Goal: Task Accomplishment & Management: Manage account settings

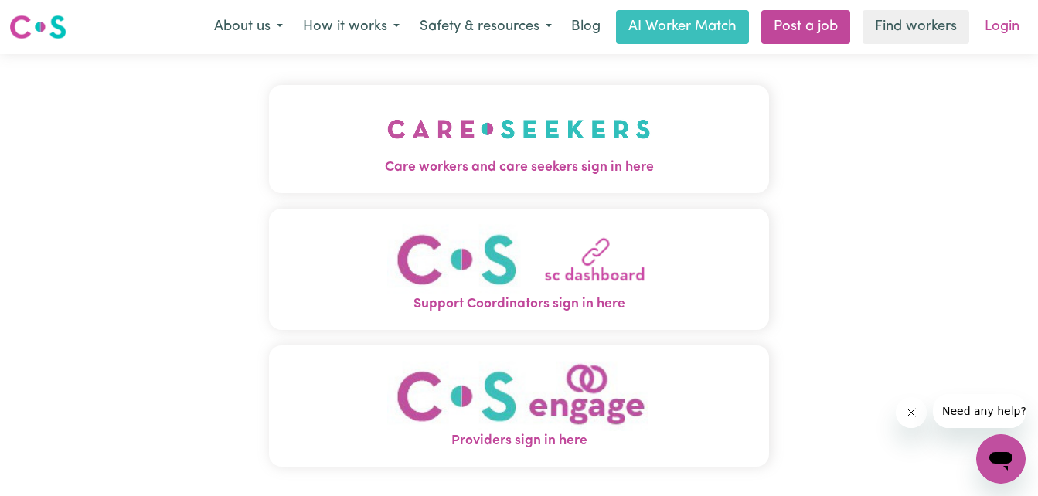
click at [1008, 24] on link "Login" at bounding box center [1001, 27] width 53 height 34
click at [604, 144] on img "Care workers and care seekers sign in here" at bounding box center [518, 128] width 263 height 57
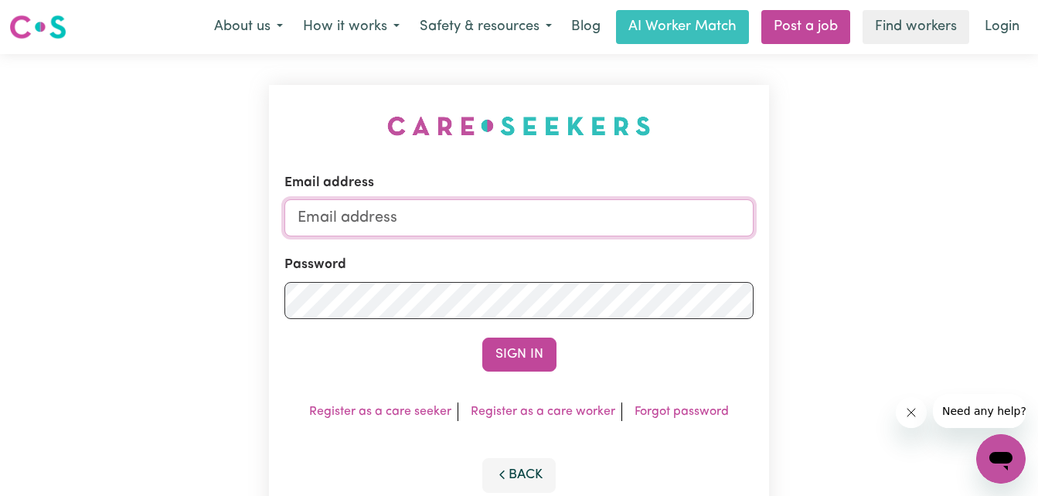
click at [472, 234] on input "Email address" at bounding box center [519, 217] width 470 height 37
type input "[PERSON_NAME][EMAIL_ADDRESS][PERSON_NAME][DOMAIN_NAME]"
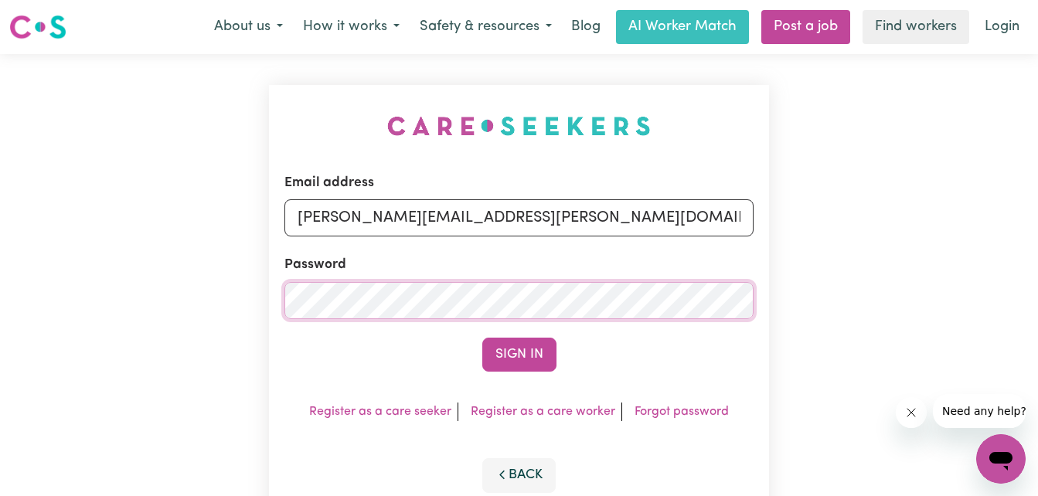
click at [482, 338] on button "Sign In" at bounding box center [519, 355] width 74 height 34
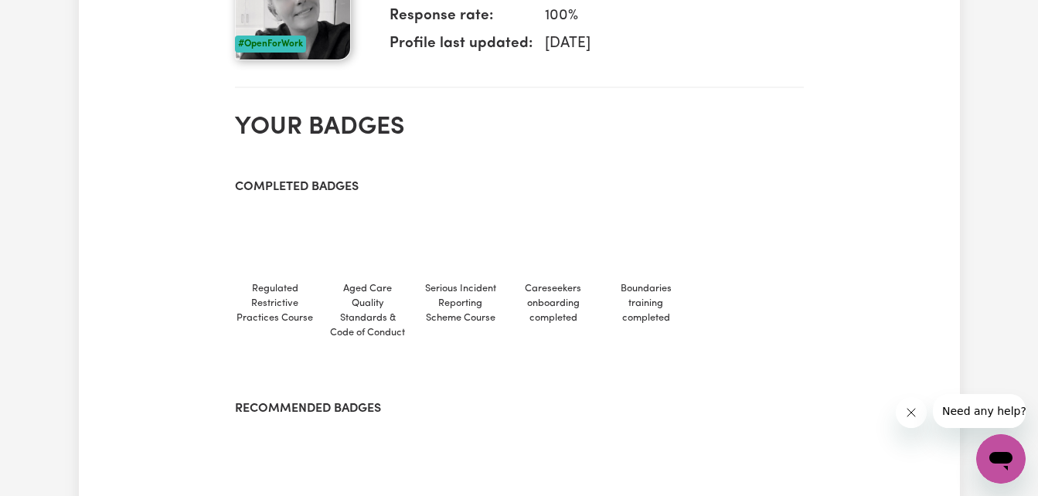
scroll to position [618, 0]
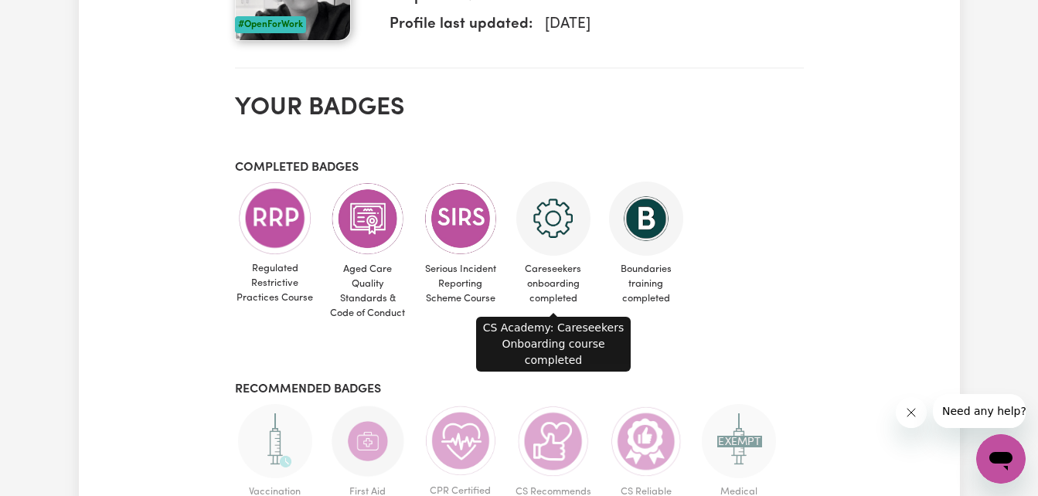
click at [559, 243] on img at bounding box center [553, 219] width 74 height 74
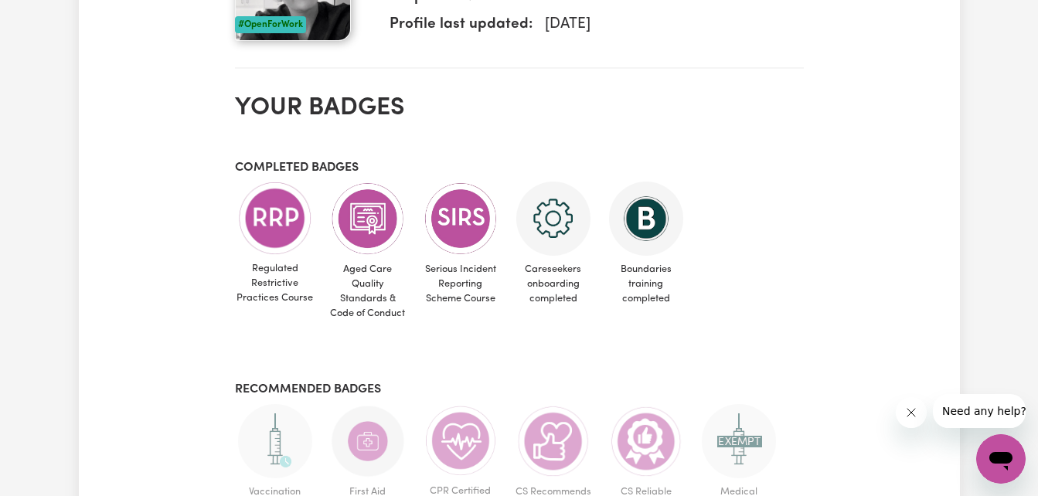
click at [559, 243] on img at bounding box center [553, 219] width 74 height 74
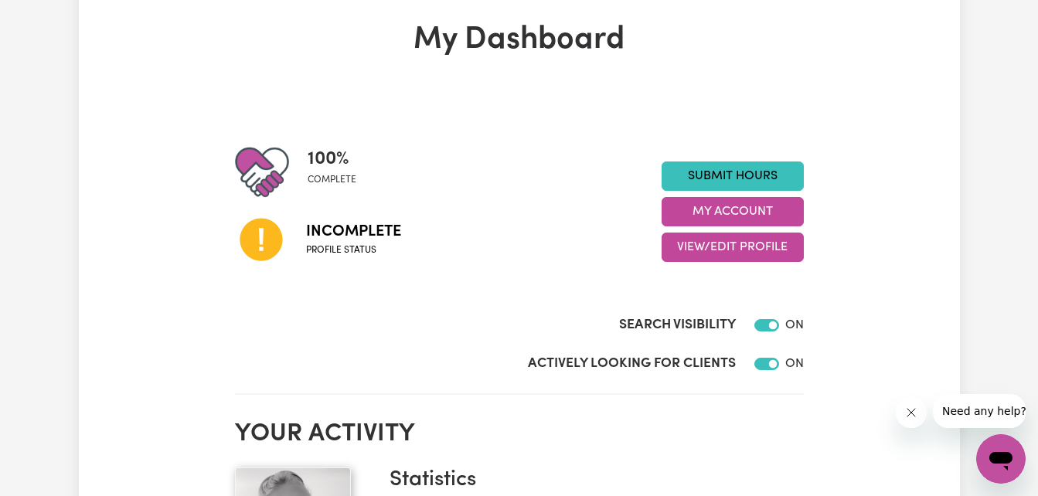
scroll to position [0, 0]
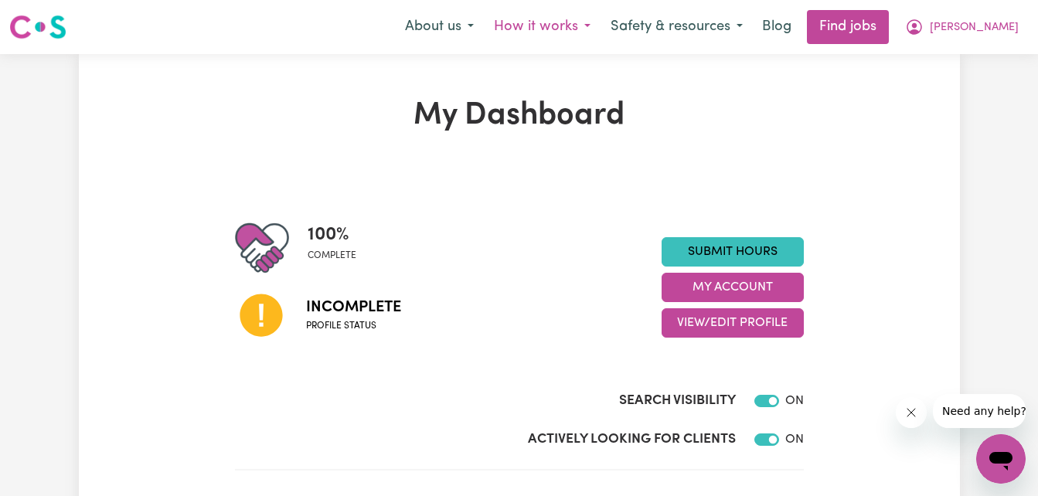
click at [600, 27] on button "How it works" at bounding box center [542, 27] width 117 height 32
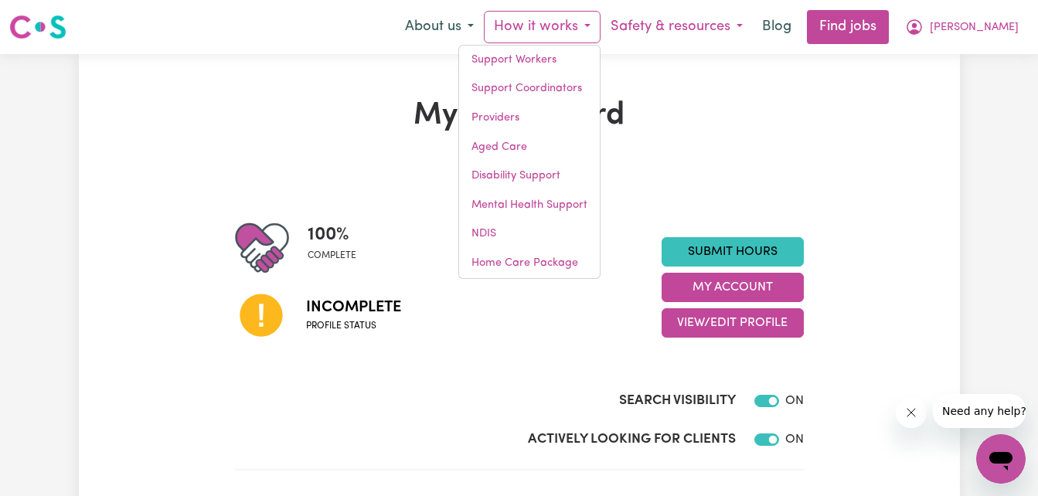
click at [733, 27] on button "Safety & resources" at bounding box center [676, 27] width 152 height 32
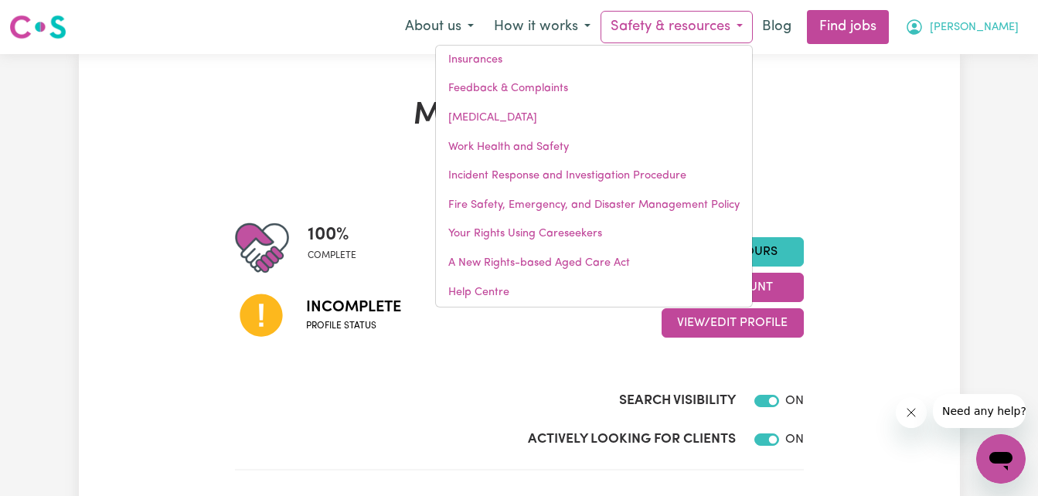
click at [990, 32] on span "[PERSON_NAME]" at bounding box center [973, 27] width 89 height 17
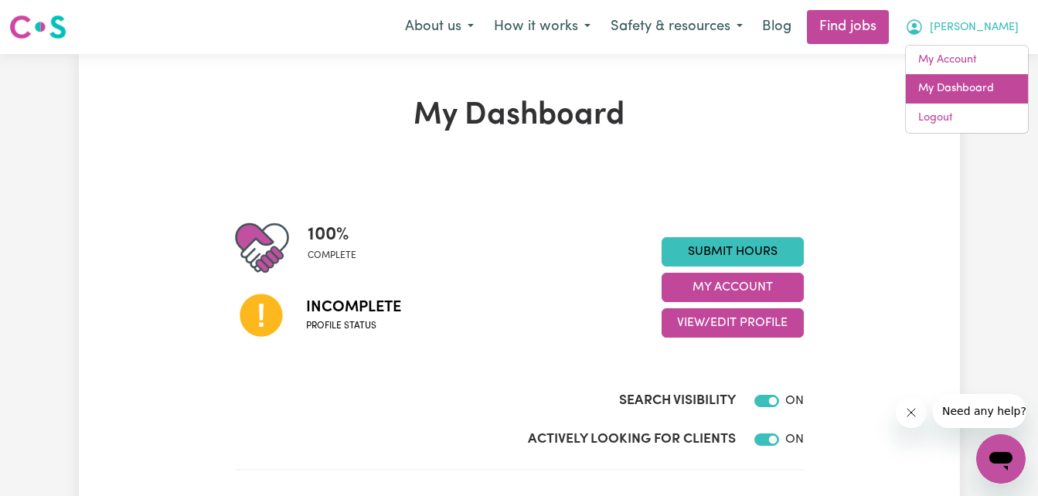
click at [970, 97] on link "My Dashboard" at bounding box center [966, 88] width 122 height 29
click at [970, 93] on link "My Dashboard" at bounding box center [966, 88] width 122 height 29
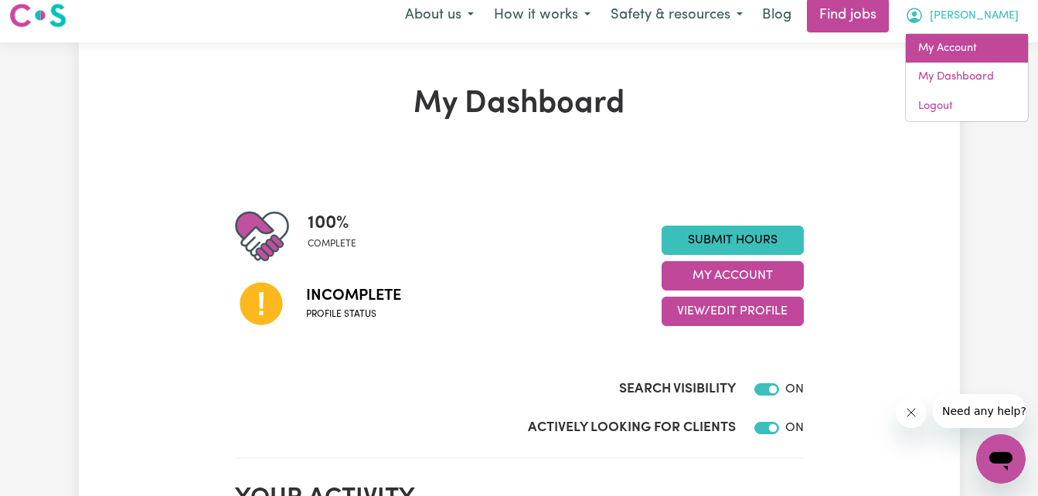
click at [978, 42] on link "My Account" at bounding box center [966, 48] width 122 height 29
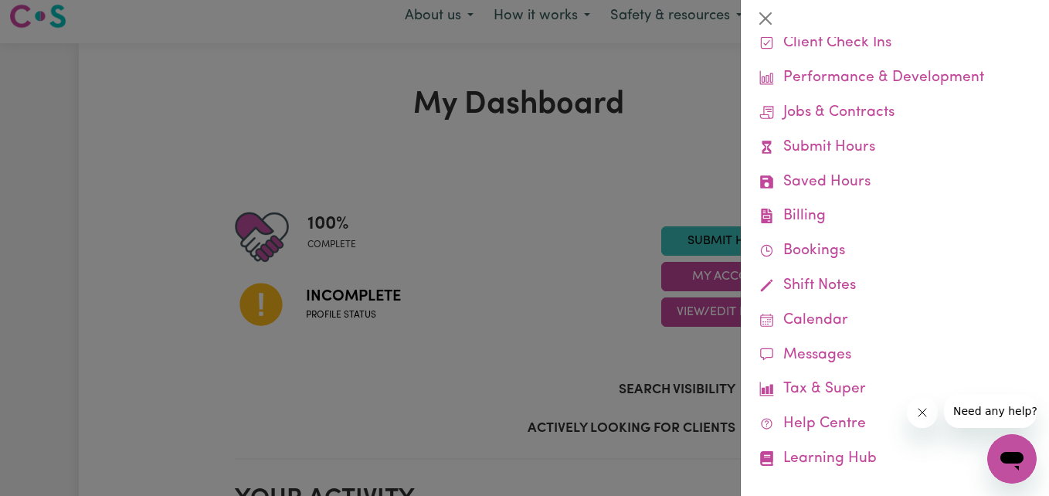
scroll to position [107, 0]
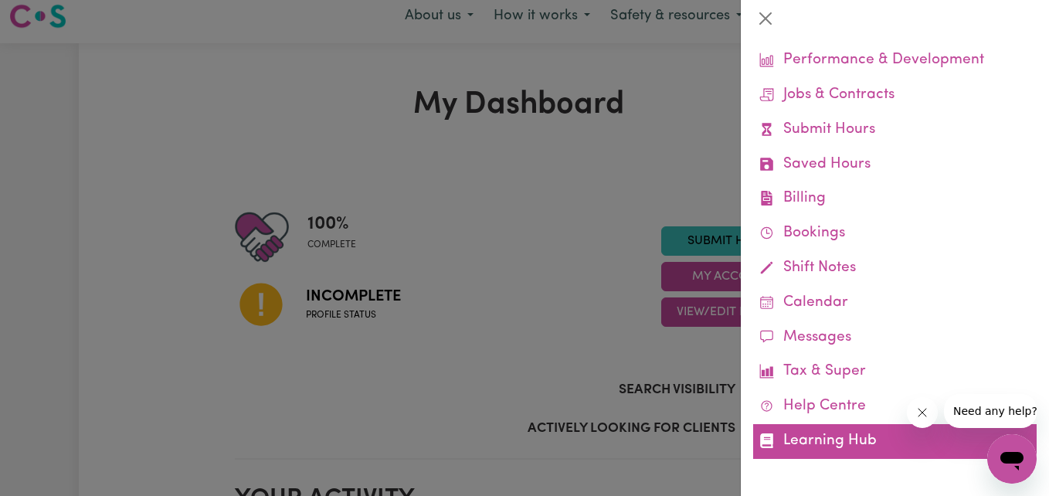
click at [844, 437] on link "Learning Hub" at bounding box center [895, 441] width 284 height 35
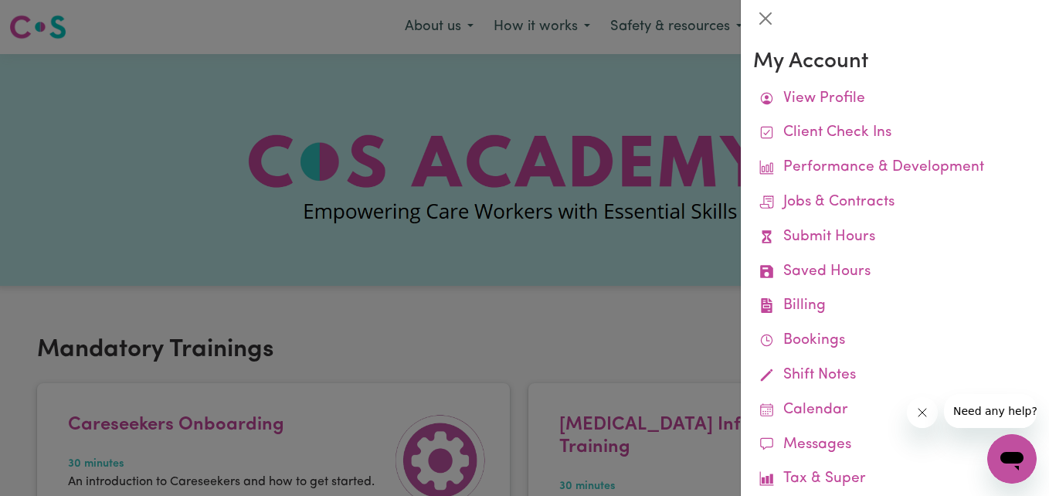
click at [571, 294] on div at bounding box center [524, 248] width 1049 height 496
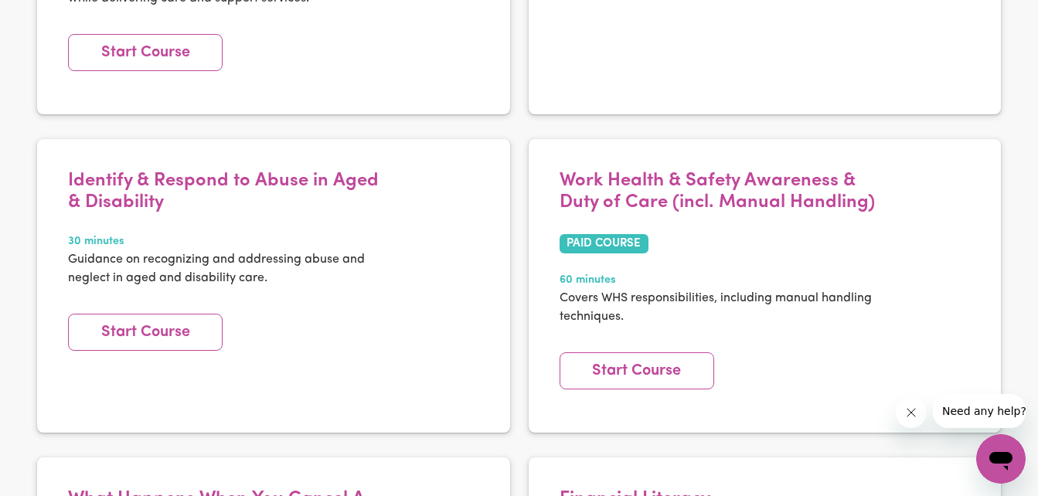
scroll to position [3075, 0]
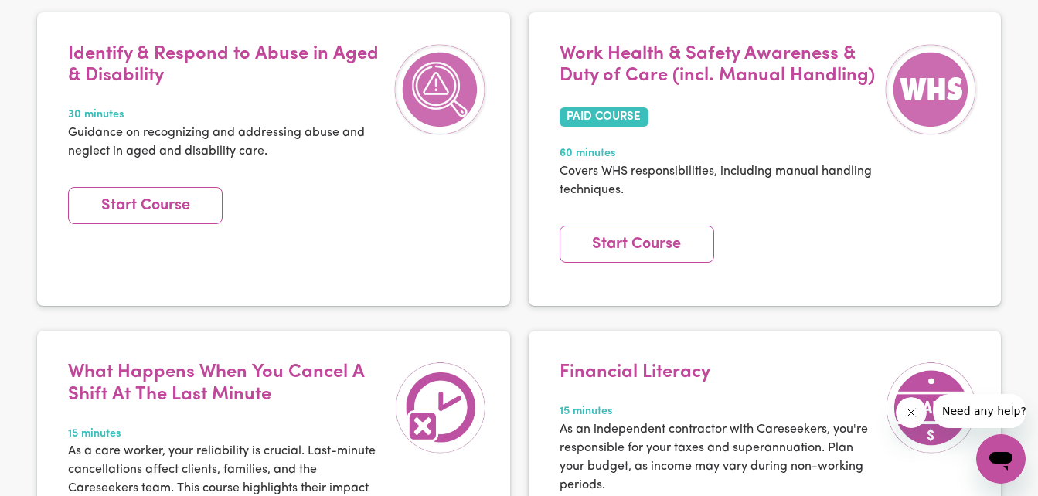
click at [1002, 452] on icon "Open messaging window" at bounding box center [1000, 461] width 23 height 19
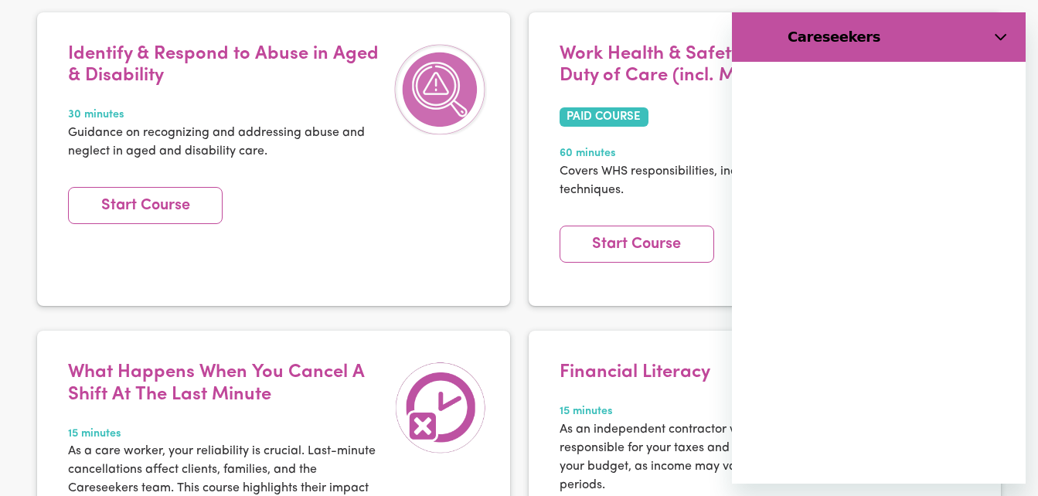
scroll to position [0, 0]
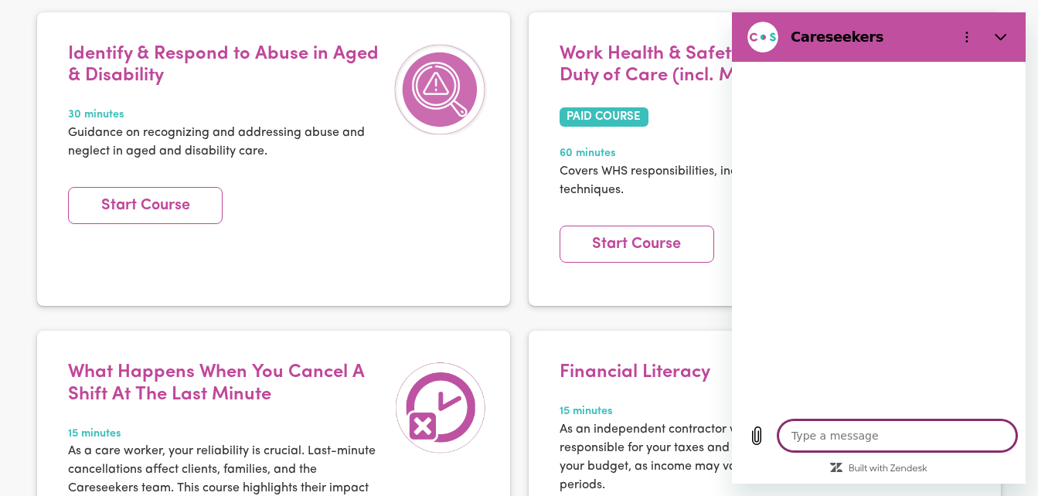
type textarea "x"
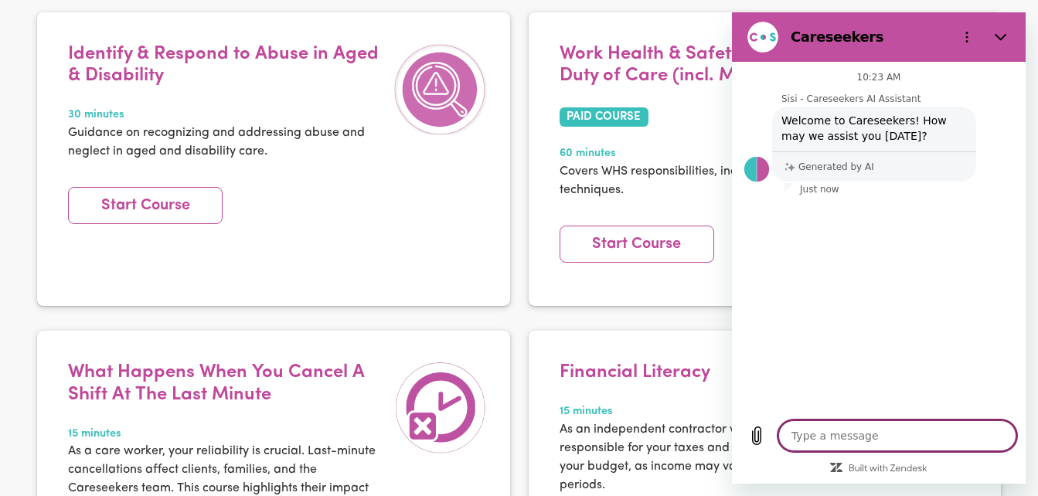
type textarea "h"
type textarea "x"
type textarea "he"
type textarea "x"
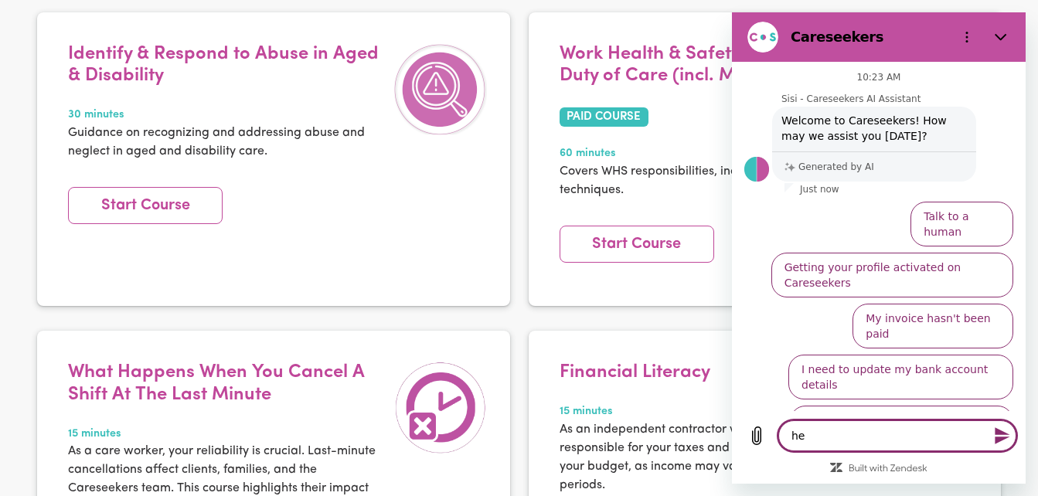
type textarea "hel"
type textarea "x"
type textarea "hell"
type textarea "x"
type textarea "hello"
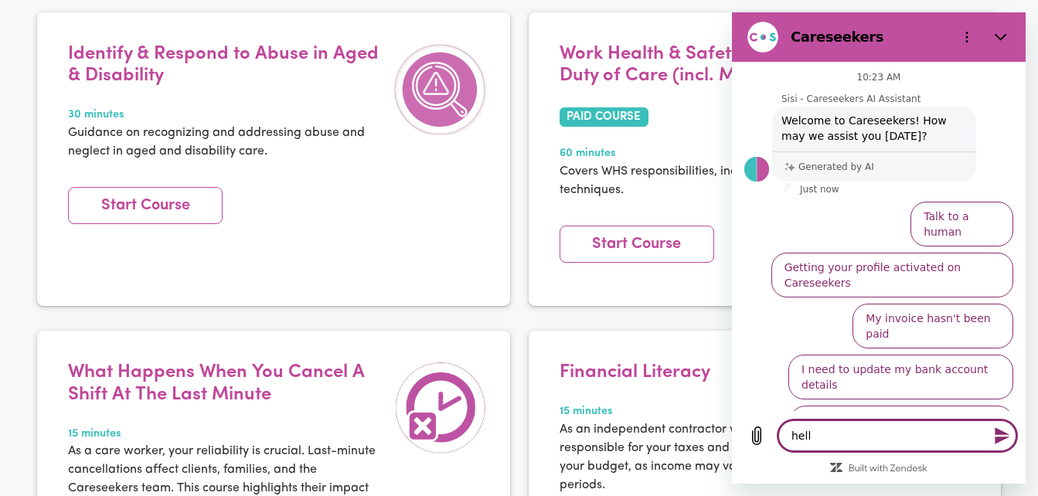
type textarea "x"
type textarea "hello"
type textarea "x"
type textarea "hello"
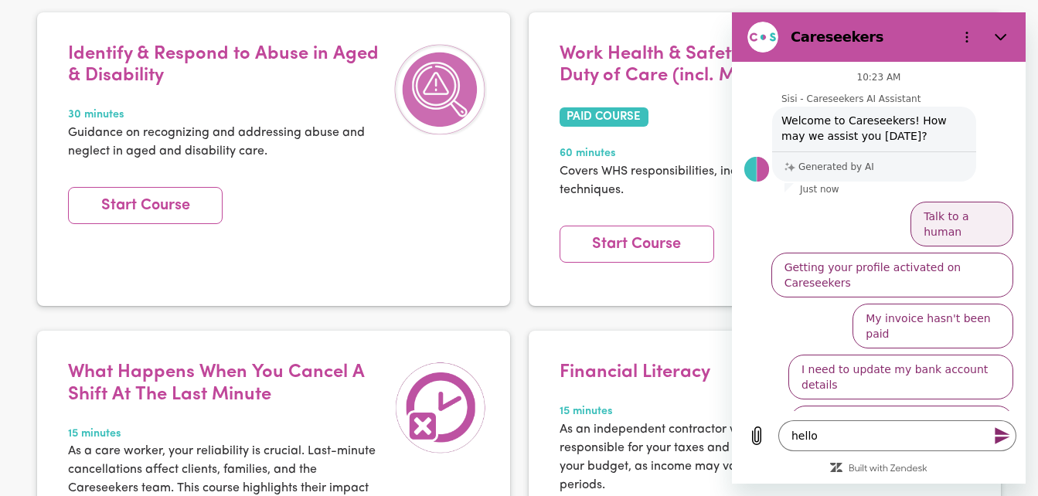
click at [947, 221] on button "Talk to a human" at bounding box center [961, 224] width 103 height 45
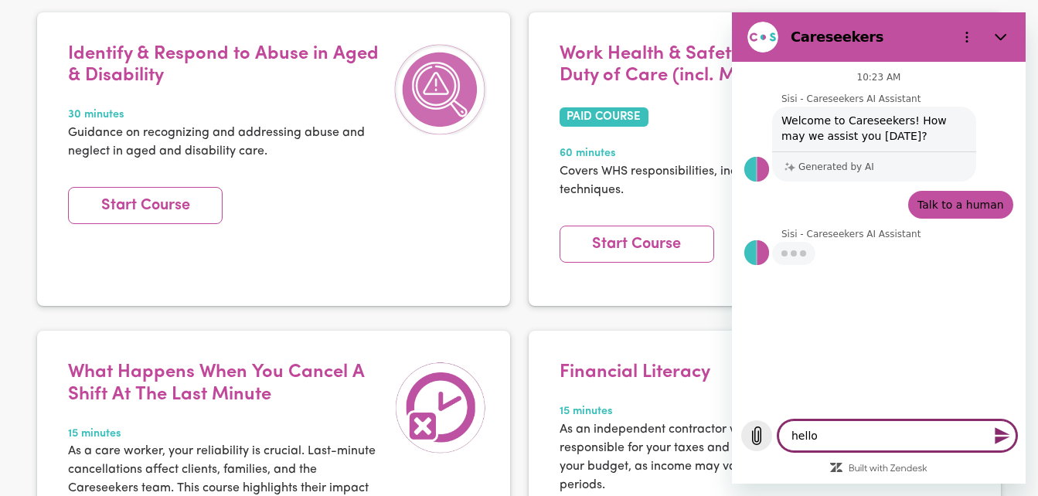
drag, startPoint x: 834, startPoint y: 430, endPoint x: 760, endPoint y: 436, distance: 74.4
click at [760, 436] on div "Type a message hello x" at bounding box center [879, 435] width 294 height 49
type textarea "x"
type textarea "hello"
type textarea "x"
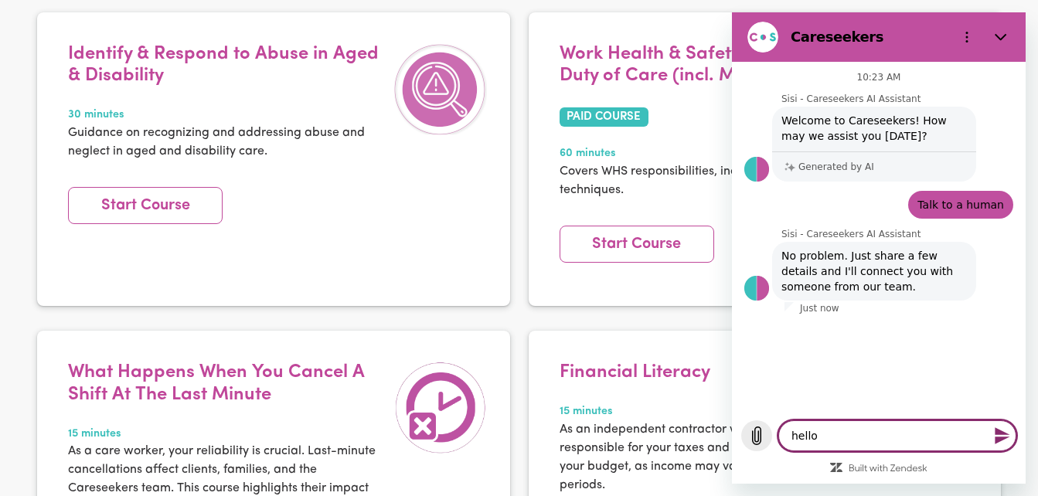
type textarea "hello"
type textarea "x"
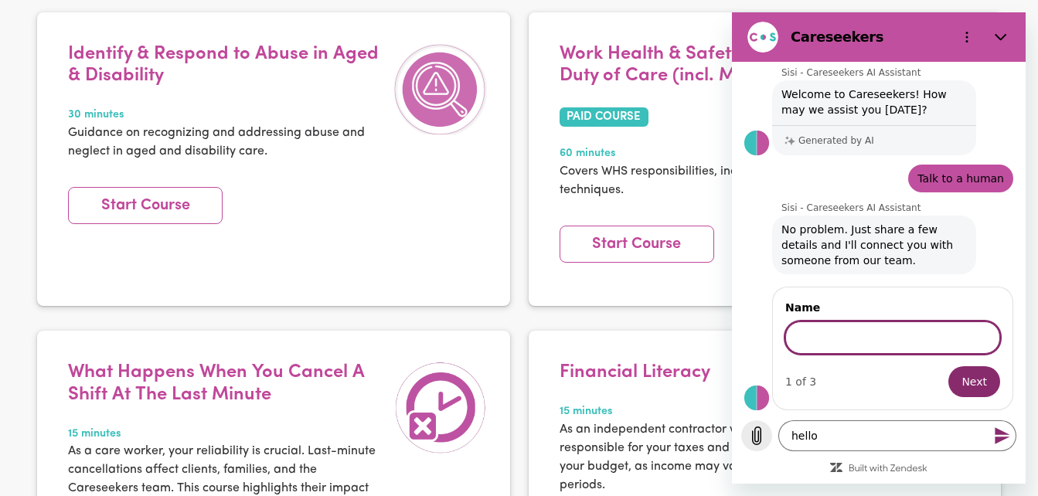
scroll to position [26, 0]
type input "[PERSON_NAME]"
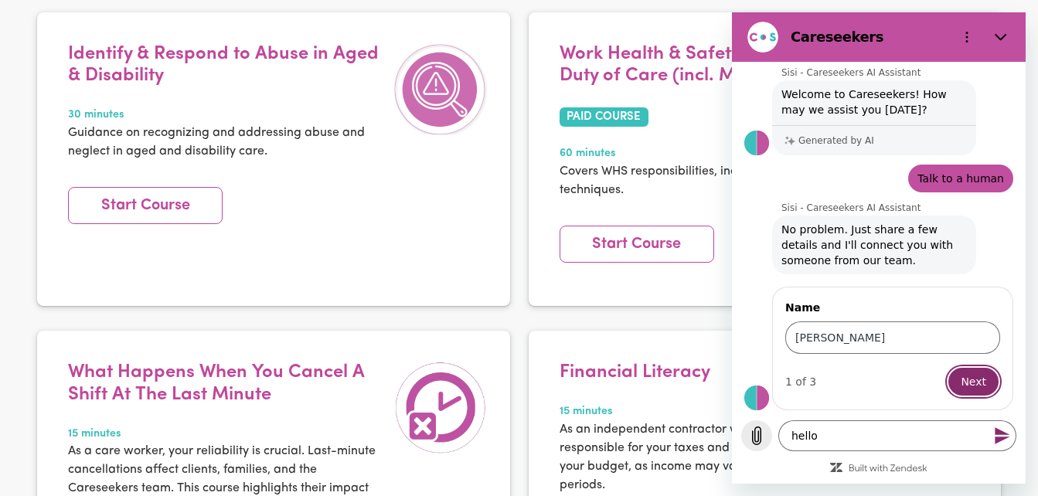
click at [946, 366] on button "Next" at bounding box center [972, 381] width 53 height 31
type textarea "x"
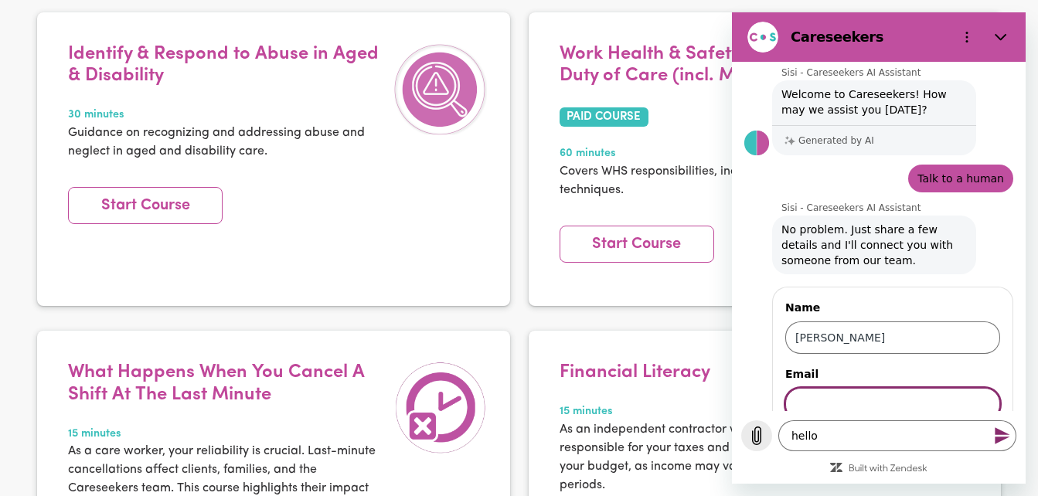
scroll to position [93, 0]
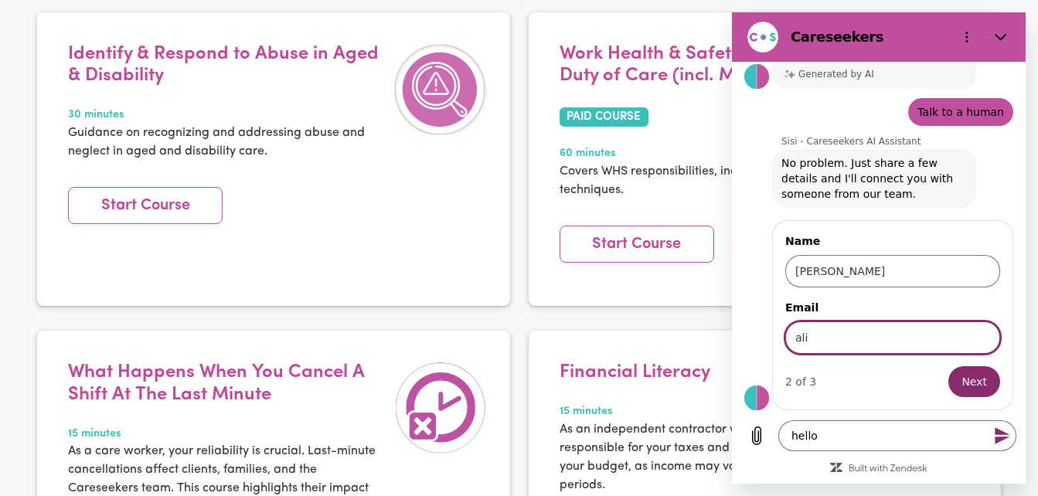
type input "[PERSON_NAME][EMAIL_ADDRESS][PERSON_NAME][DOMAIN_NAME]"
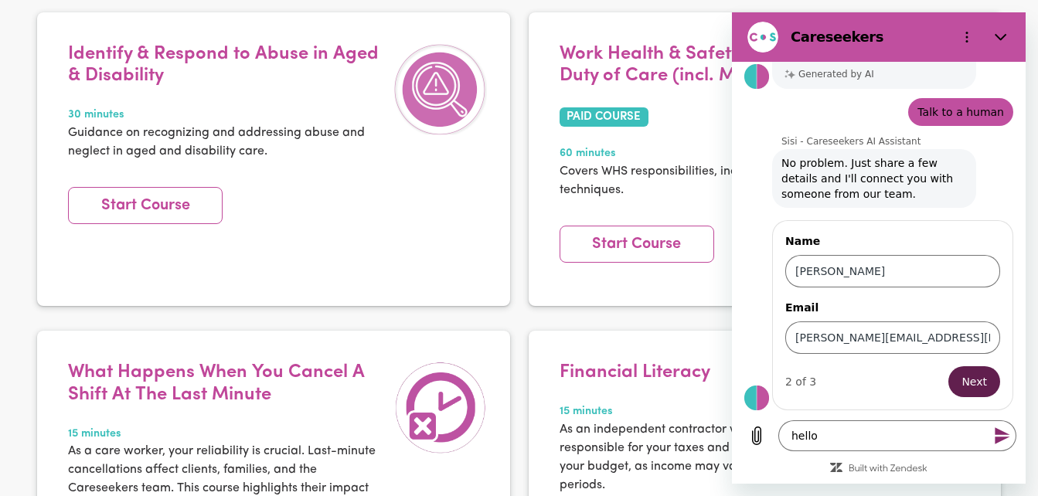
click at [961, 383] on span "Next" at bounding box center [973, 381] width 25 height 19
type textarea "x"
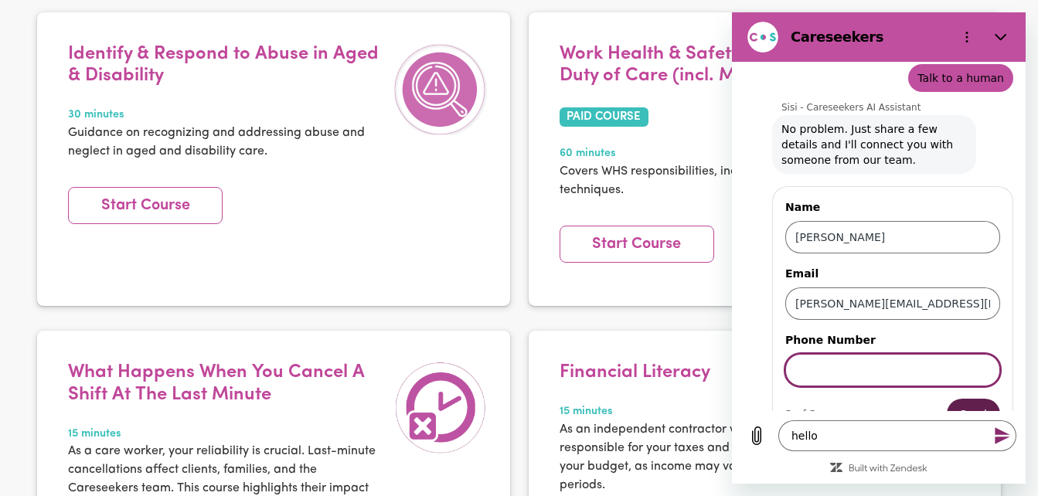
scroll to position [159, 0]
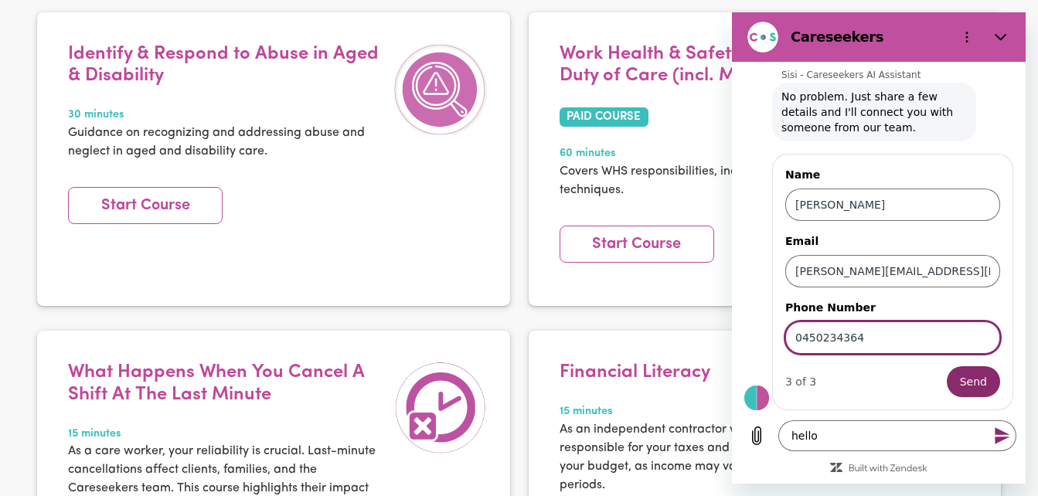
type input "0450234364"
click at [946, 366] on button "Send" at bounding box center [972, 381] width 53 height 31
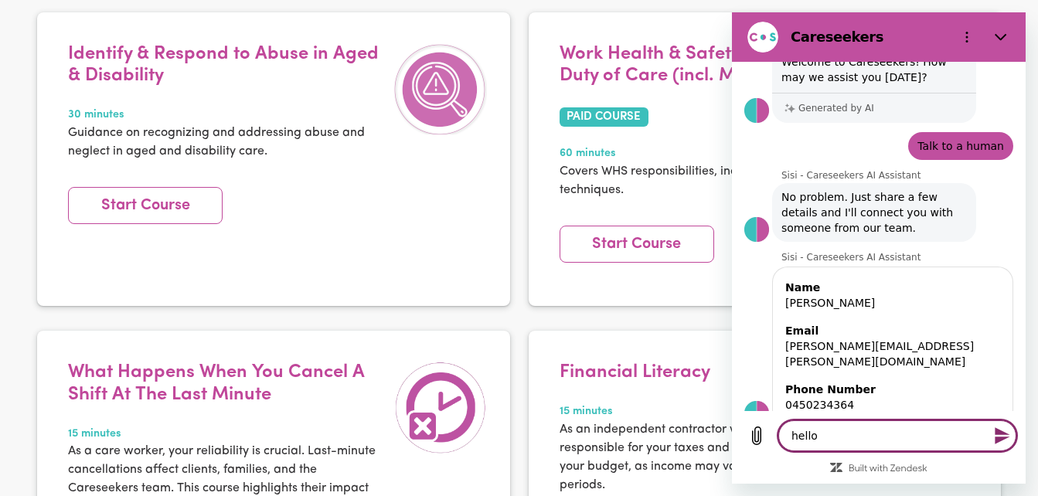
scroll to position [93, 0]
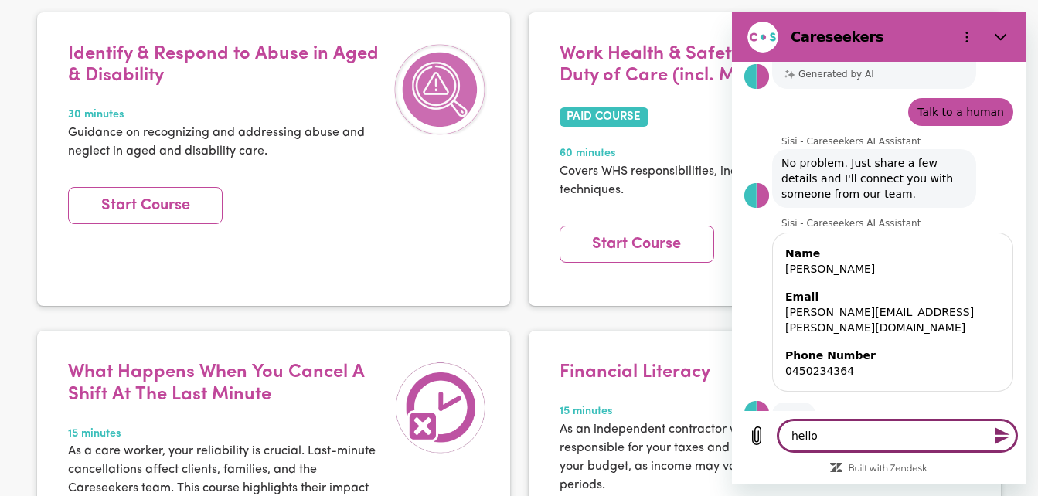
type textarea "x"
type textarea "hell"
type textarea "x"
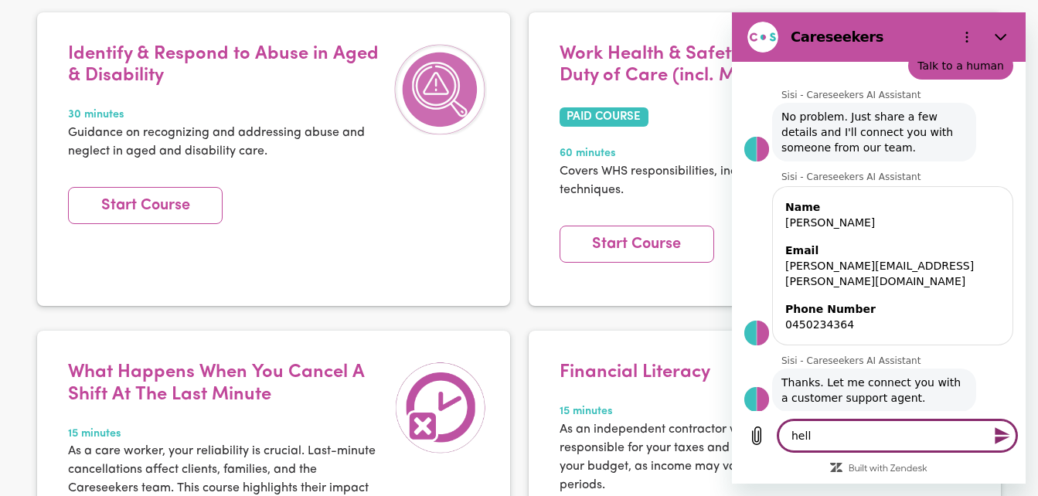
type textarea "hel"
type textarea "x"
type textarea "he"
type textarea "x"
type textarea "h"
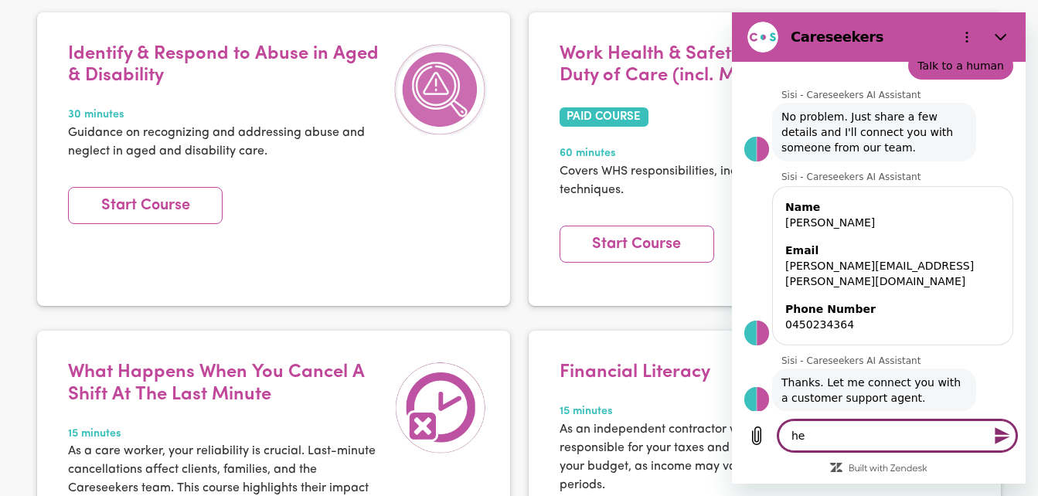
type textarea "x"
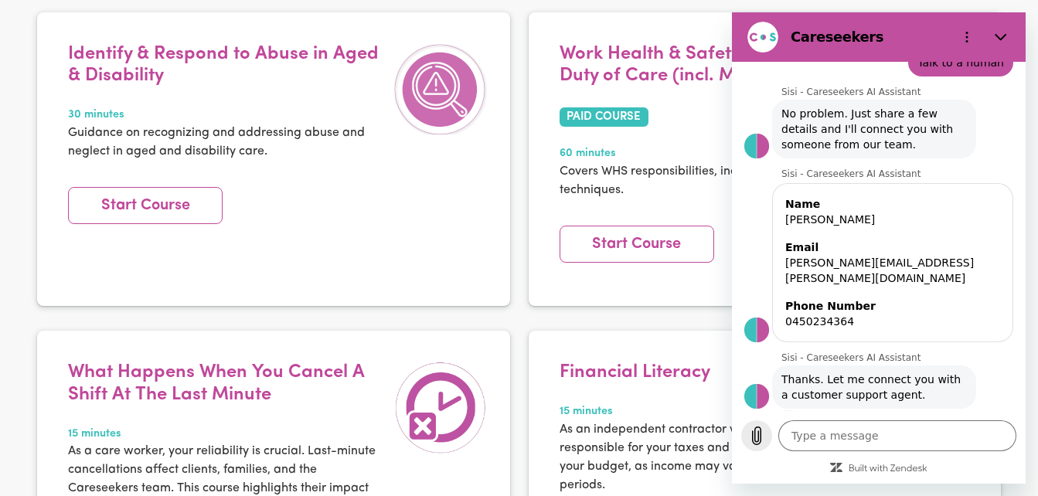
click at [752, 443] on icon "Upload file" at bounding box center [756, 436] width 8 height 18
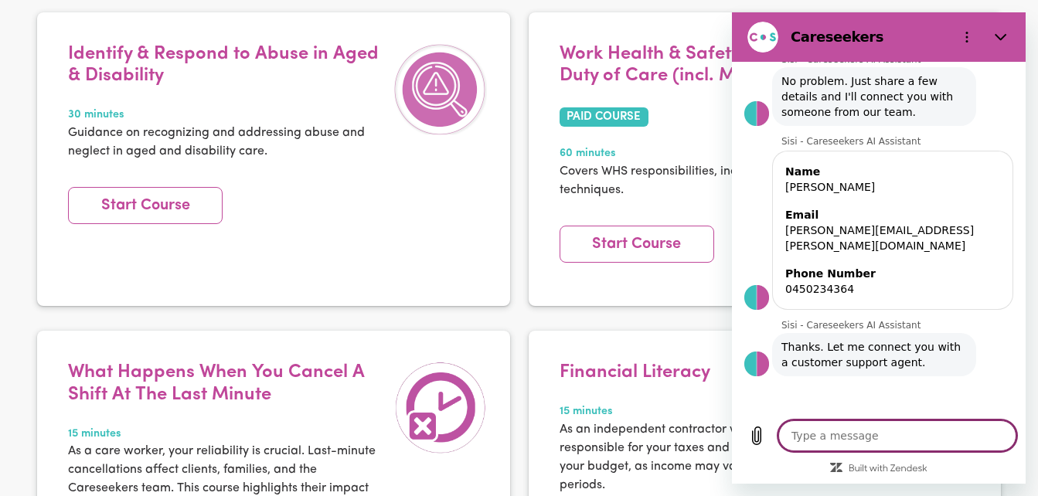
type textarea "x"
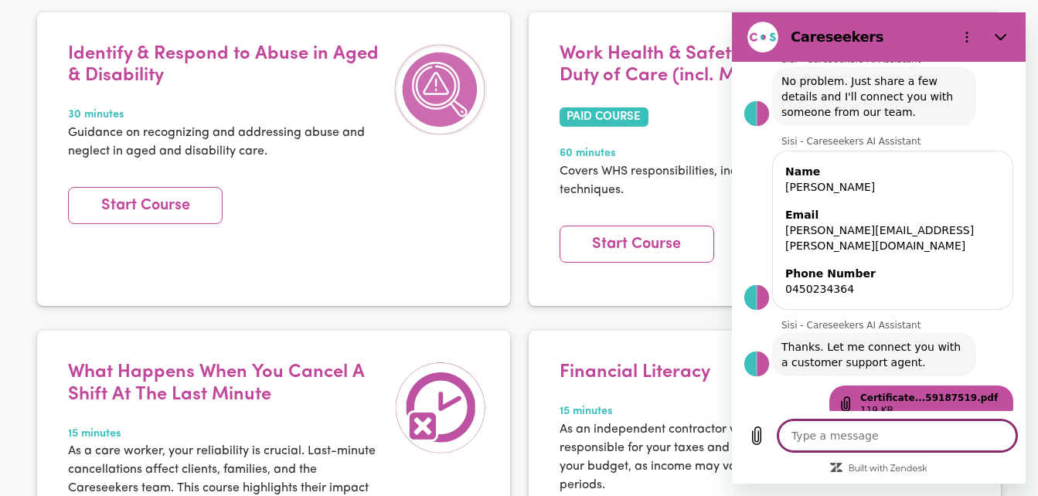
scroll to position [185, 0]
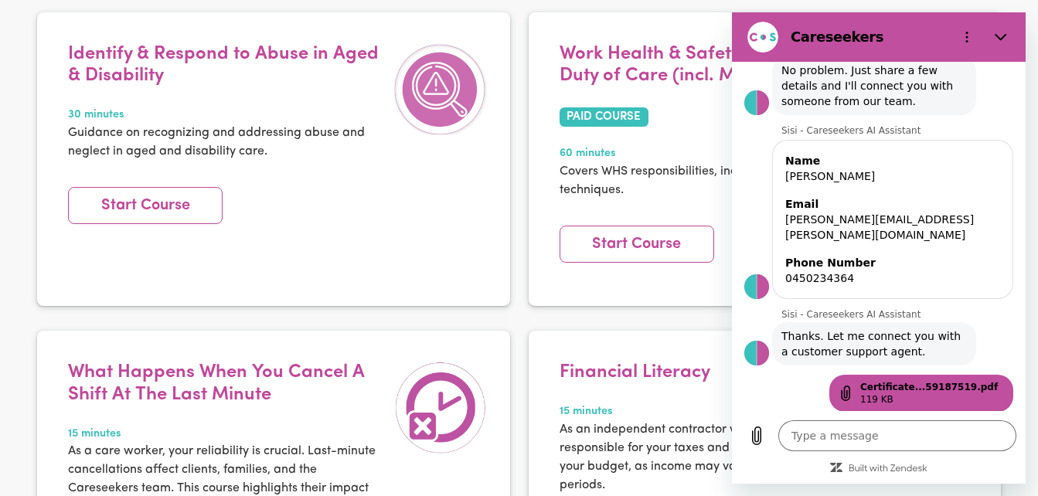
click at [900, 393] on div "119 KB" at bounding box center [929, 399] width 138 height 12
click at [831, 424] on textarea at bounding box center [897, 435] width 238 height 31
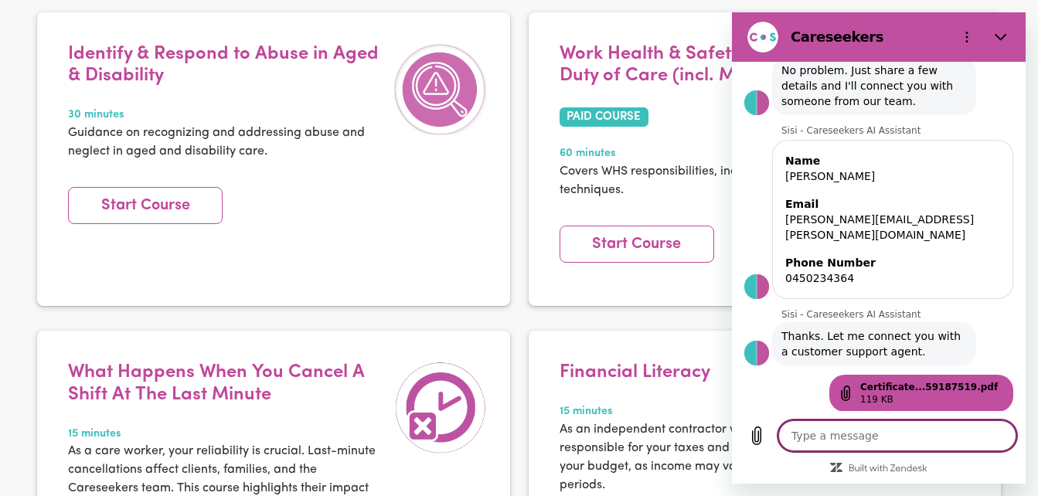
type textarea "i"
type textarea "x"
type textarea "i"
type textarea "x"
type textarea "i n"
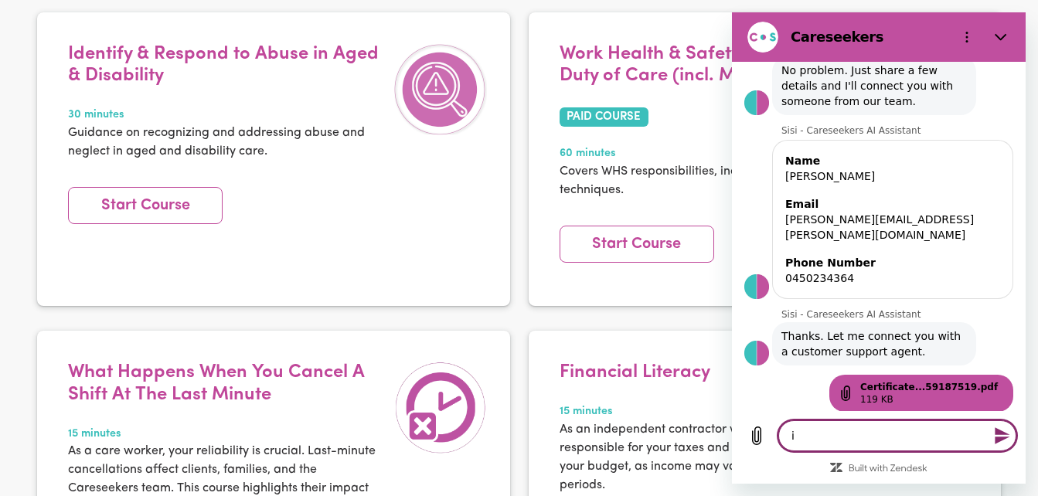
type textarea "x"
type textarea "i ne"
type textarea "x"
type textarea "i nee"
type textarea "x"
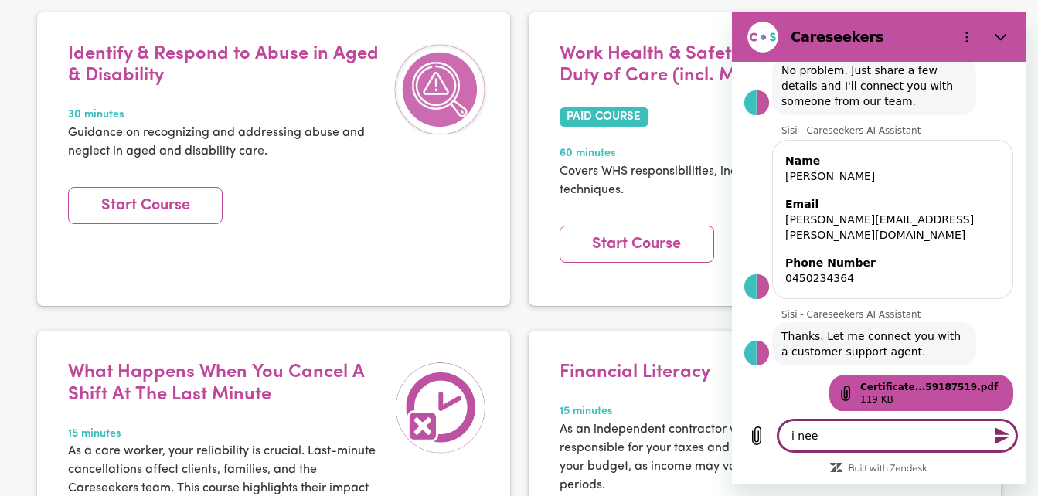
type textarea "i need"
type textarea "x"
type textarea "i need"
type textarea "x"
type textarea "i need t"
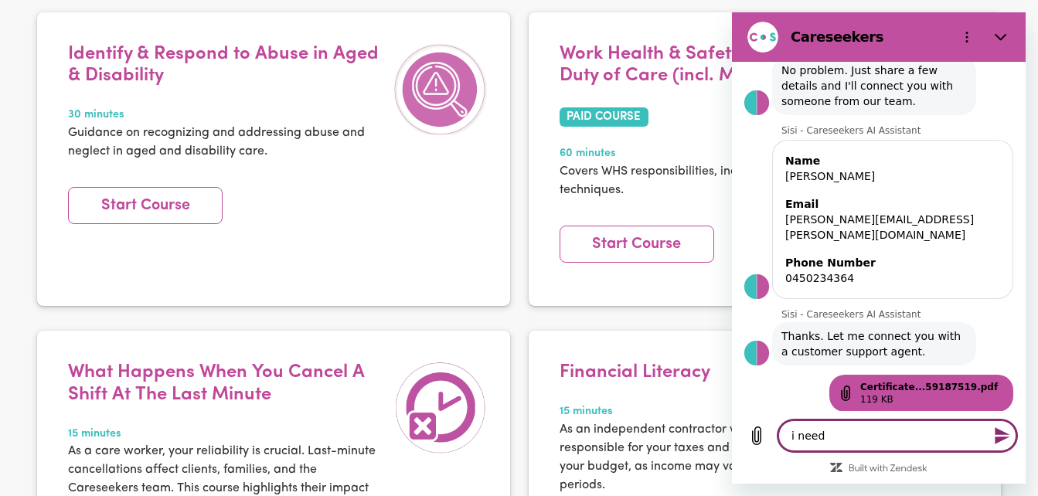
type textarea "x"
type textarea "i need to"
type textarea "x"
type textarea "i need to"
type textarea "x"
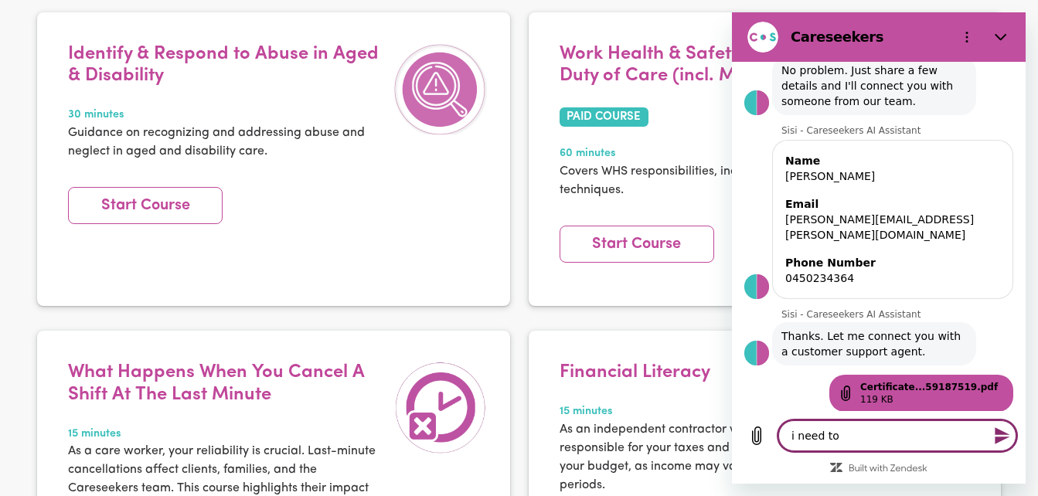
type textarea "i need to u"
type textarea "x"
type textarea "i need to ul"
type textarea "x"
type textarea "i need to u"
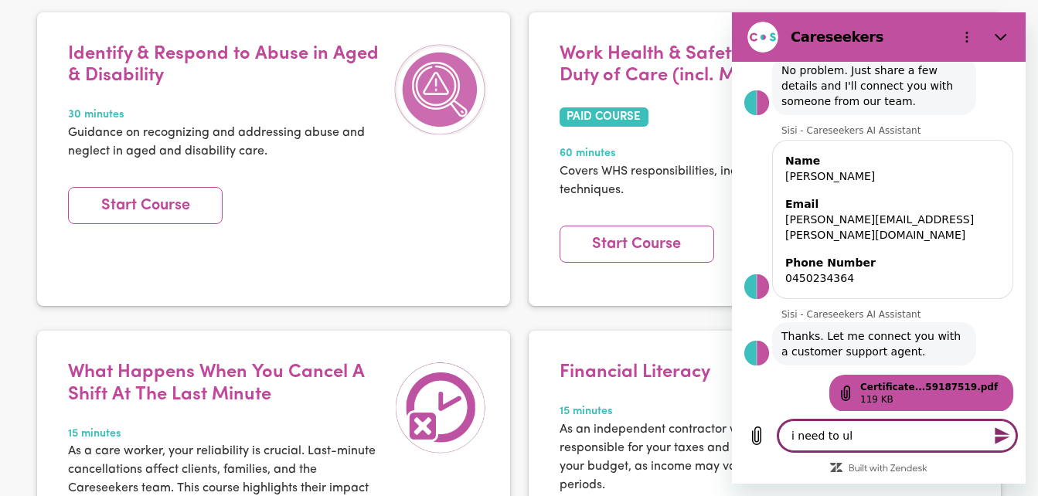
type textarea "x"
type textarea "i need to up"
type textarea "x"
type textarea "i need to upl"
type textarea "x"
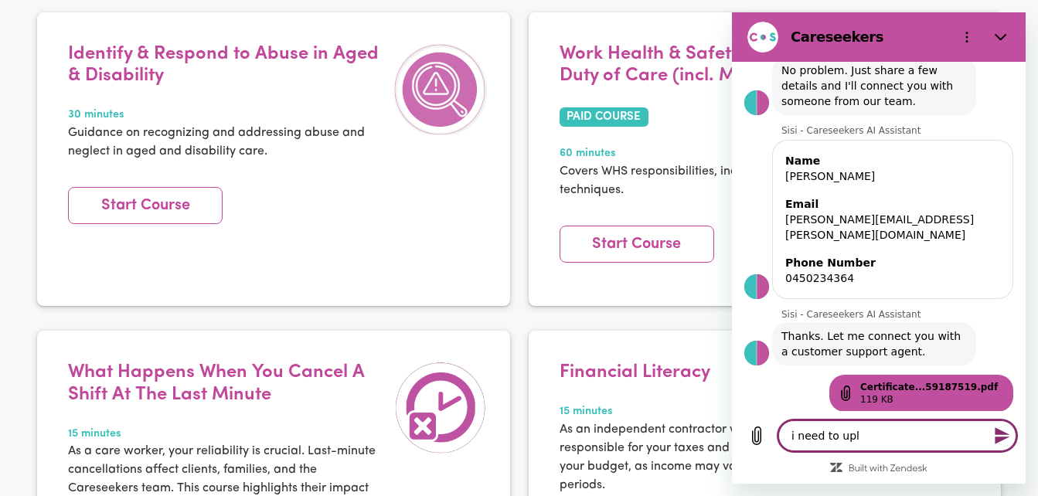
type textarea "i need to uplo"
type textarea "x"
type textarea "i need to uploa"
type textarea "x"
type textarea "i need to upload"
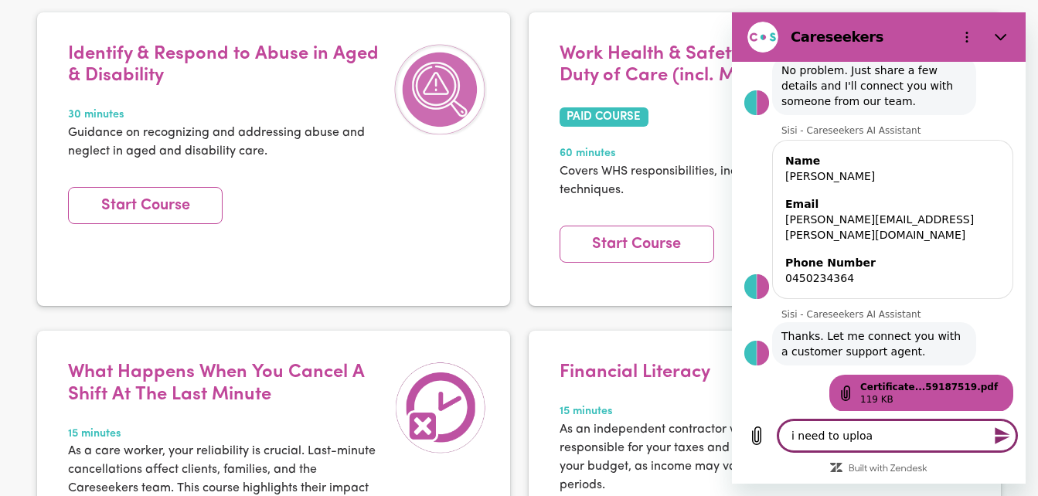
type textarea "x"
type textarea "i need to upload"
type textarea "x"
type textarea "i need to upload s"
type textarea "x"
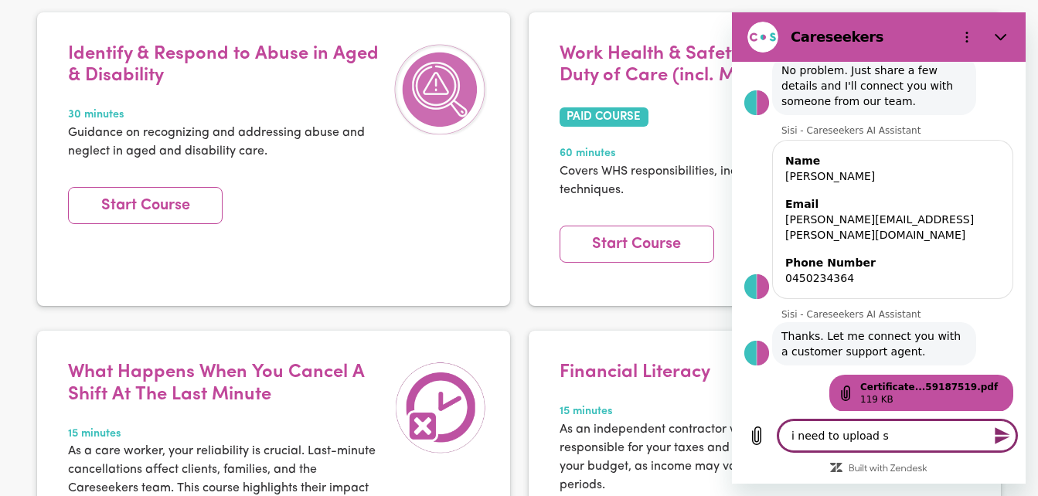
type textarea "i need to upload si"
type textarea "x"
type textarea "i need to upload sin"
type textarea "x"
type textarea "i need to upload sine"
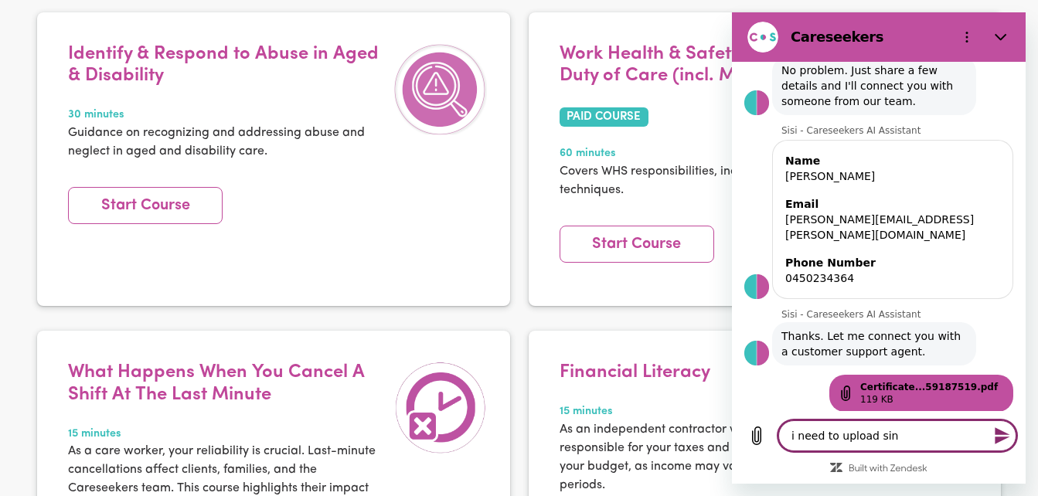
type textarea "x"
type textarea "i need to upload sine"
type textarea "x"
type textarea "i need to upload sin"
type textarea "x"
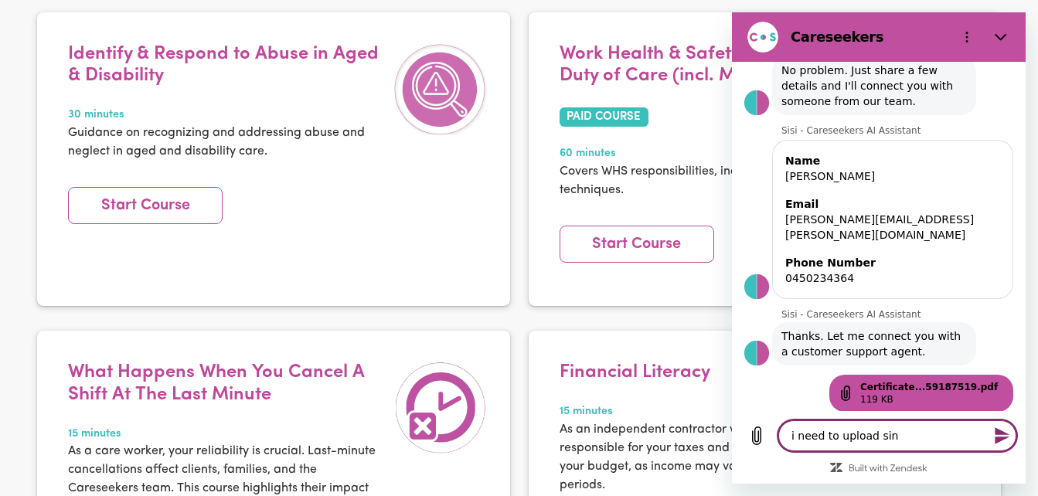
type textarea "i need to upload si"
type textarea "x"
type textarea "i need to upload s"
type textarea "x"
type textarea "i need to upload so"
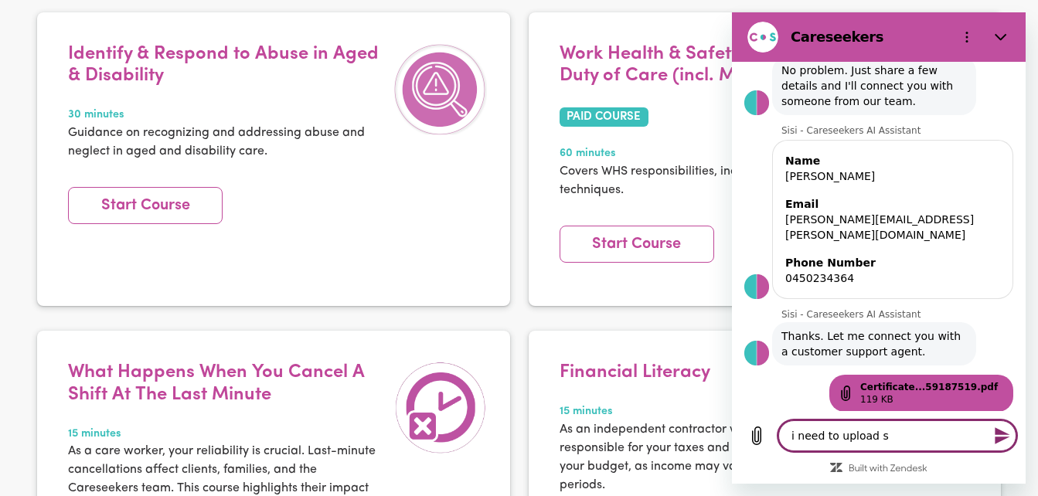
type textarea "x"
type textarea "i need to upload som"
type textarea "x"
type textarea "i need to upload some"
type textarea "x"
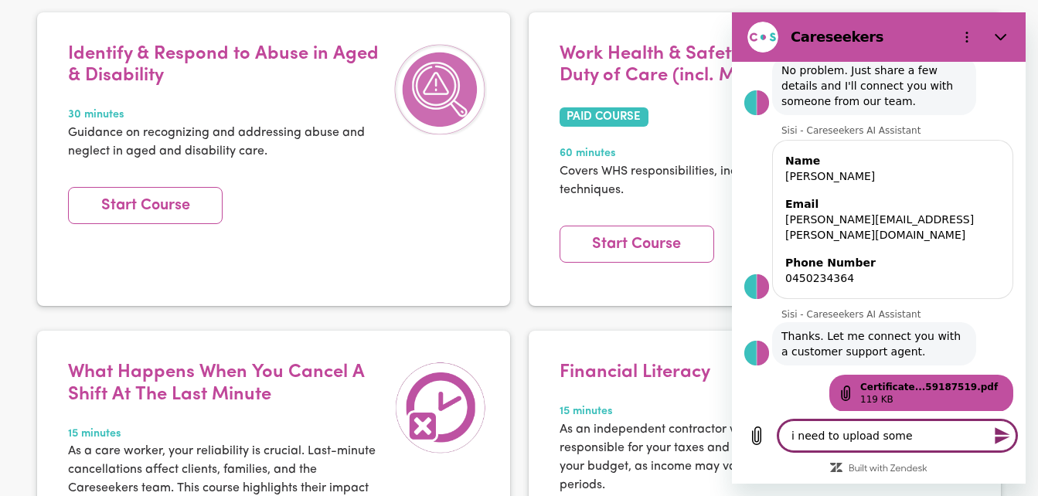
type textarea "i need to upload some"
type textarea "x"
type textarea "i need to upload some l"
type textarea "x"
type textarea "i need to upload some le"
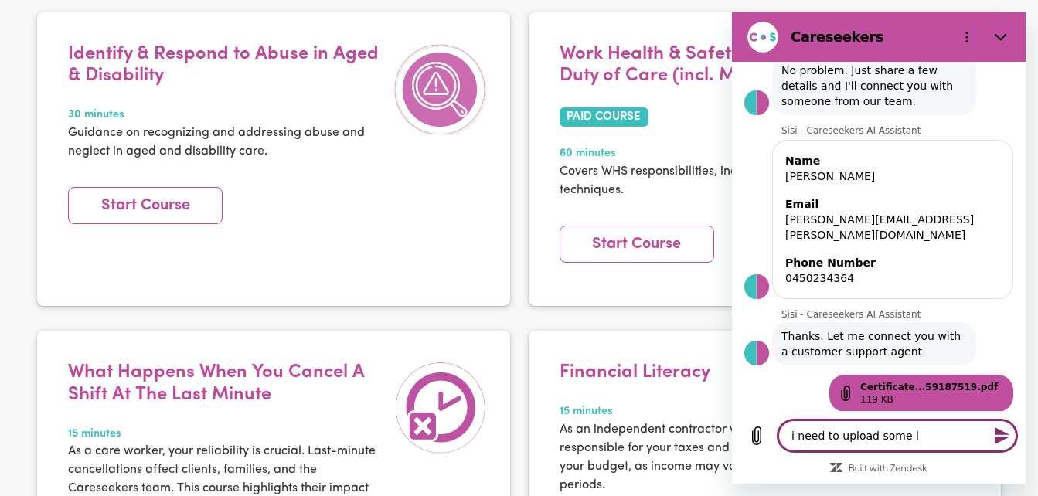
type textarea "x"
type textarea "i need to upload some lea"
type textarea "x"
type textarea "i need to upload some [PERSON_NAME]"
type textarea "x"
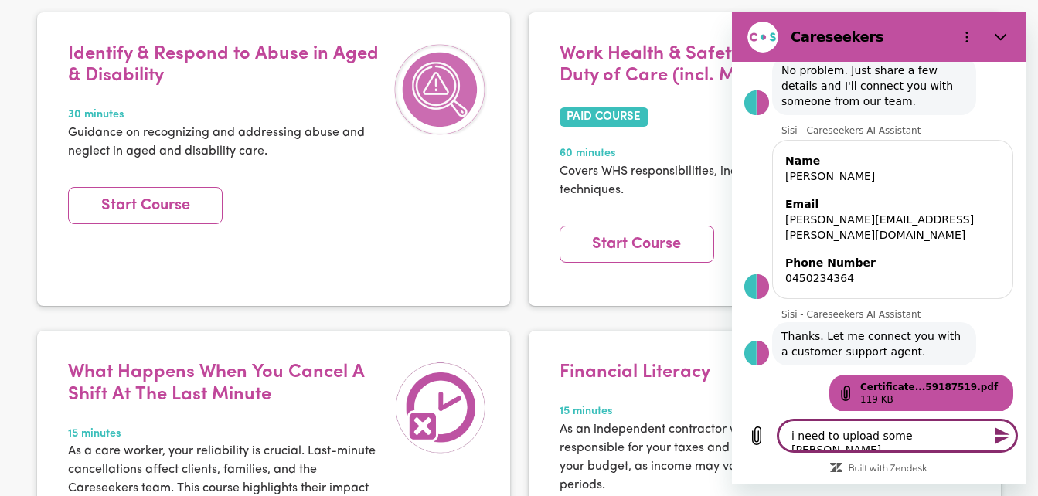
type textarea "i need to upload some learn"
type textarea "x"
type textarea "i need to upload some learni"
type textarea "x"
type textarea "i need to upload some learnin"
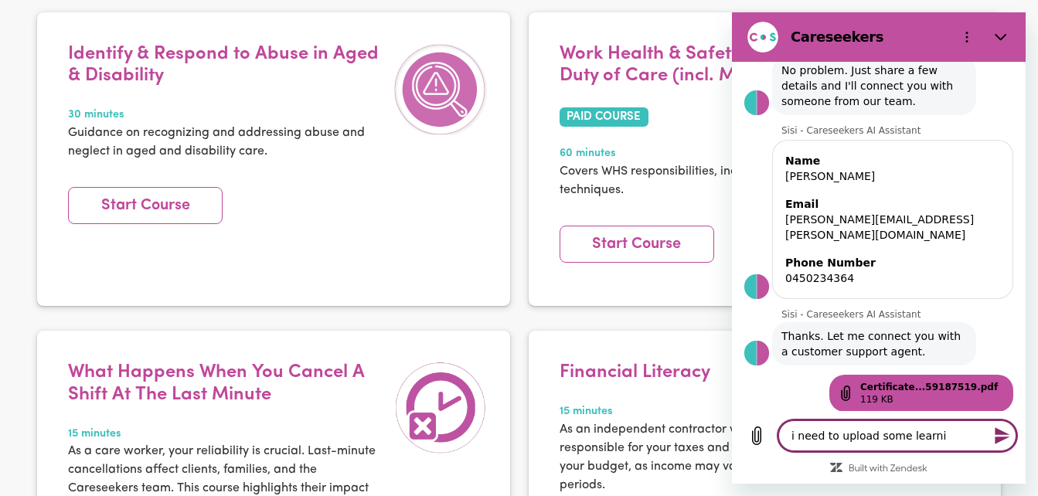
type textarea "x"
type textarea "i need to upload some learning"
type textarea "x"
type textarea "i need to upload some learning"
type textarea "x"
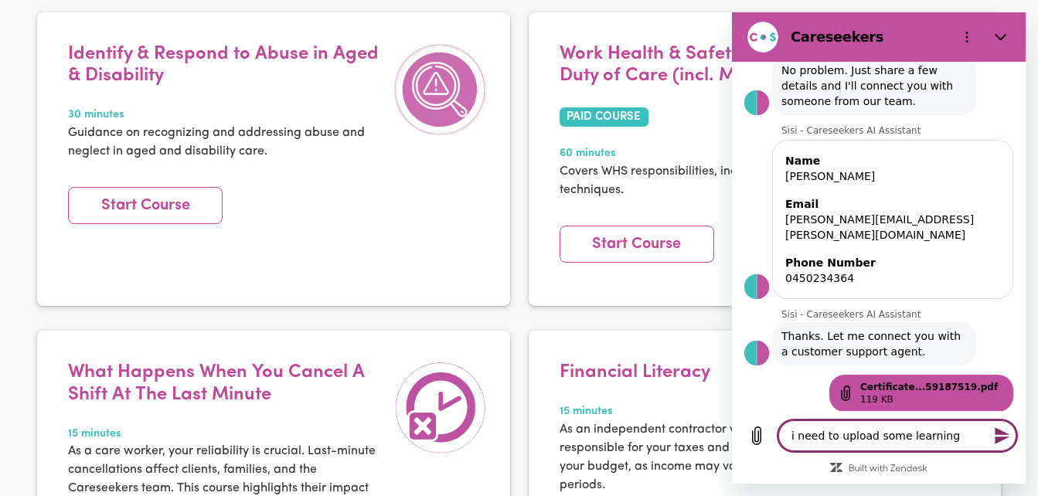
type textarea "i need to upload some learning v"
type textarea "x"
type textarea "i need to upload some learning ve"
type textarea "x"
type textarea "i need to upload some learning v"
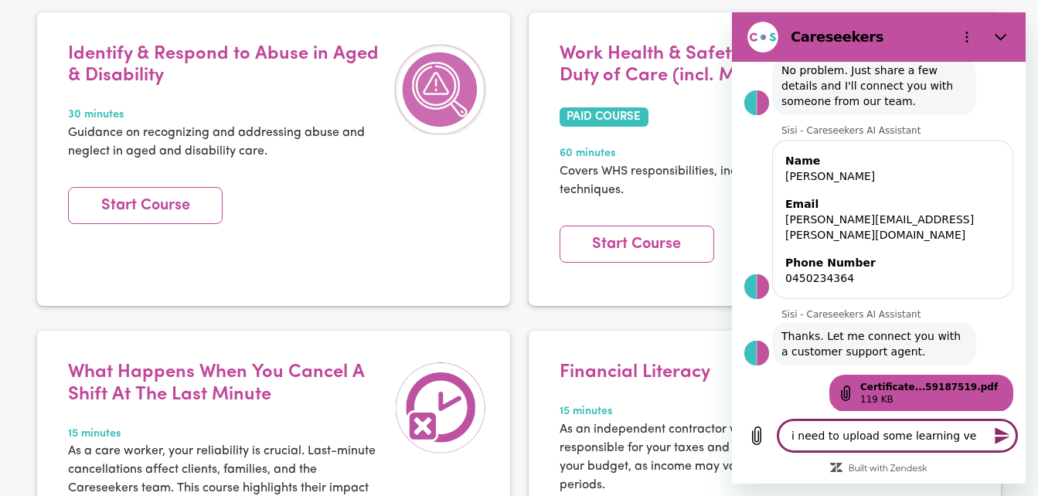
type textarea "x"
type textarea "i need to upload some learning"
type textarea "x"
type textarea "i need to upload some learning c"
type textarea "x"
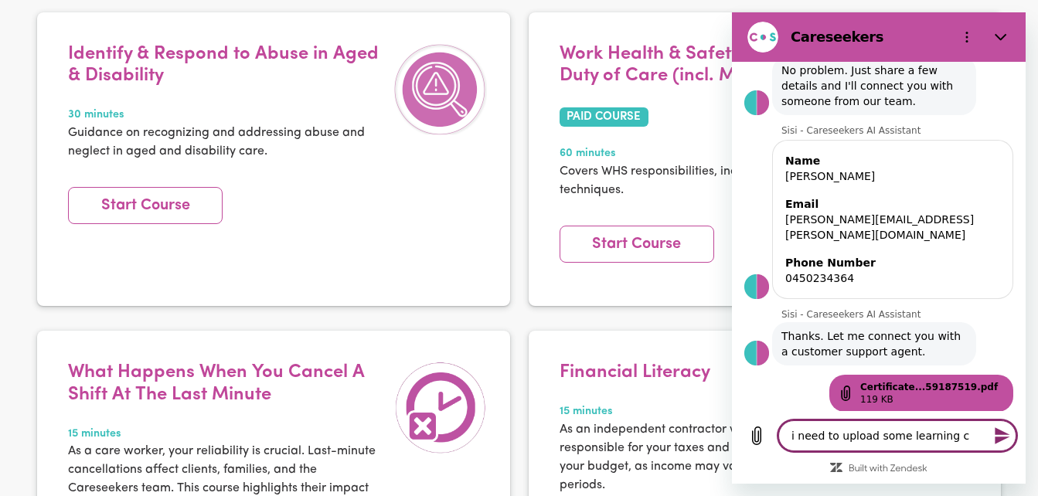
type textarea "i need to upload some learning ce"
type textarea "x"
type textarea "i need to upload some learning cer"
type textarea "x"
type textarea "i need to upload some learning cert"
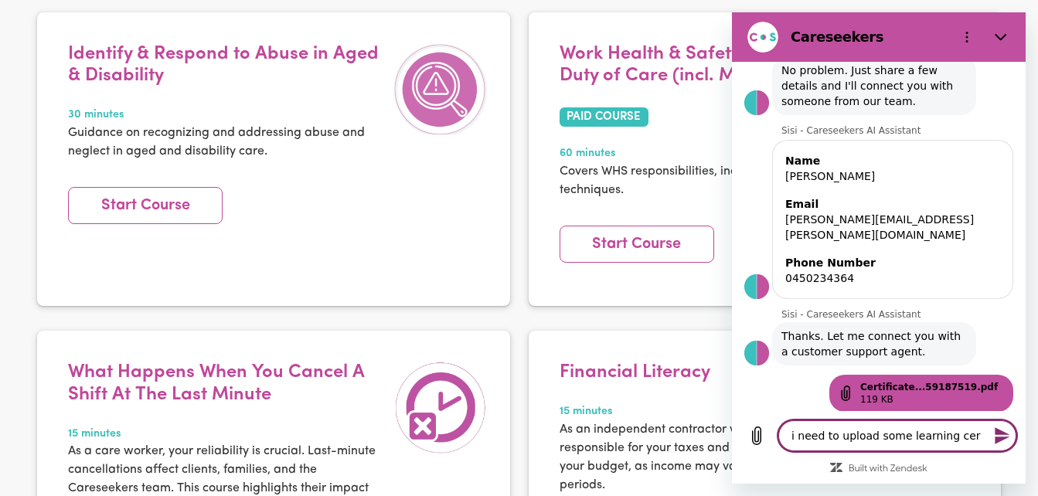
type textarea "x"
type textarea "i need to upload some learning certf"
type textarea "x"
type textarea "i need to upload some learning certfi"
type textarea "x"
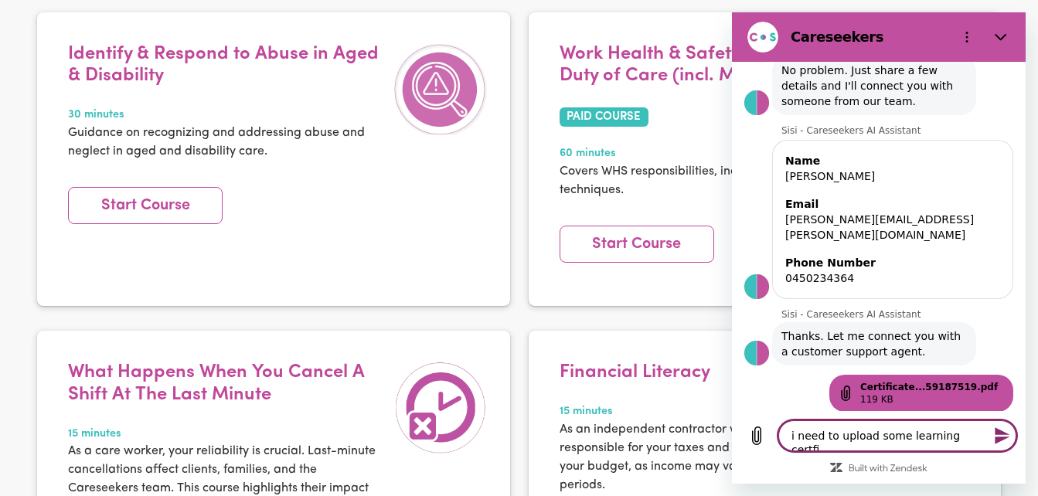
type textarea "i need to upload some learning certfic"
type textarea "x"
type textarea "i need to upload some learning certfica"
type textarea "x"
type textarea "i need to upload some learning certficat"
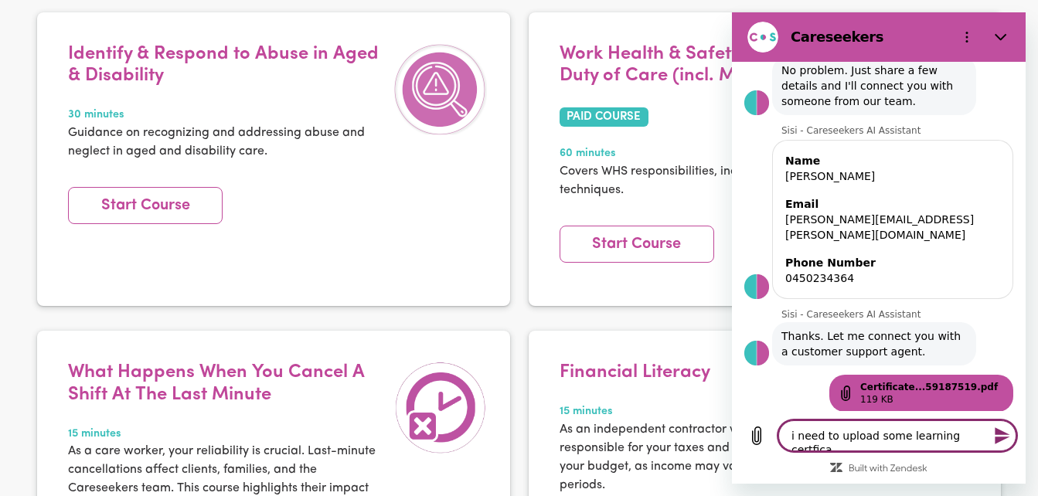
type textarea "x"
type textarea "i need to upload some learning certficate"
type textarea "x"
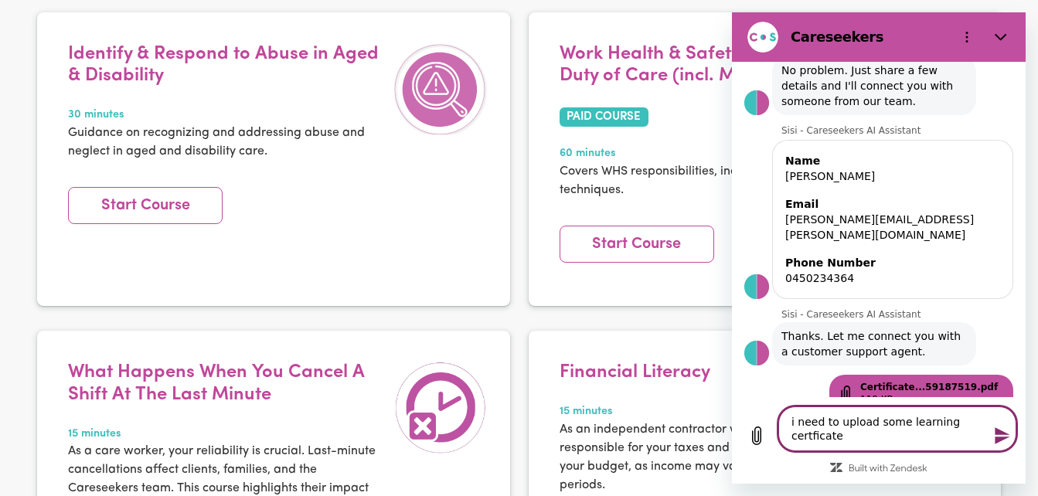
type textarea "i need to upload some learning certficates"
type textarea "x"
type textarea "i need to upload some learning certficates"
type textarea "x"
type textarea "i need to upload some learning certficates i"
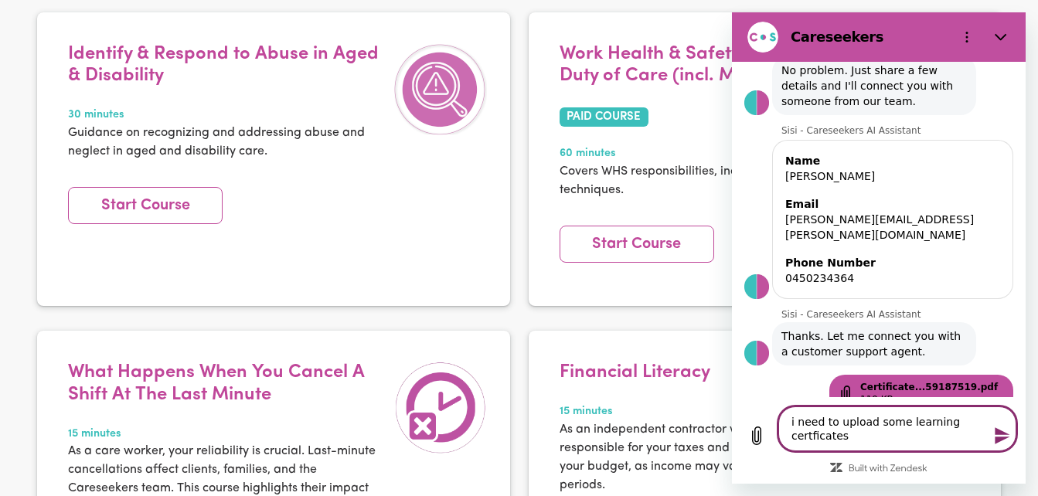
type textarea "x"
type textarea "i need to upload some learning certficates i"
type textarea "x"
type textarea "i need to upload some learning certficates i h"
type textarea "x"
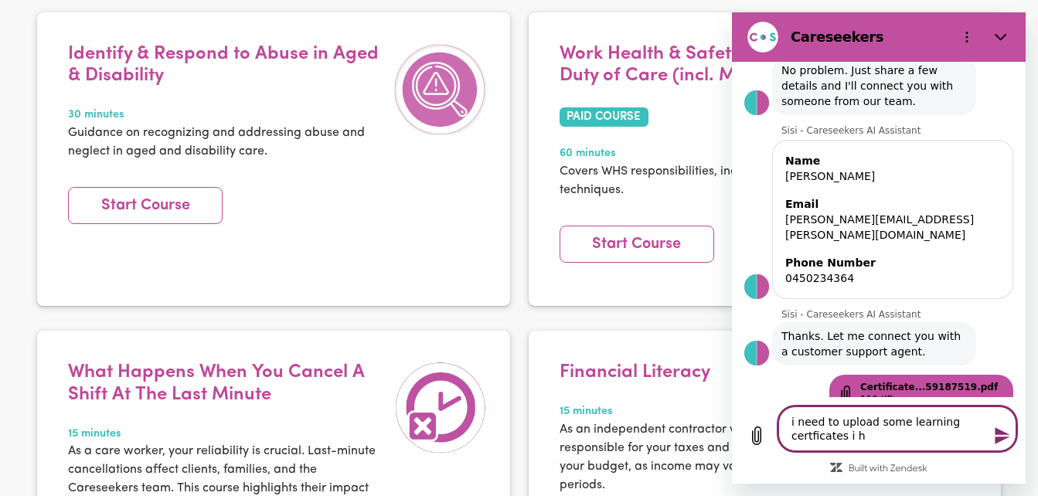
type textarea "i need to upload some learning certficates i ha"
type textarea "x"
type textarea "i need to upload some learning certficates i hav"
type textarea "x"
type textarea "i need to upload some learning certficates i have"
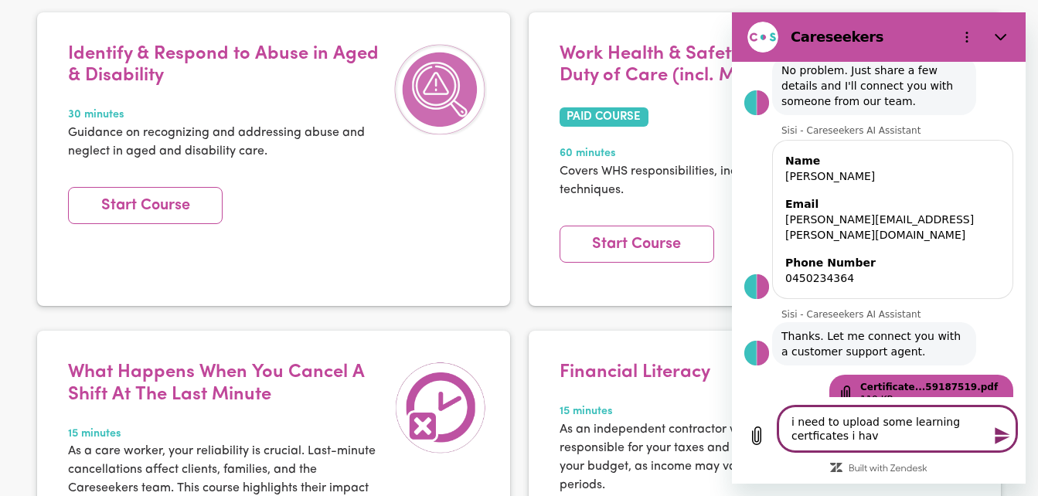
type textarea "x"
type textarea "i need to upload some learning certficates i have"
type textarea "x"
type textarea "i need to upload some learning certficates i have t"
type textarea "x"
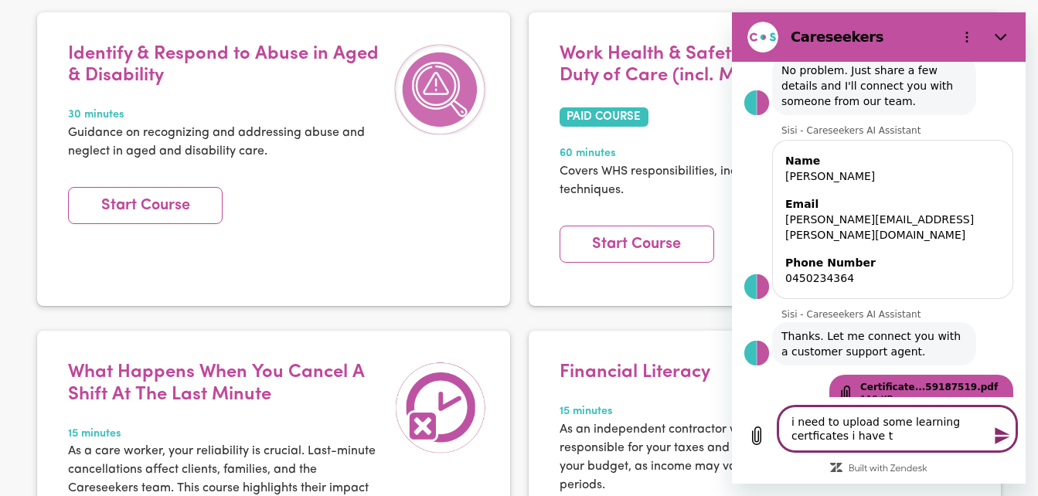
type textarea "i need to upload some learning certficates i have to"
type textarea "x"
type textarea "i need to upload some learning certficates i have to"
type textarea "x"
type textarea "i need to upload some learning certficates i have to m"
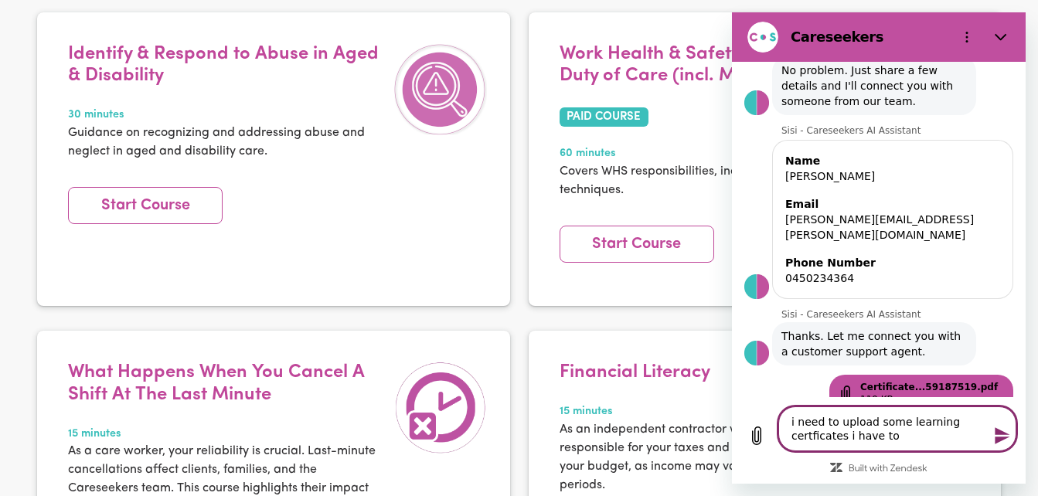
type textarea "x"
type textarea "i need to upload some learning certficates i have to my"
type textarea "x"
type textarea "i need to upload some learning certficates i have to my"
type textarea "x"
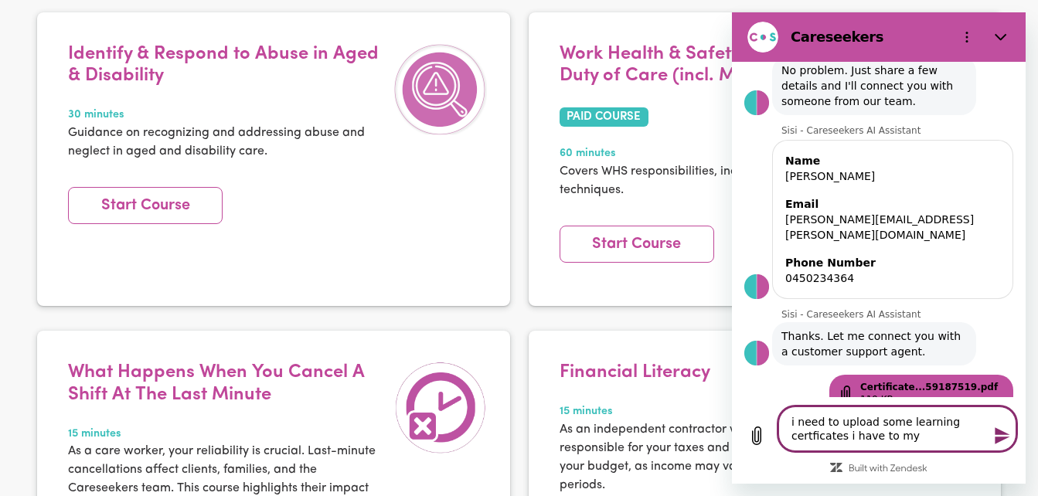
type textarea "i need to upload some learning certficates i have to my a"
type textarea "x"
type textarea "i need to upload some learning certficates i have to my ac"
type textarea "x"
type textarea "i need to upload some learning certficates i have to my acc"
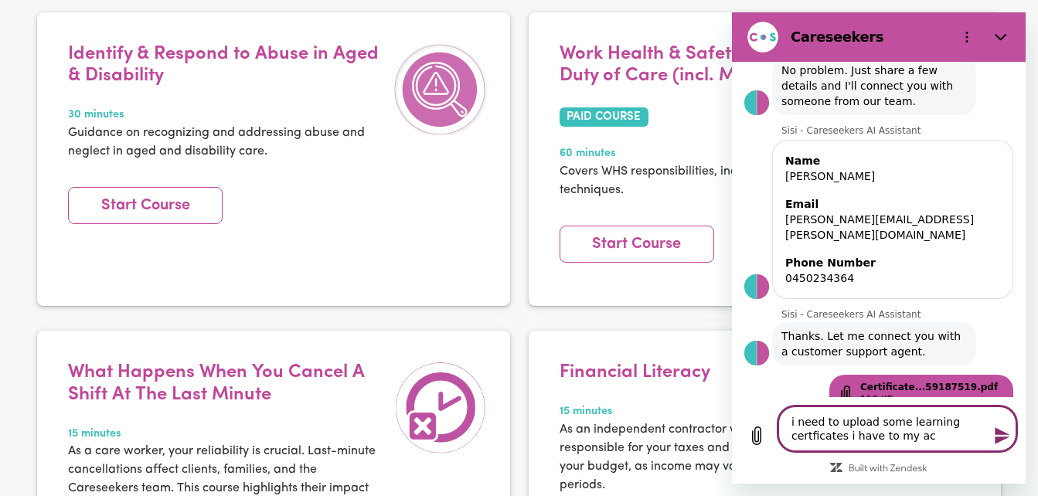
type textarea "x"
type textarea "i need to upload some learning certficates i have to my acco"
type textarea "x"
type textarea "i need to upload some learning certficates i have to my accou"
type textarea "x"
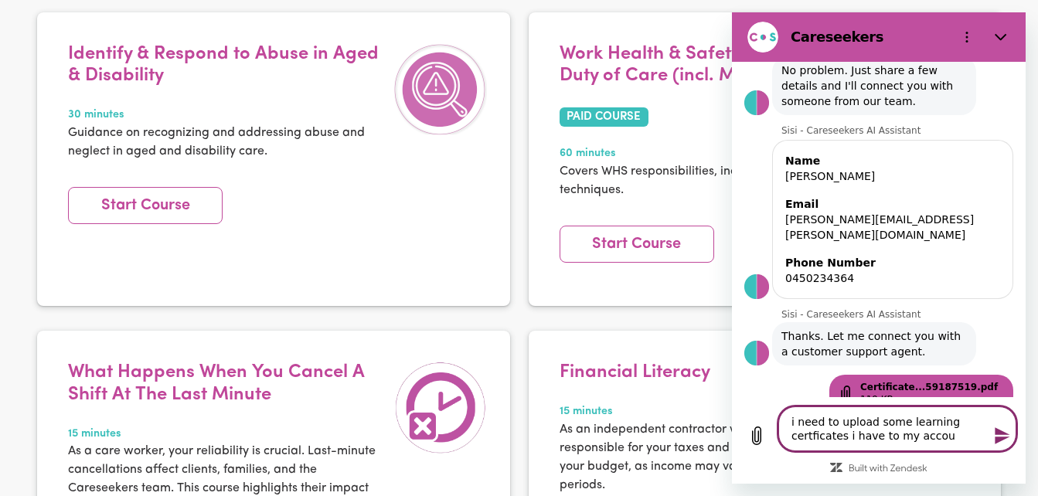
type textarea "i need to upload some learning certficates i have to my accoun"
type textarea "x"
type textarea "i need to upload some learning certficates i have to my account"
type textarea "x"
type textarea "i need to upload some learning certficates i have to my account"
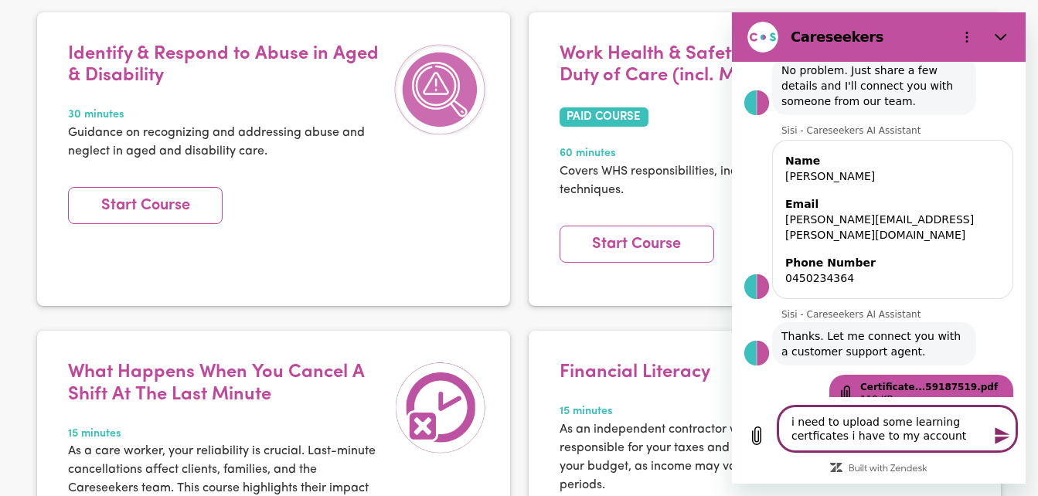
type textarea "x"
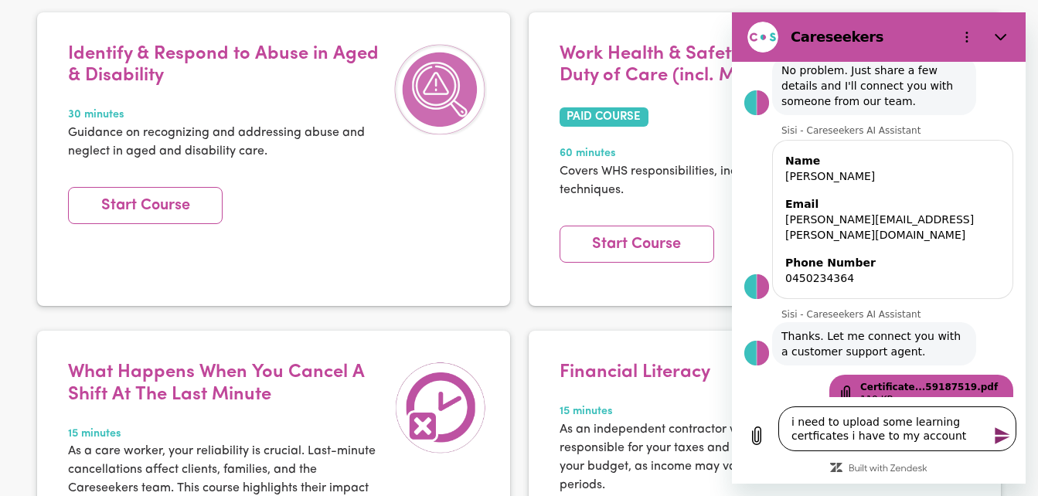
type textarea "i need to upload some learning certificate's i have to my account"
type textarea "x"
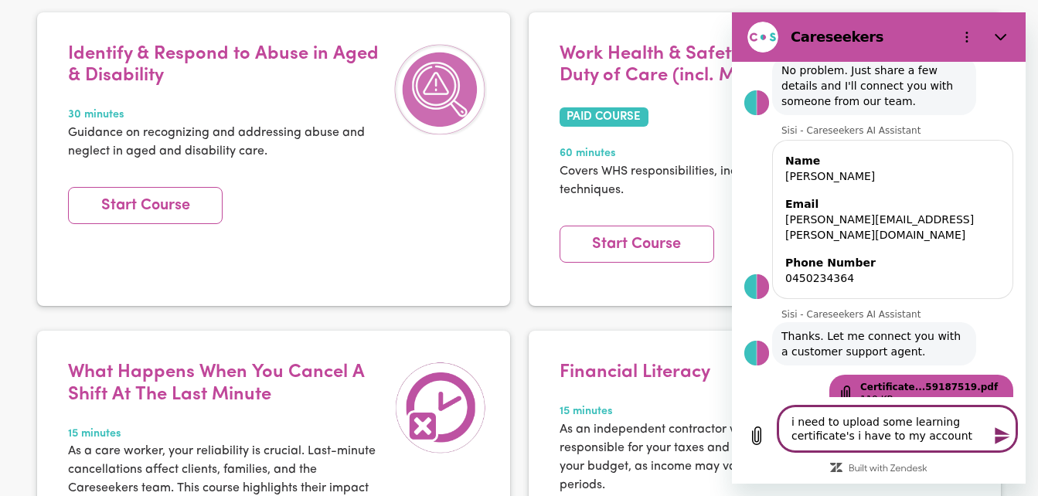
type textarea "i need to upload some learning certificate's i have to my account"
click at [1004, 441] on icon "Send message" at bounding box center [1002, 435] width 19 height 19
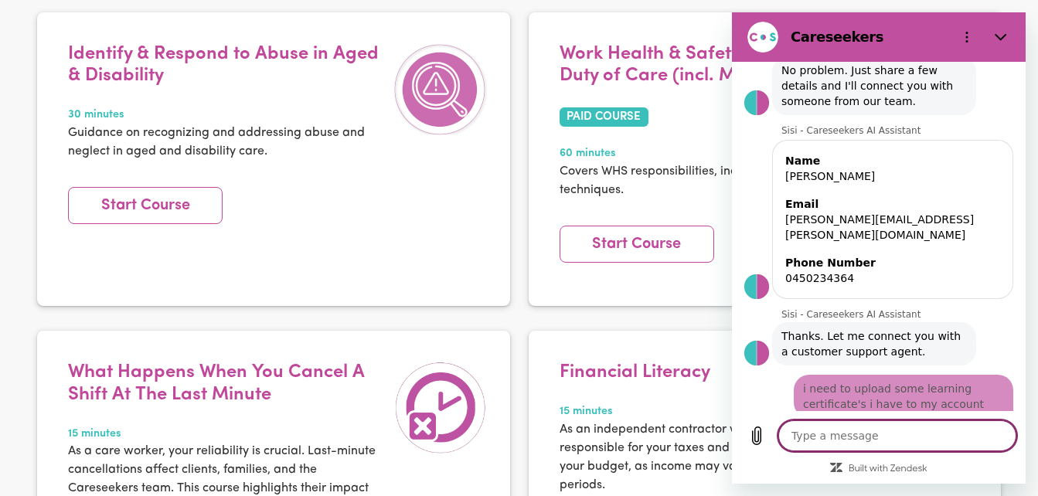
scroll to position [230, 0]
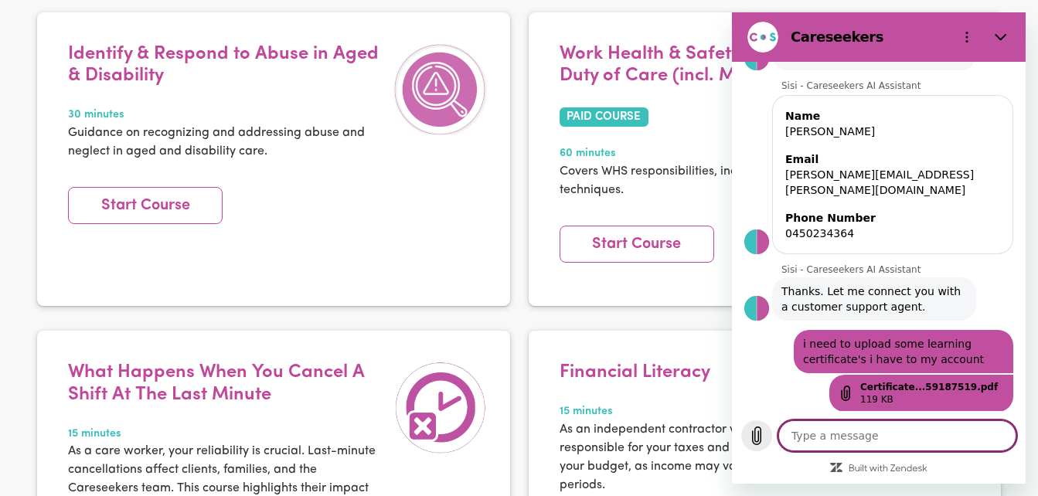
click at [763, 440] on icon "Upload file" at bounding box center [756, 435] width 19 height 19
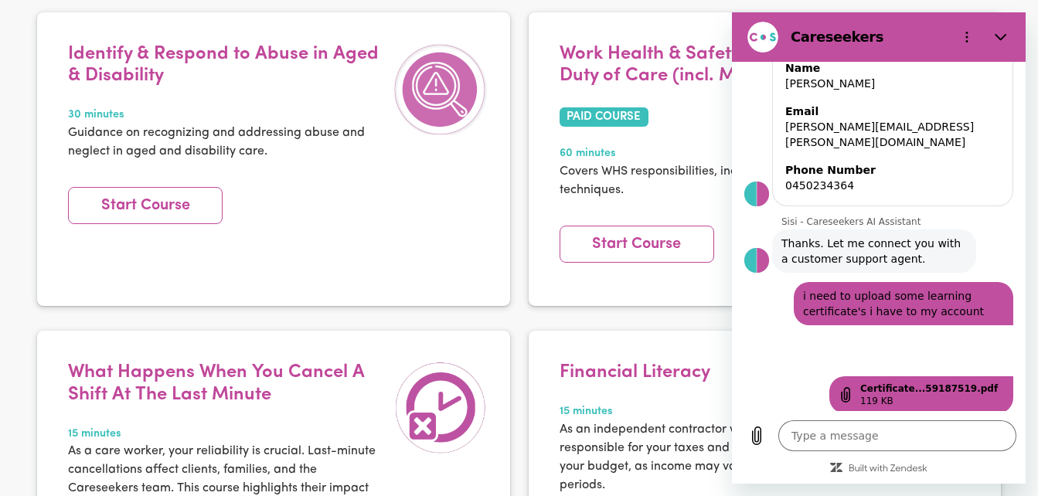
scroll to position [280, 0]
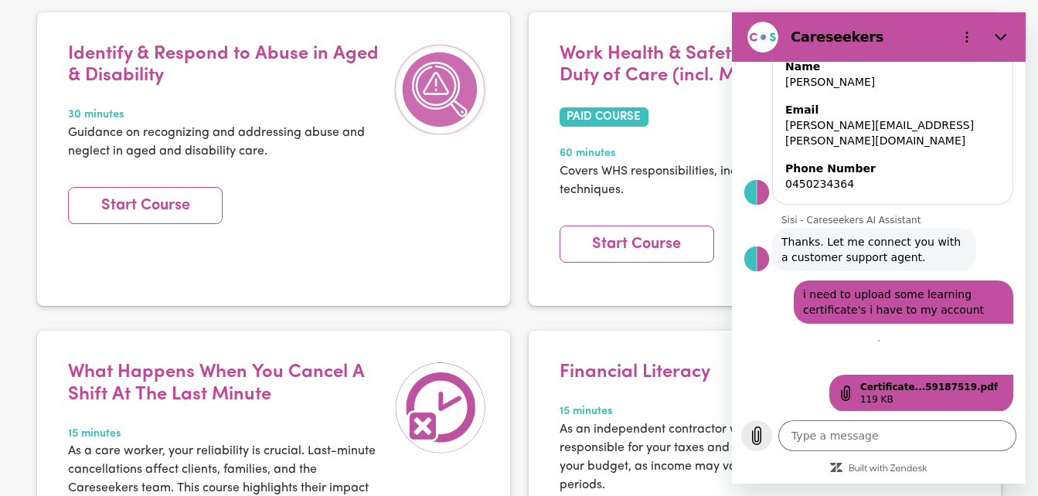
click at [749, 438] on icon "Upload file" at bounding box center [756, 435] width 19 height 19
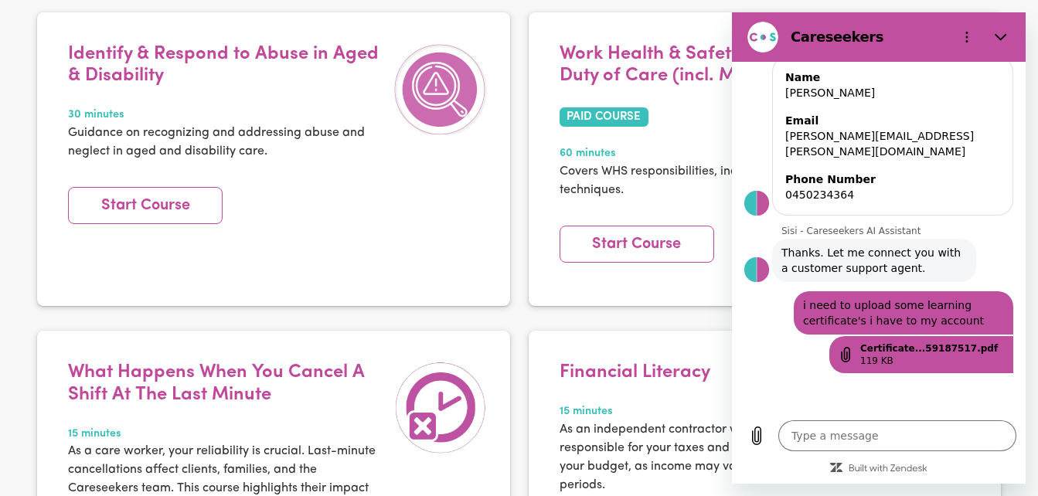
scroll to position [318, 0]
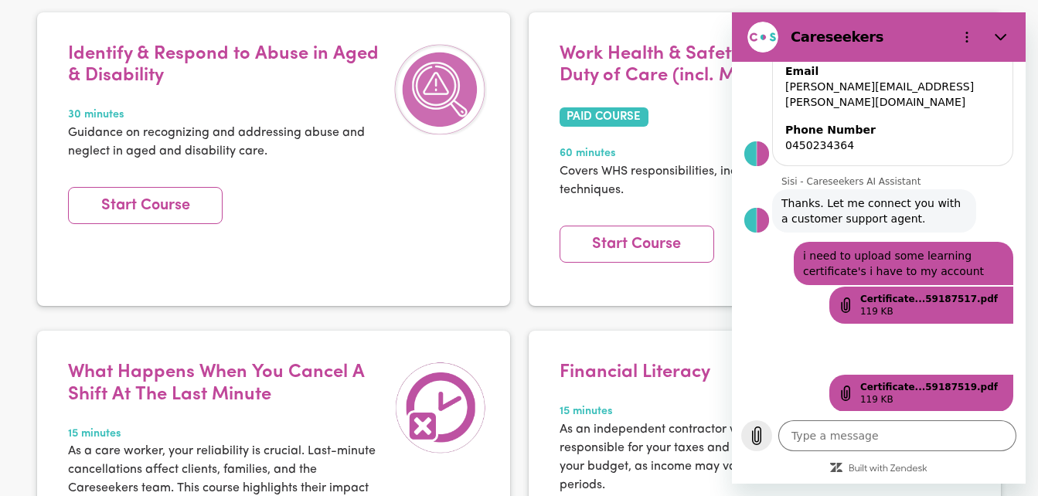
click at [757, 437] on icon "Upload file" at bounding box center [756, 435] width 19 height 19
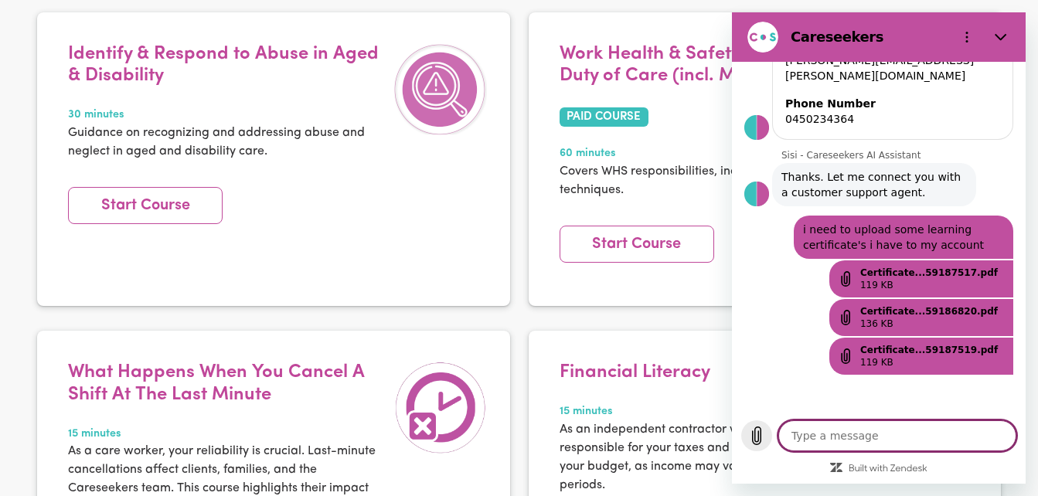
scroll to position [346, 0]
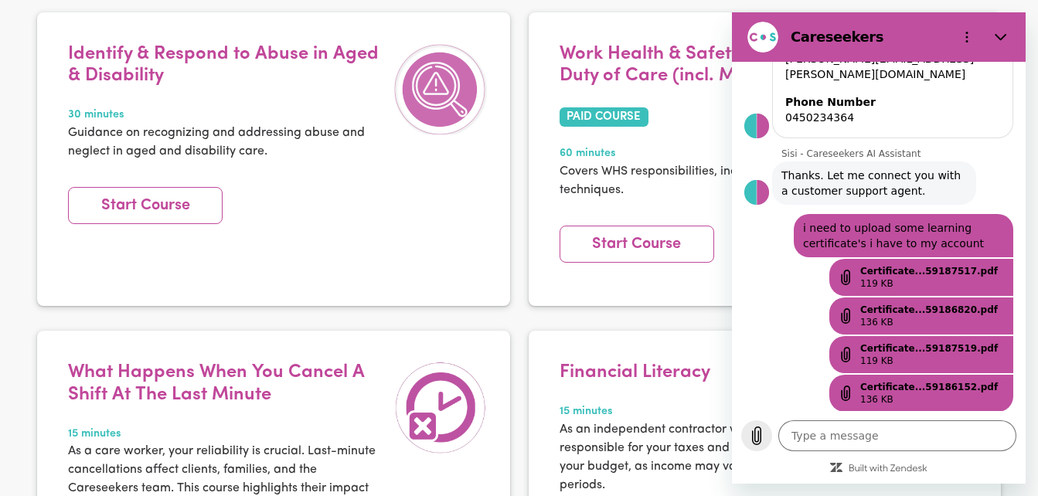
click at [757, 443] on icon "Upload file" at bounding box center [756, 435] width 19 height 19
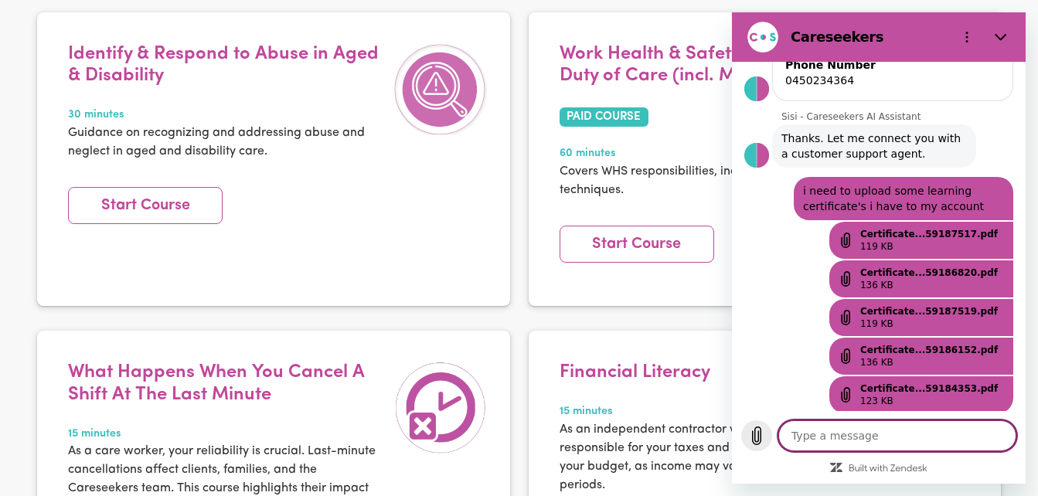
scroll to position [385, 0]
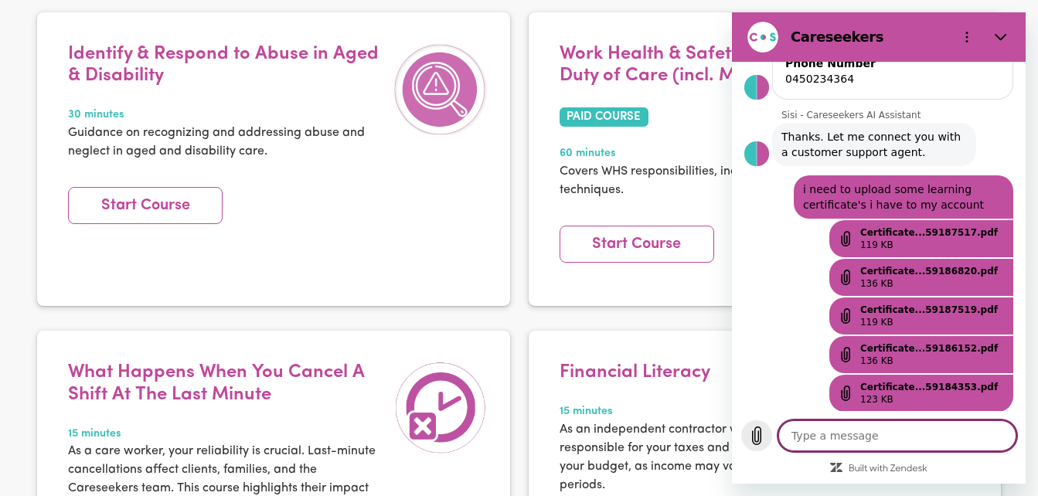
click at [757, 441] on icon "Upload file" at bounding box center [756, 436] width 8 height 18
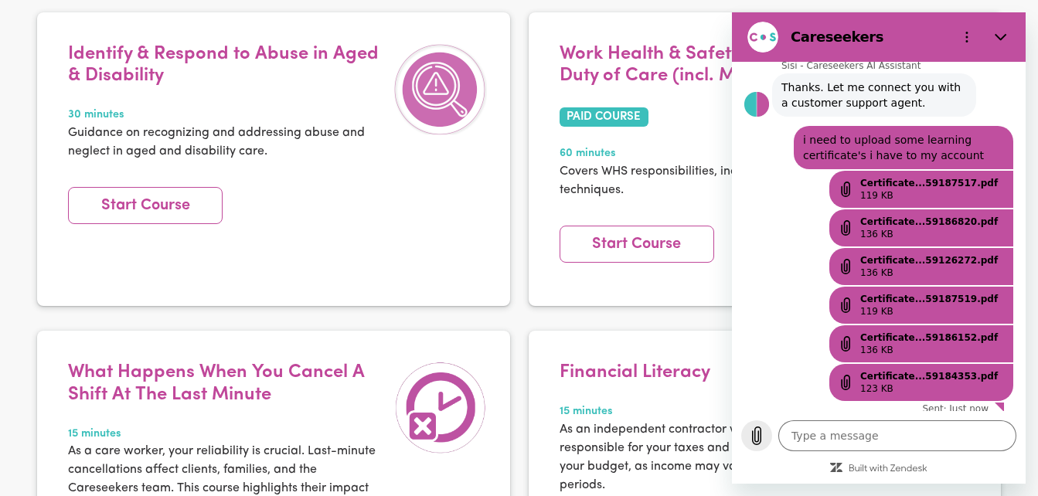
scroll to position [423, 0]
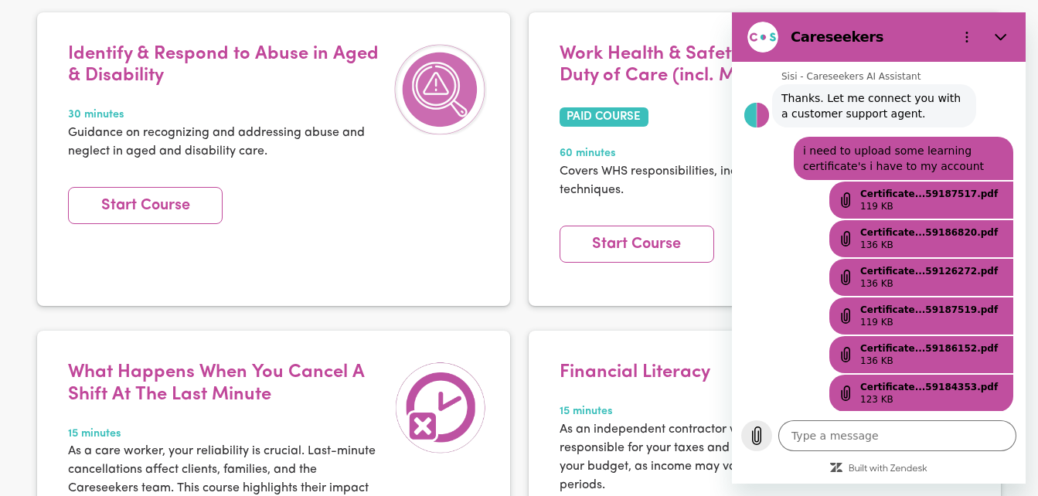
click at [757, 440] on icon "Upload file" at bounding box center [756, 435] width 19 height 19
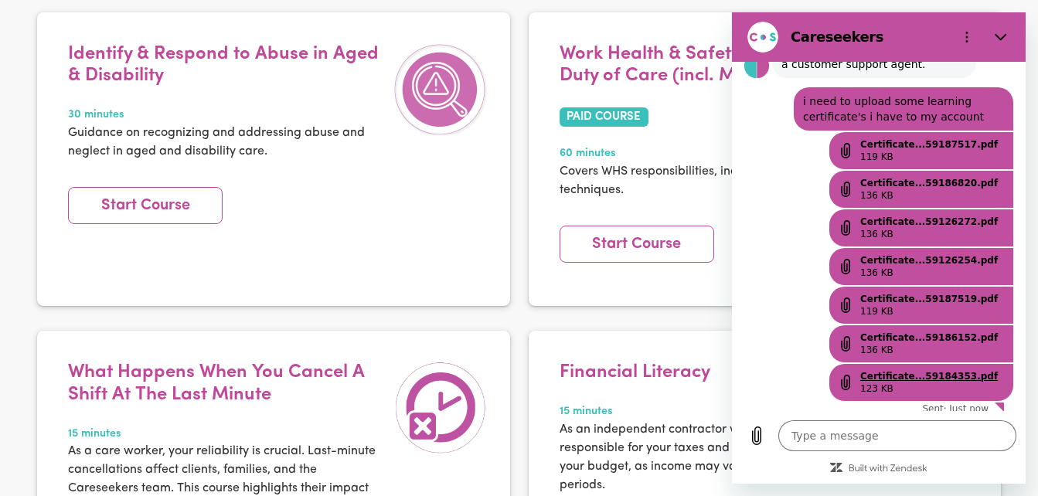
scroll to position [462, 0]
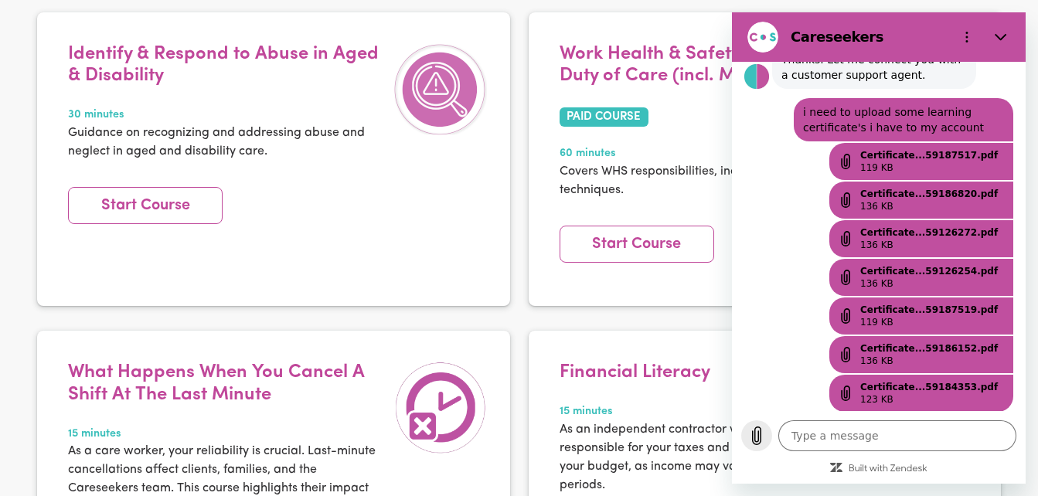
click at [758, 442] on icon "Upload file" at bounding box center [756, 436] width 8 height 18
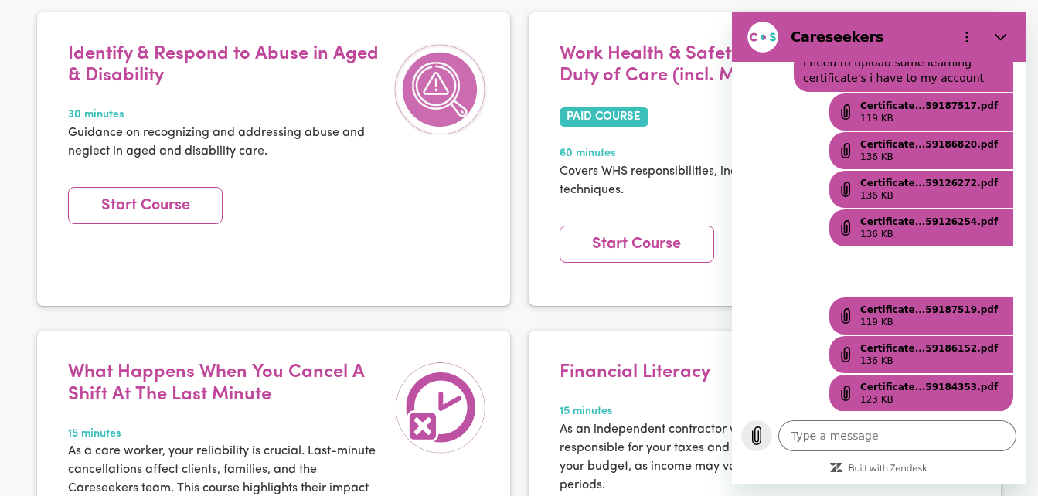
scroll to position [501, 0]
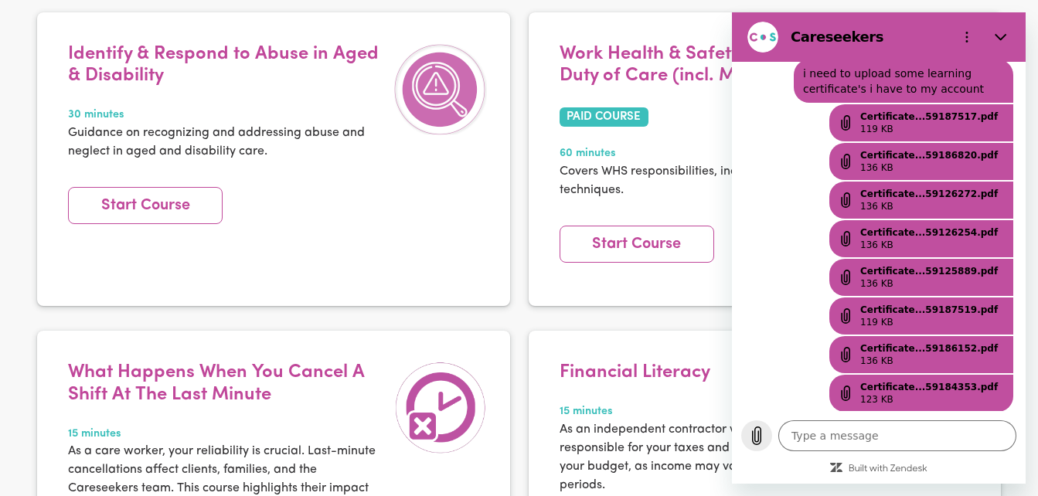
click at [752, 435] on icon "Upload file" at bounding box center [756, 436] width 8 height 18
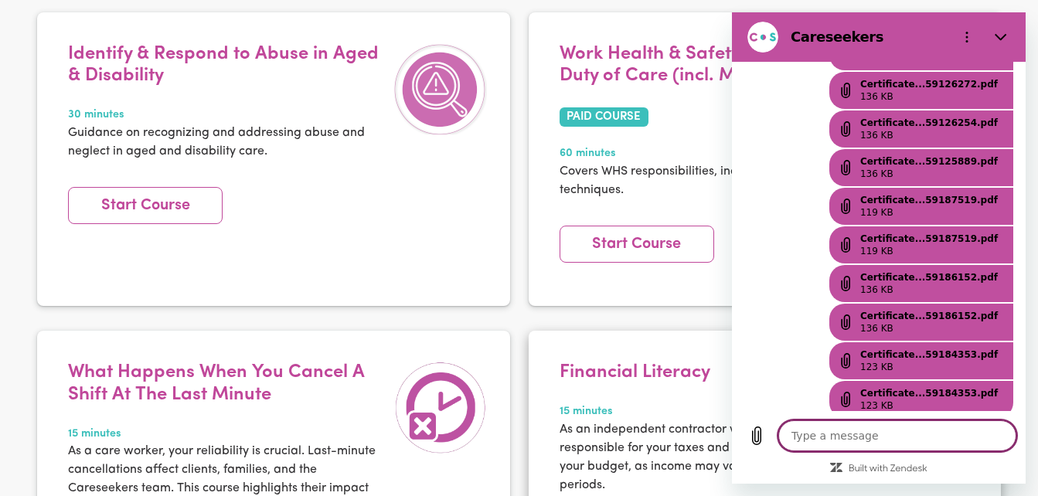
scroll to position [617, 0]
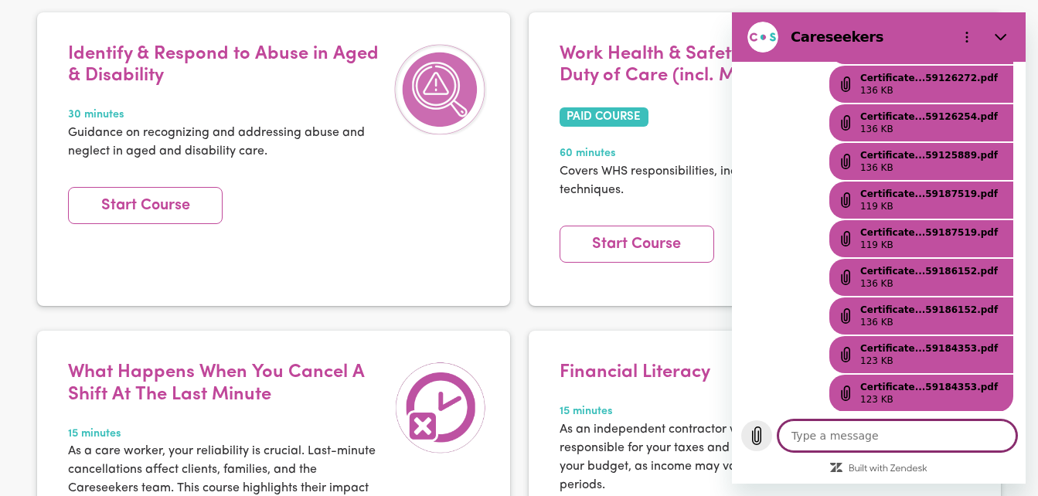
click at [761, 430] on icon "Upload file" at bounding box center [756, 435] width 19 height 19
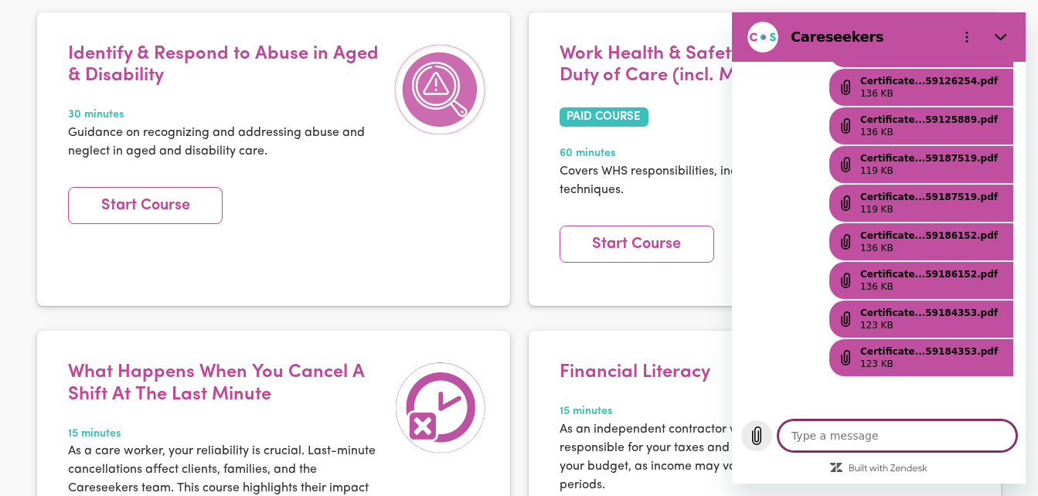
scroll to position [655, 0]
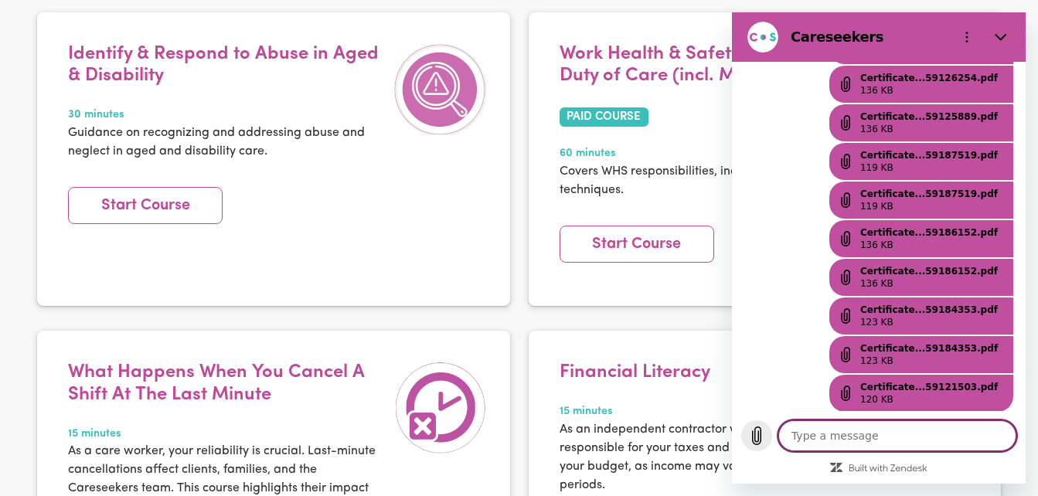
click at [755, 430] on icon "Upload file" at bounding box center [756, 436] width 8 height 18
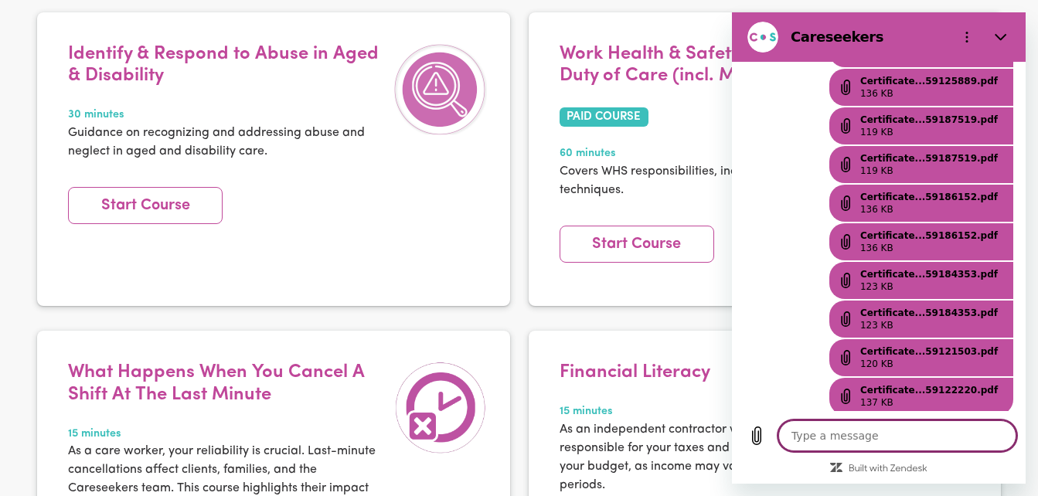
scroll to position [694, 0]
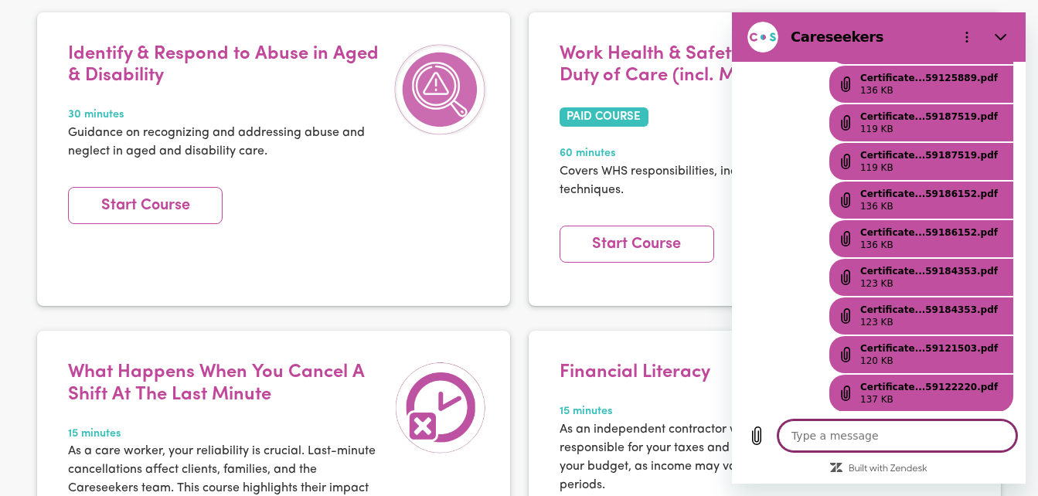
click at [1009, 17] on section "Careseekers" at bounding box center [879, 36] width 294 height 49
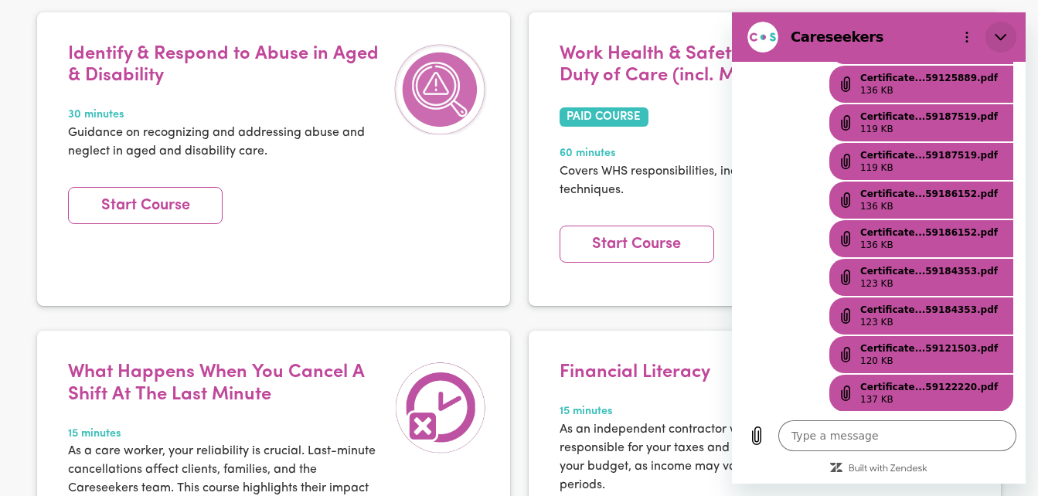
click at [1006, 32] on icon "Close" at bounding box center [1000, 37] width 12 height 12
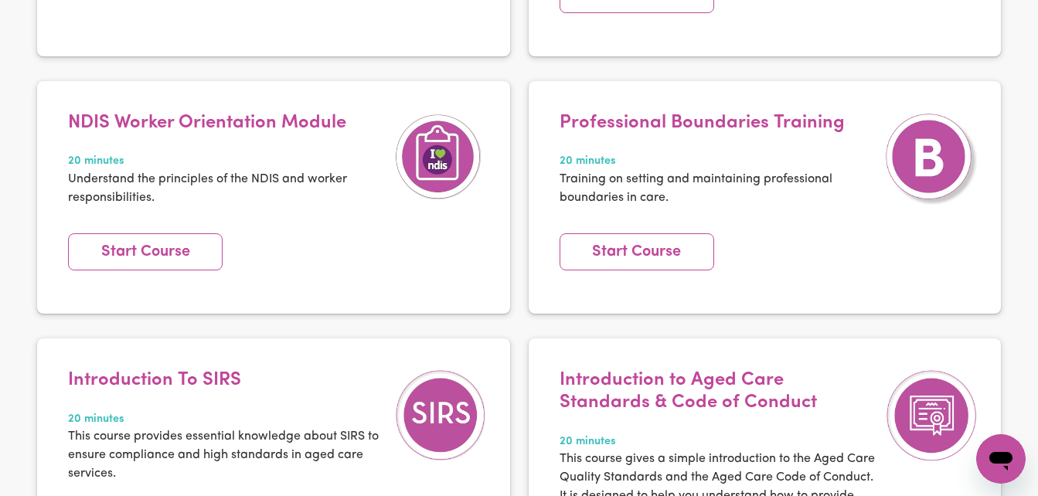
scroll to position [606, 0]
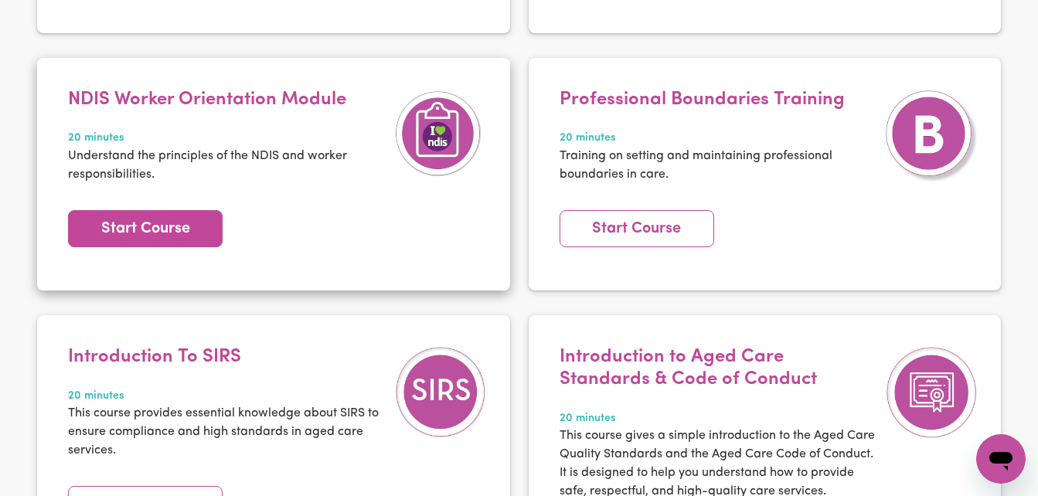
click at [198, 210] on link "Start Course" at bounding box center [145, 228] width 155 height 37
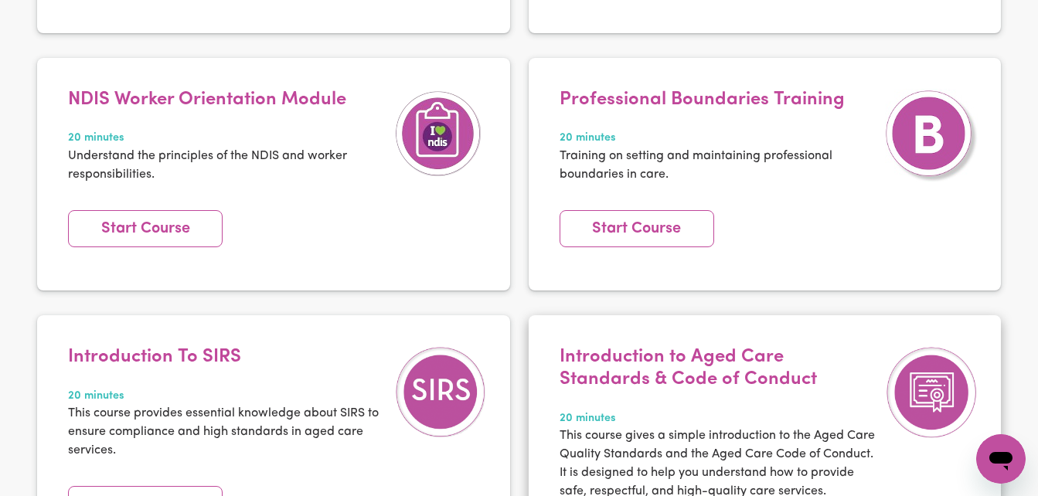
click at [980, 477] on article "Introduction to Aged Care Standards & Code of Conduct 20 minutes This course gi…" at bounding box center [764, 461] width 473 height 292
click at [1000, 447] on icon "Open messaging window" at bounding box center [1001, 459] width 28 height 28
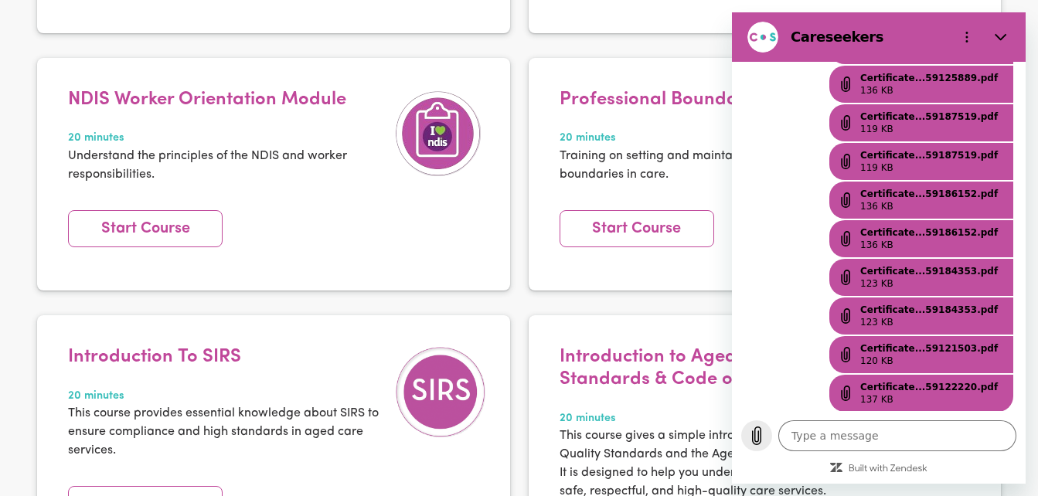
click at [752, 433] on icon "Upload file" at bounding box center [756, 436] width 8 height 18
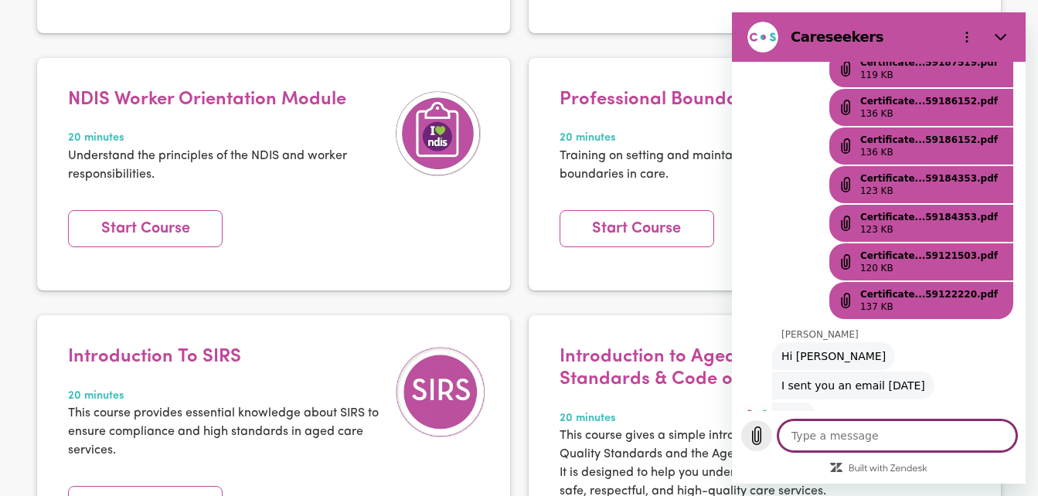
scroll to position [785, 0]
type textarea "x"
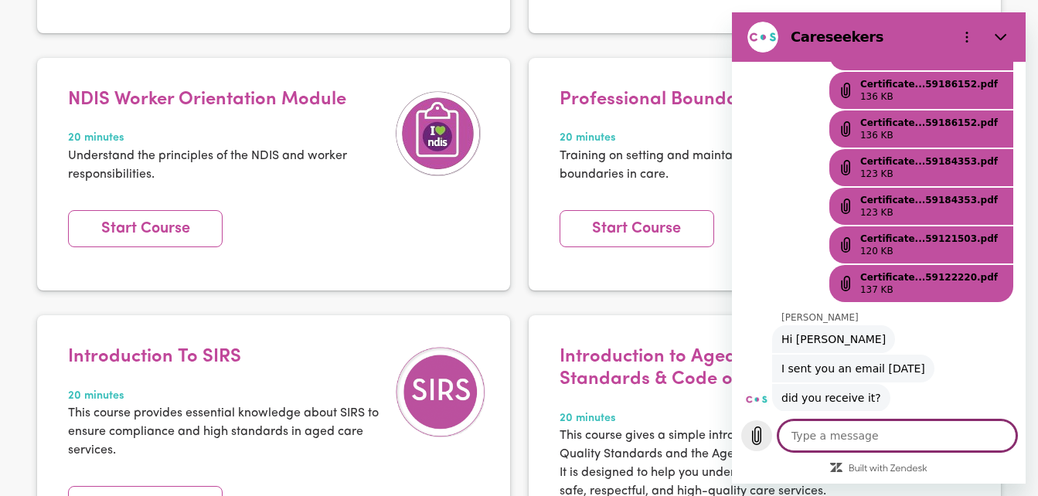
scroll to position [807, 0]
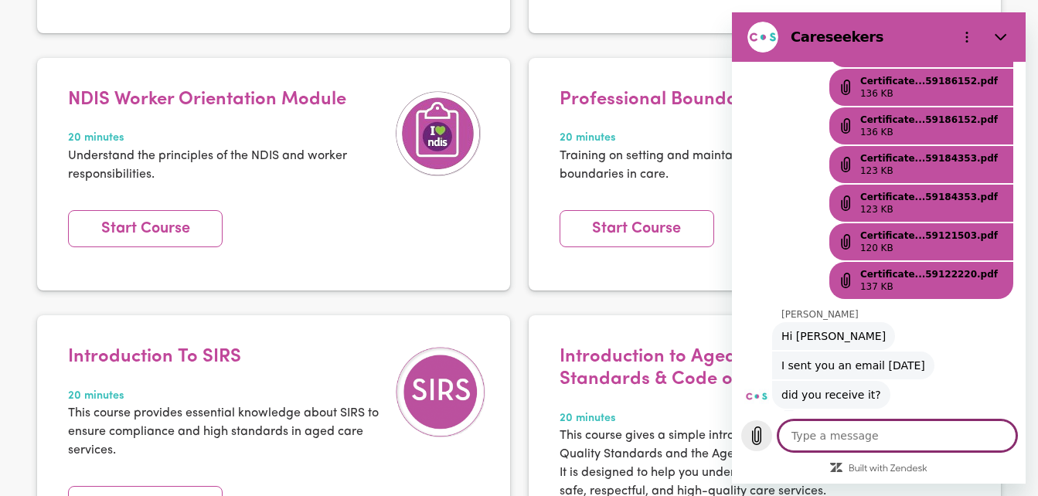
type textarea "y"
type textarea "x"
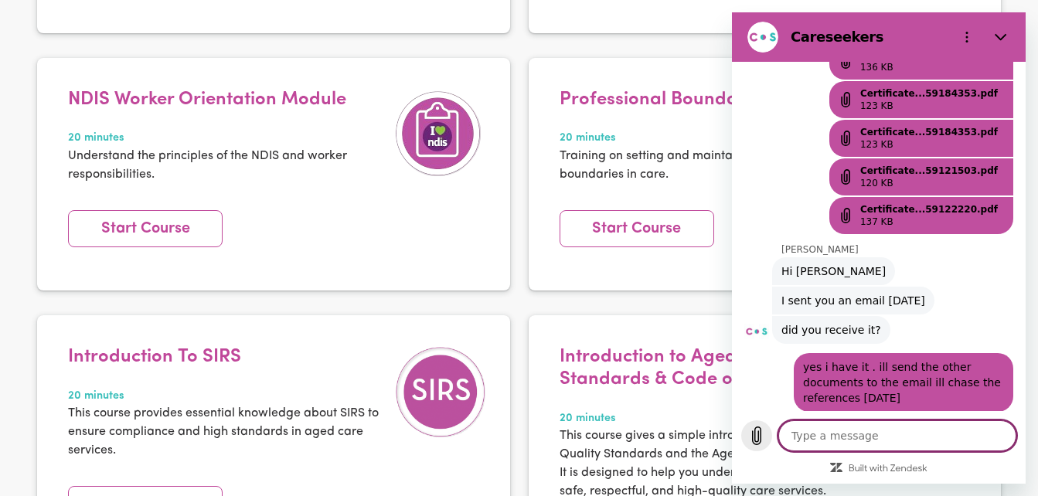
scroll to position [875, 0]
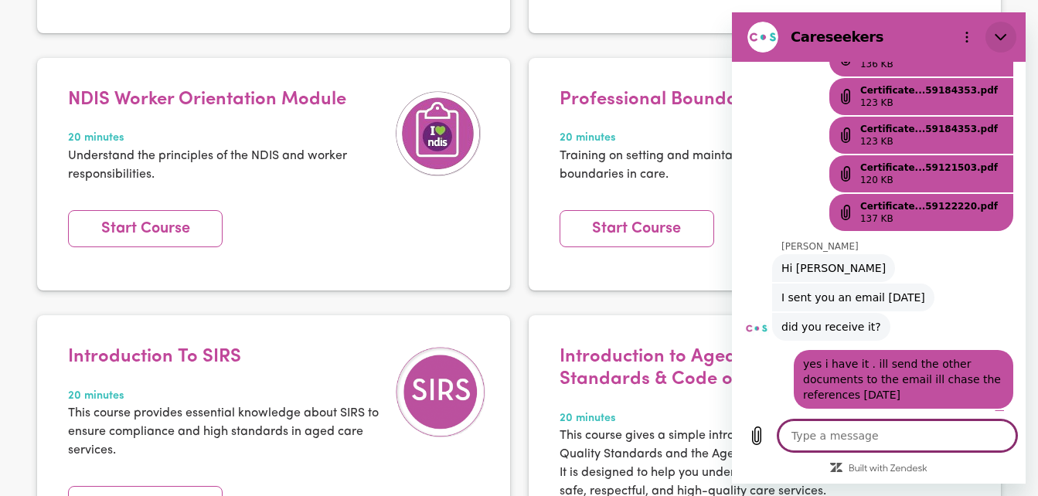
click at [1009, 31] on button "Close" at bounding box center [1000, 37] width 31 height 31
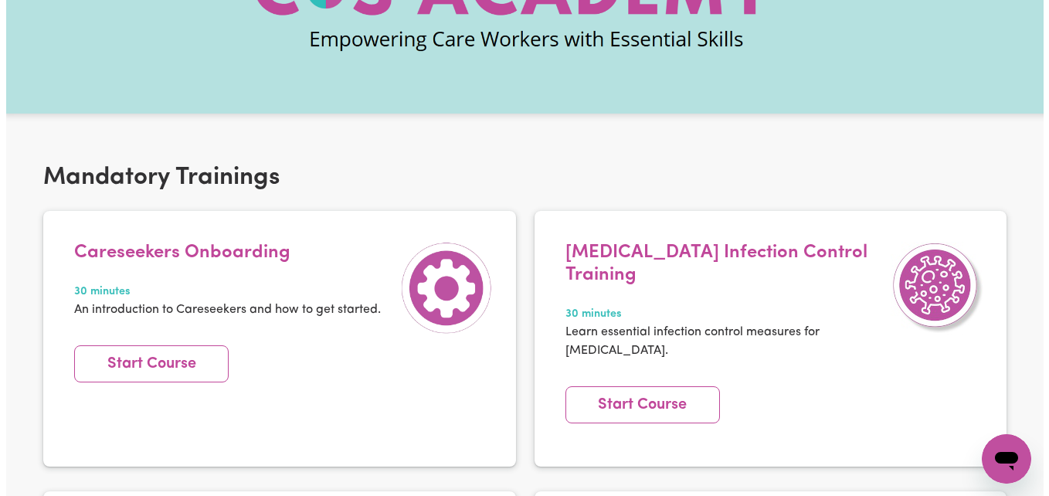
scroll to position [5, 0]
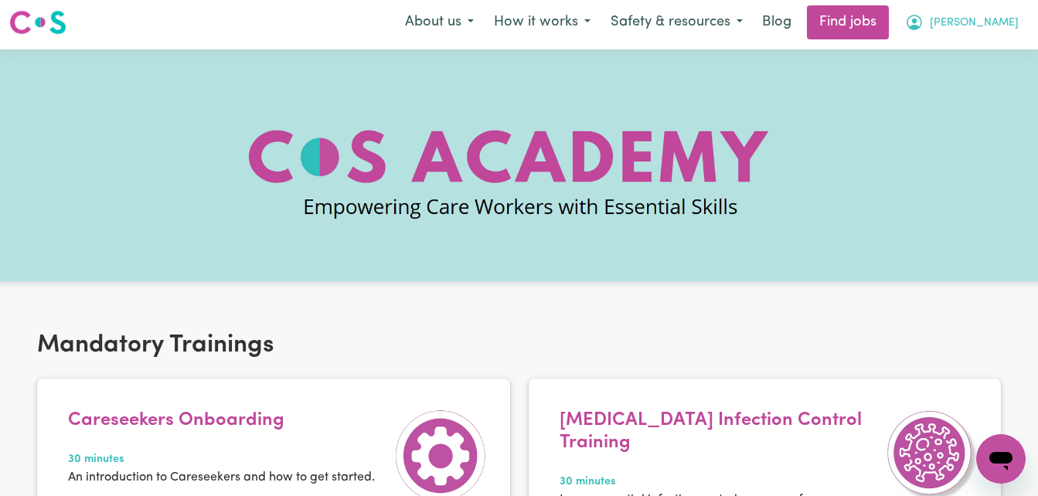
click at [979, 23] on button "[PERSON_NAME]" at bounding box center [962, 22] width 134 height 32
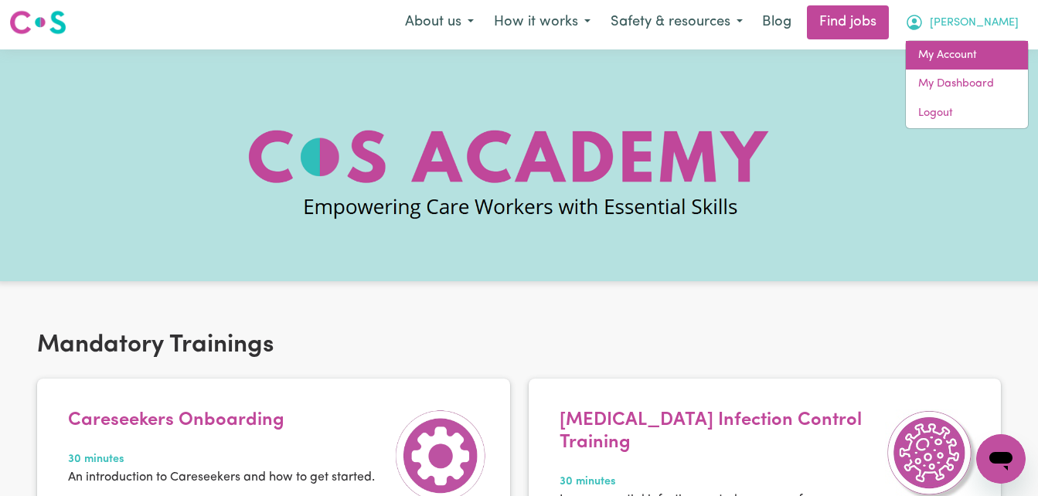
click at [956, 60] on link "My Account" at bounding box center [966, 55] width 122 height 29
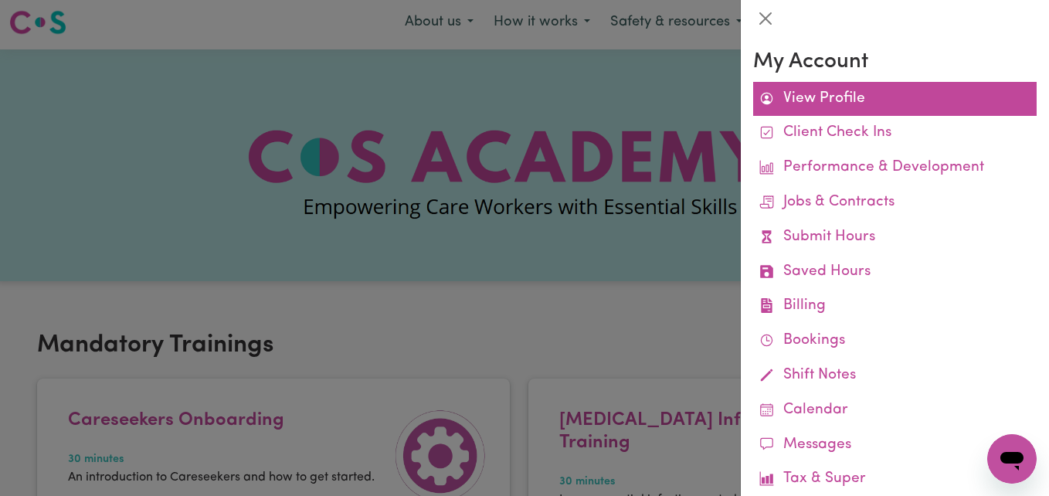
click at [851, 104] on link "View Profile" at bounding box center [895, 99] width 284 height 35
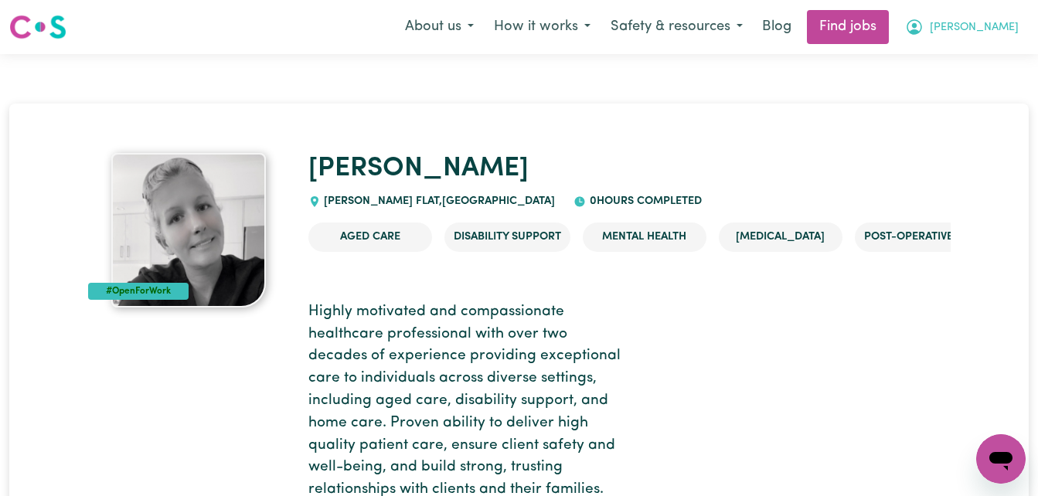
click at [989, 26] on span "[PERSON_NAME]" at bounding box center [973, 27] width 89 height 17
click at [972, 92] on link "My Dashboard" at bounding box center [966, 88] width 122 height 29
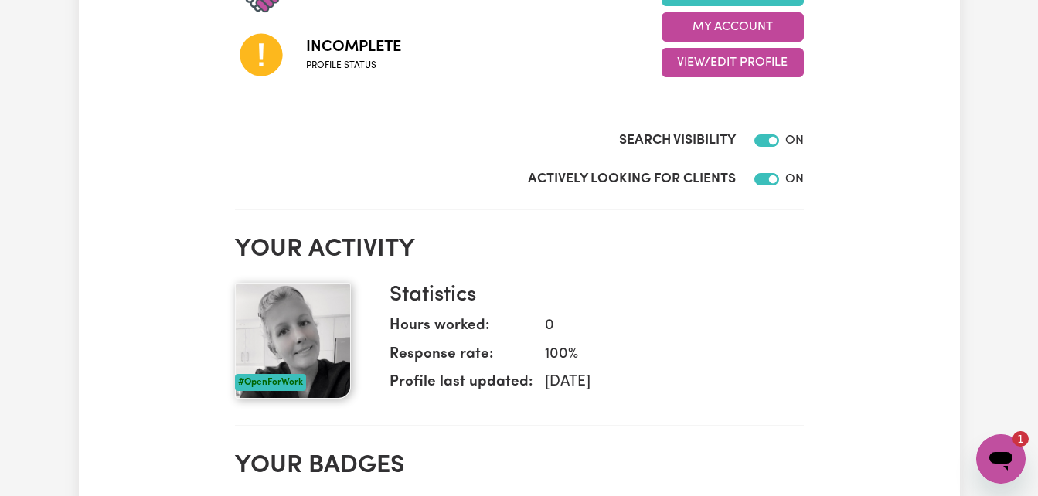
scroll to position [271, 0]
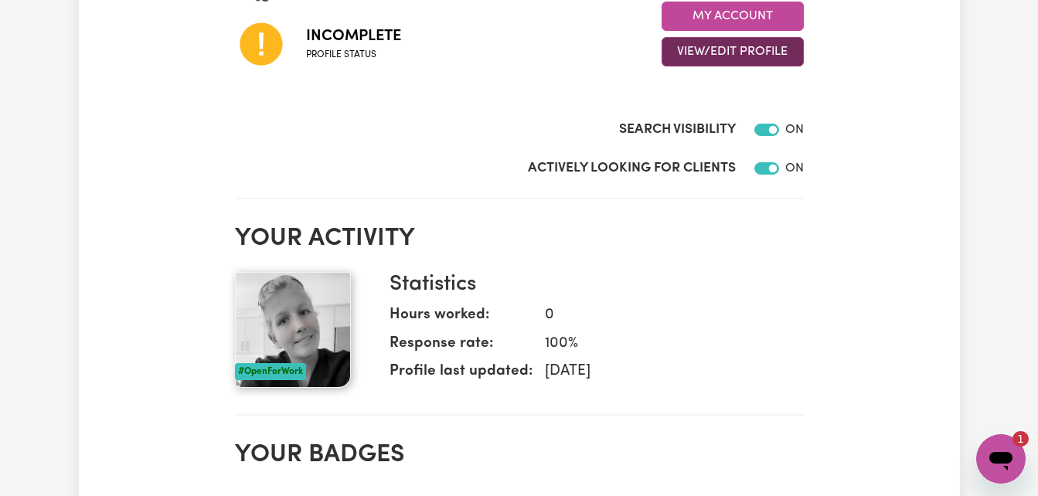
click at [701, 50] on button "View/Edit Profile" at bounding box center [732, 51] width 142 height 29
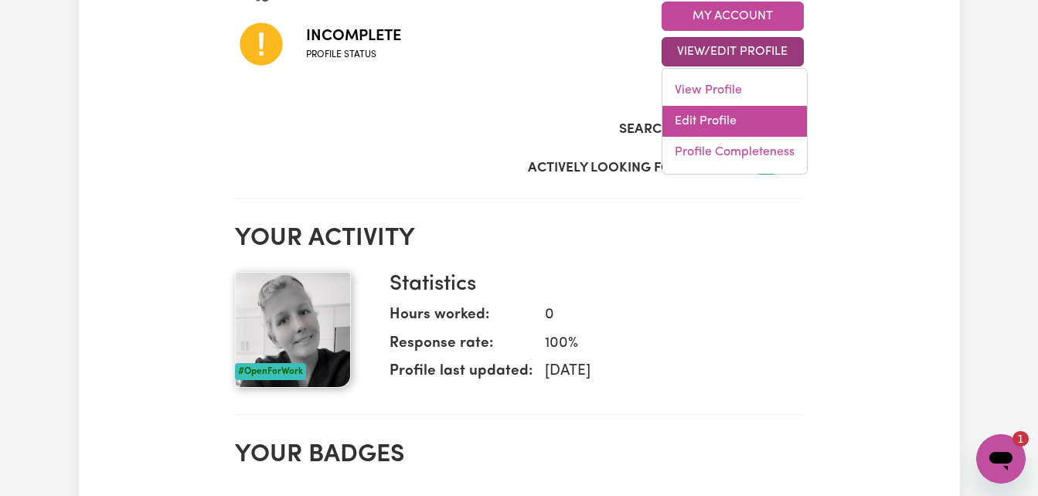
click at [723, 121] on link "Edit Profile" at bounding box center [734, 121] width 144 height 31
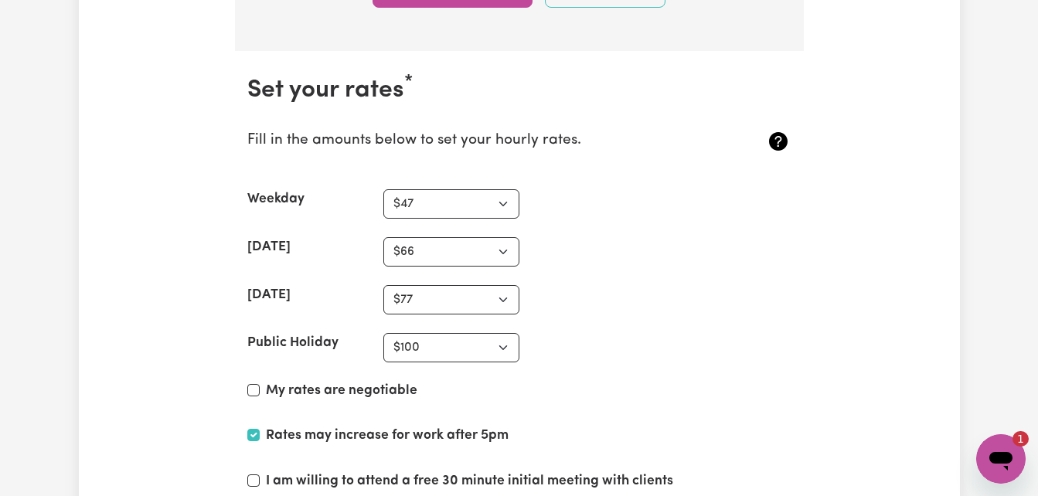
scroll to position [4029, 0]
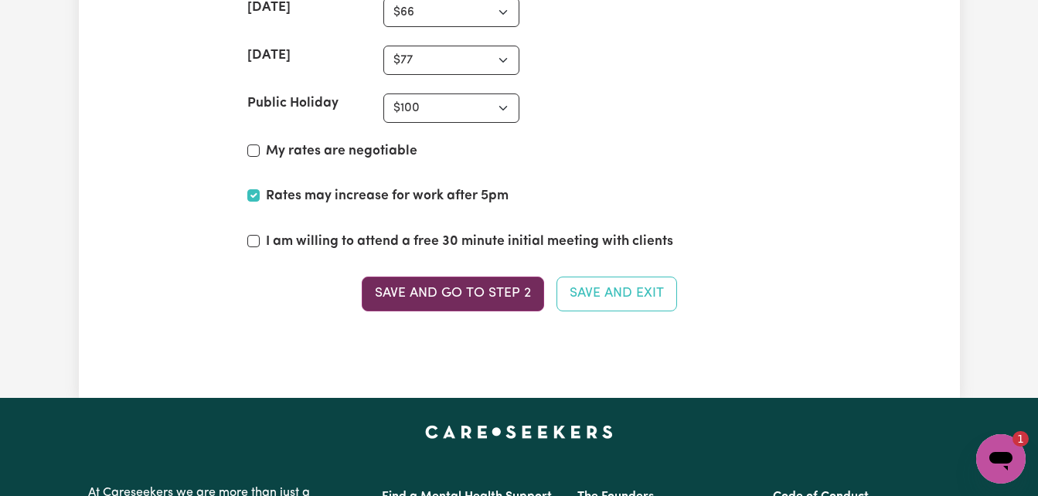
click at [451, 293] on button "Save and go to Step 2" at bounding box center [453, 294] width 182 height 34
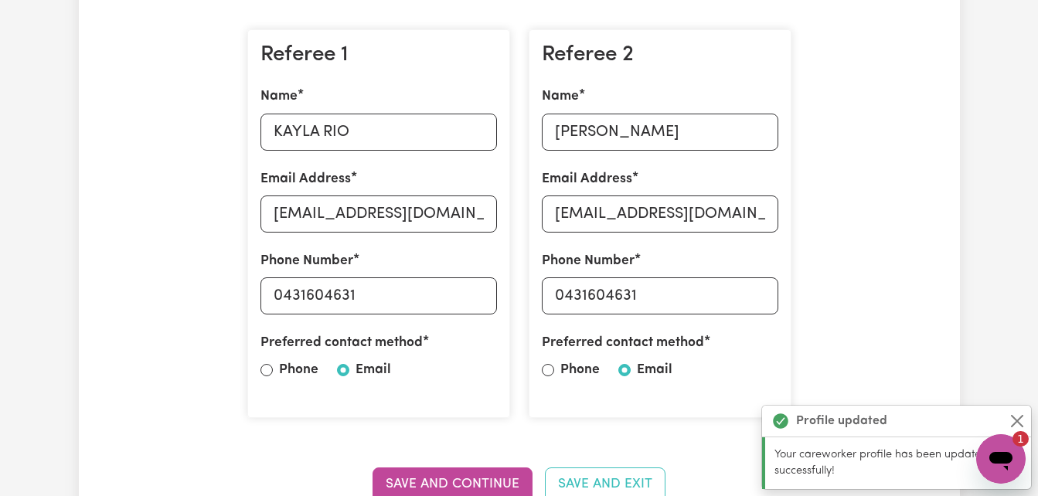
scroll to position [454, 0]
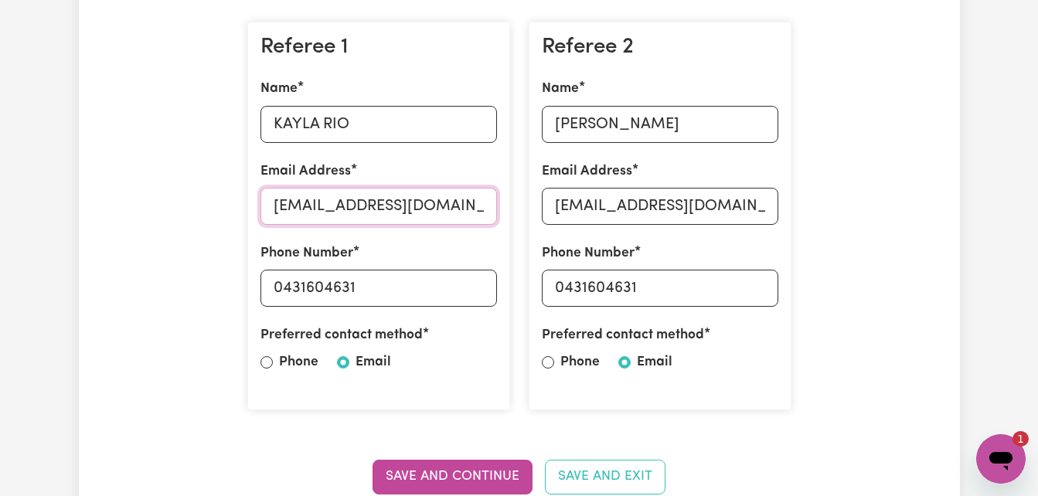
drag, startPoint x: 481, startPoint y: 198, endPoint x: 135, endPoint y: 241, distance: 348.8
click at [490, 470] on button "Save and Continue" at bounding box center [452, 477] width 160 height 34
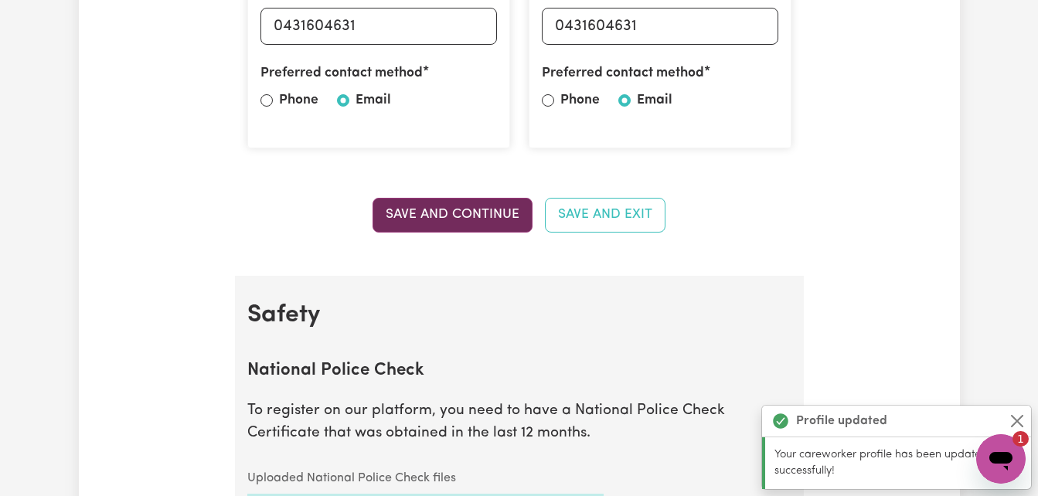
scroll to position [992, 0]
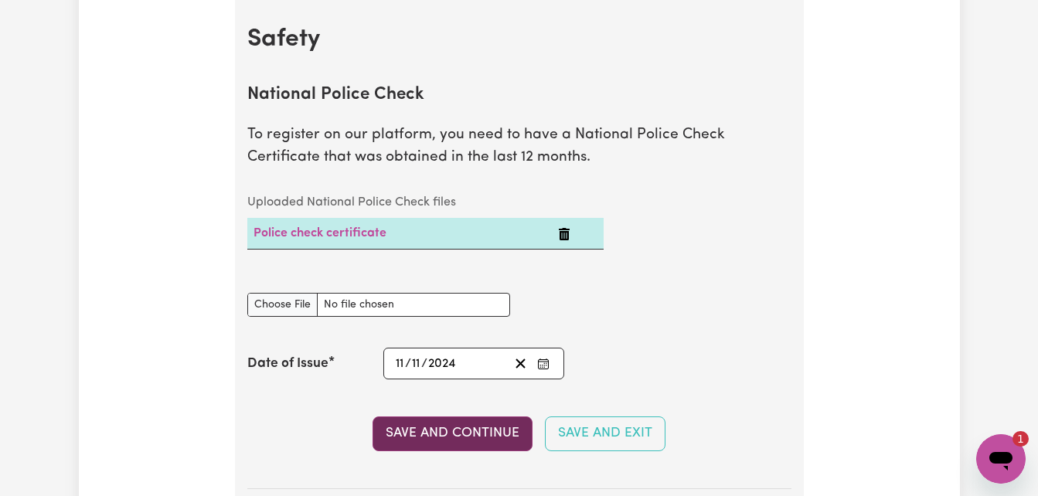
click at [466, 439] on button "Save and Continue" at bounding box center [452, 433] width 160 height 34
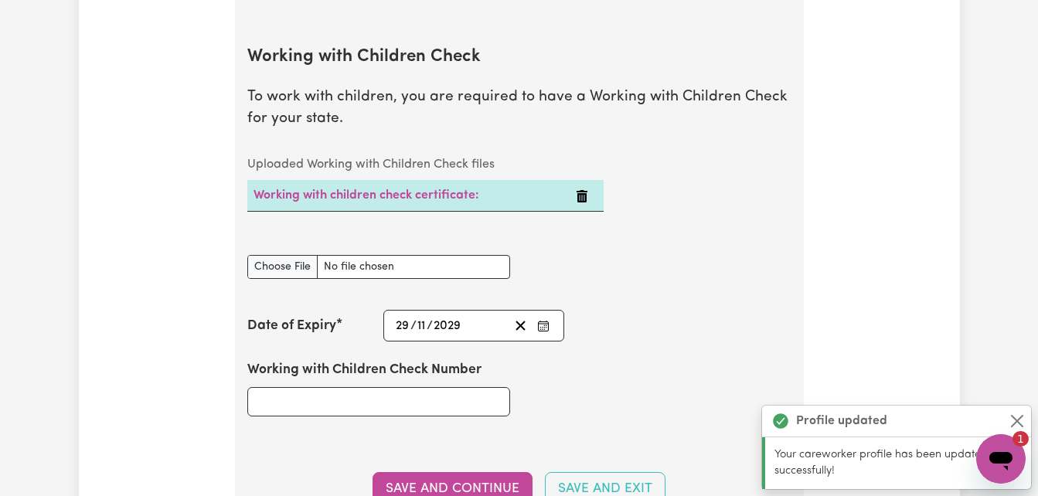
scroll to position [1506, 0]
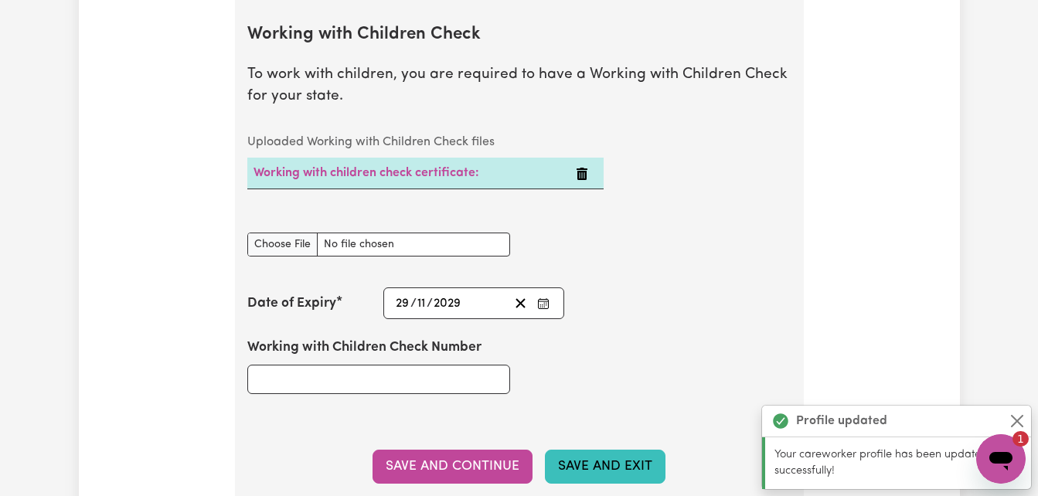
click at [579, 460] on button "Save and Exit" at bounding box center [605, 467] width 121 height 34
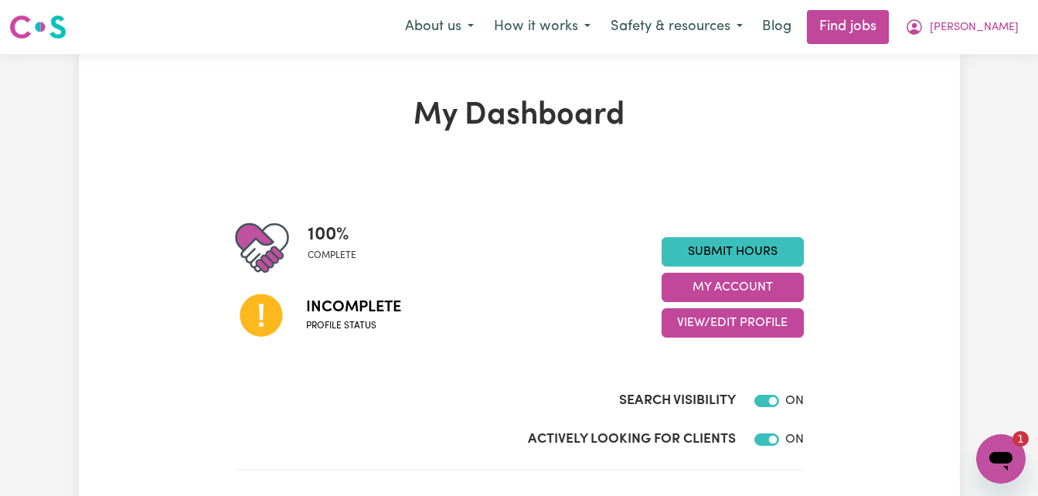
click at [1002, 467] on icon "Open messaging window, 1 unread message" at bounding box center [1001, 459] width 28 height 28
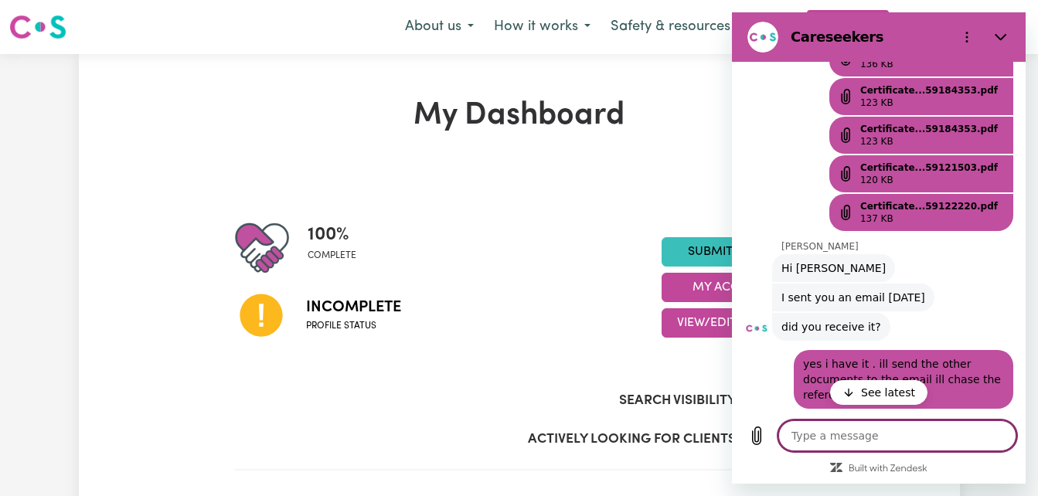
click at [928, 438] on textarea at bounding box center [897, 435] width 238 height 31
click at [885, 398] on p "See latest" at bounding box center [888, 392] width 54 height 15
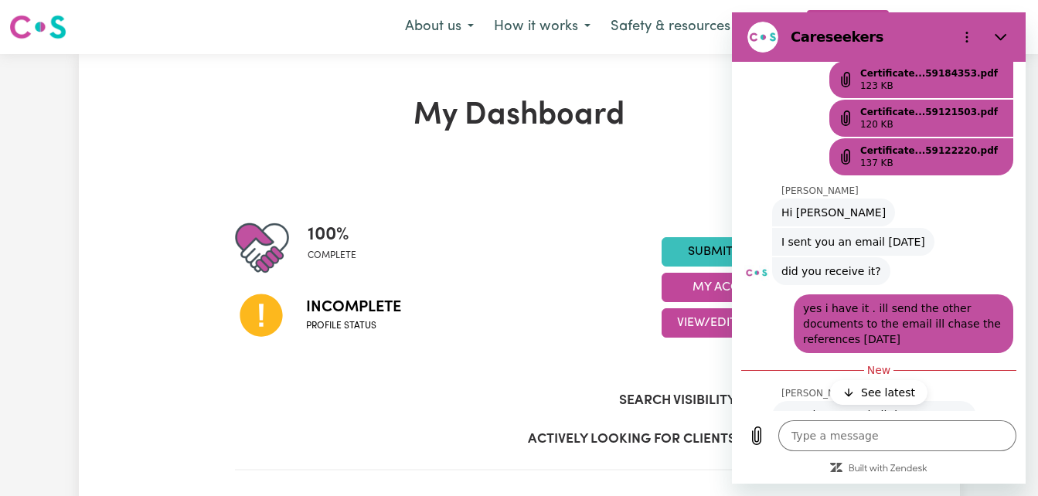
scroll to position [981, 0]
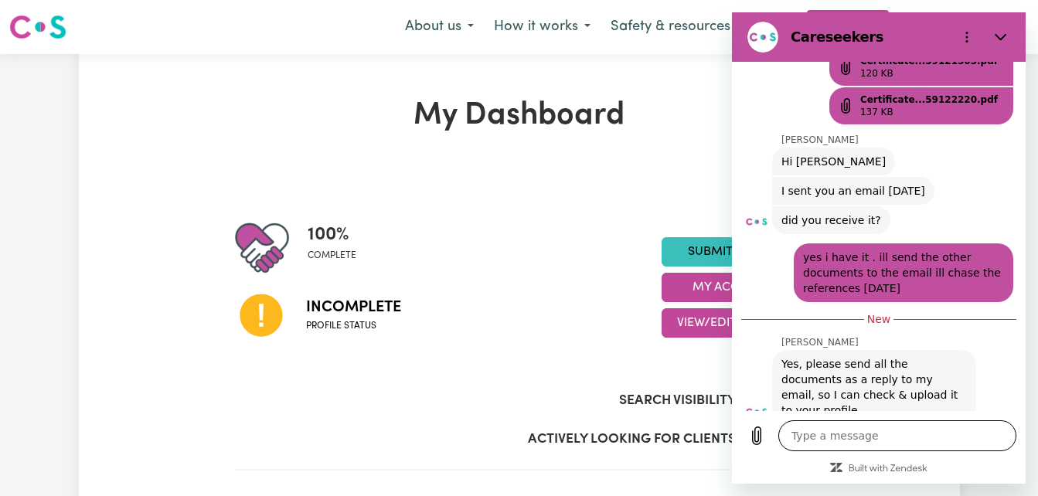
click at [879, 445] on textarea at bounding box center [897, 435] width 238 height 31
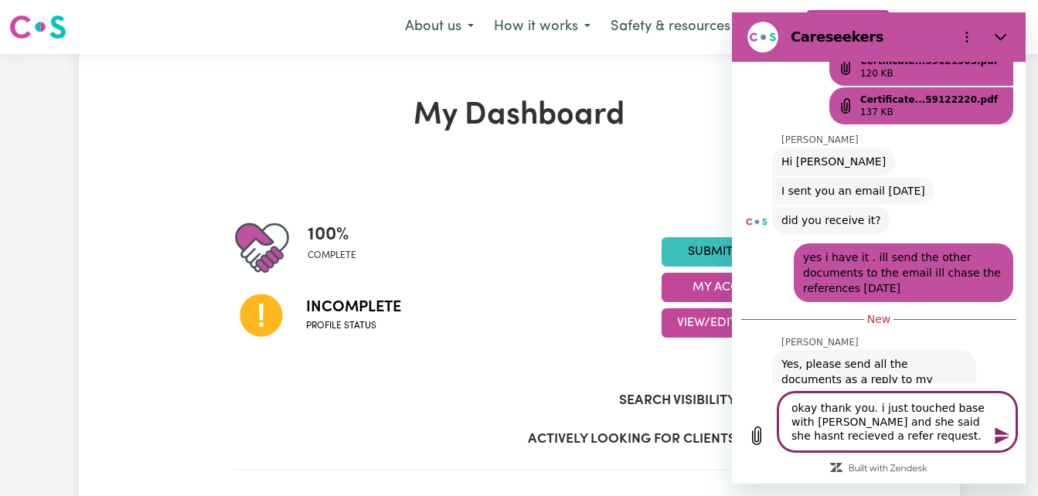
click at [997, 429] on icon "Send message" at bounding box center [1001, 435] width 15 height 17
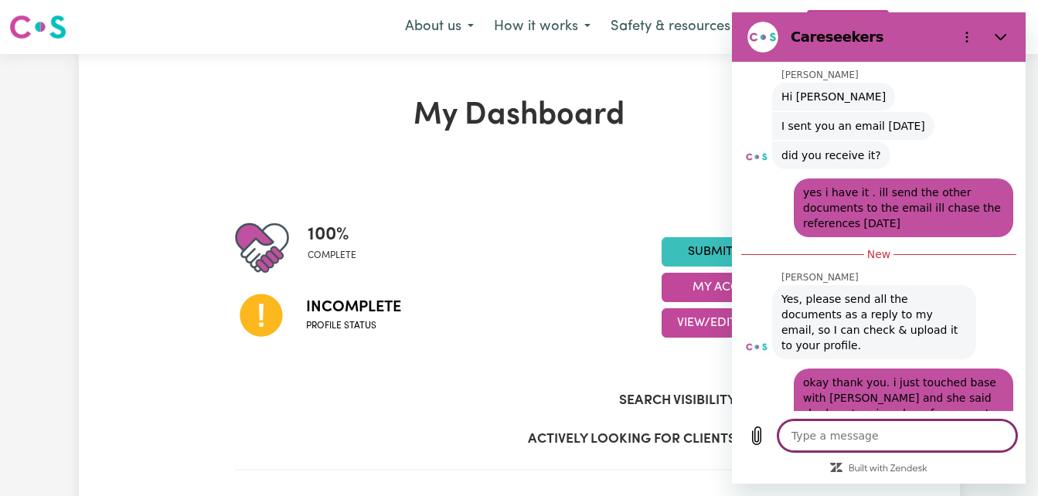
scroll to position [1049, 0]
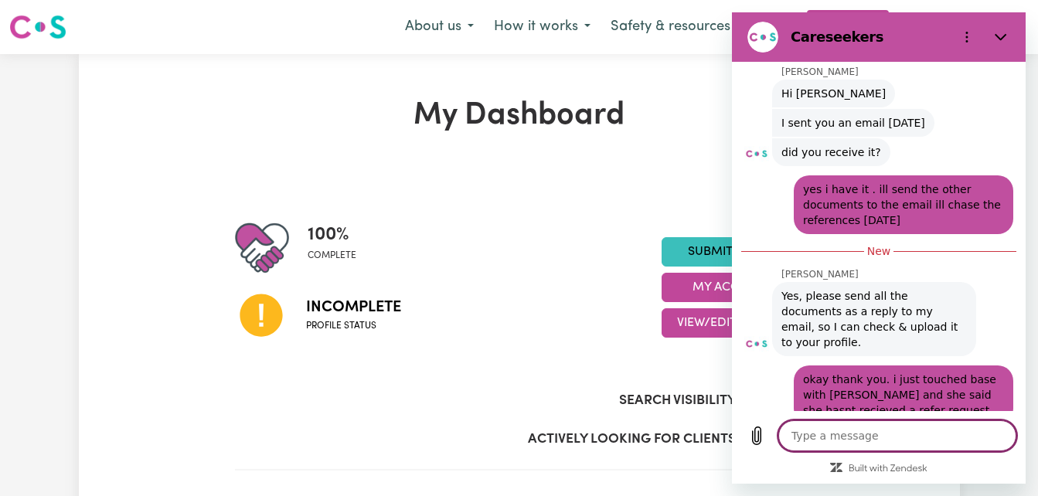
click at [538, 299] on div "Incomplete Profile status" at bounding box center [448, 314] width 426 height 79
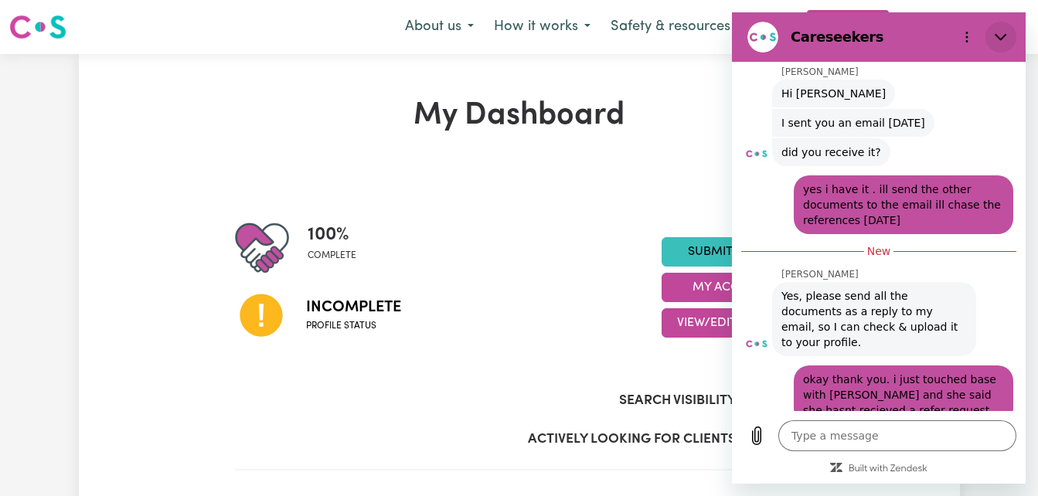
click at [996, 27] on button "Close" at bounding box center [1000, 37] width 31 height 31
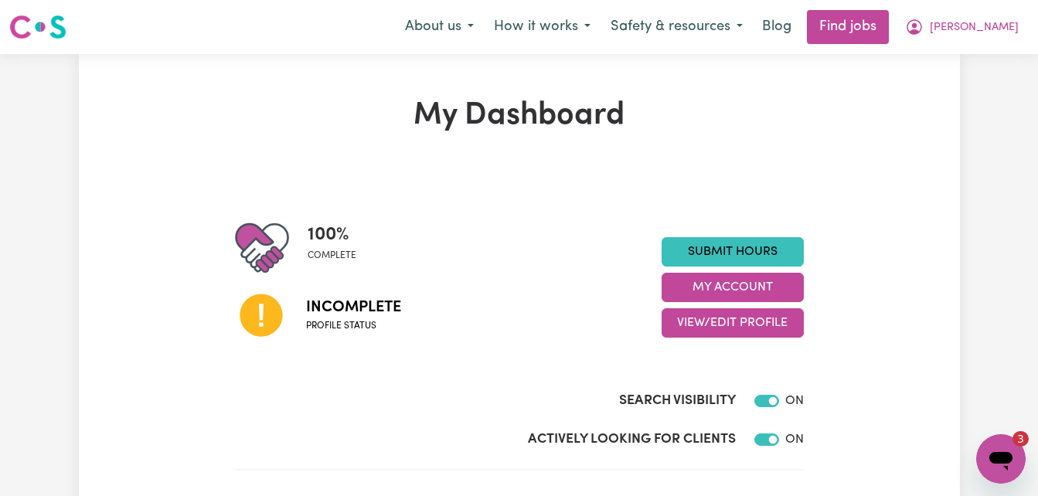
scroll to position [0, 0]
click at [988, 27] on span "[PERSON_NAME]" at bounding box center [973, 27] width 89 height 17
click at [997, 460] on icon "Open messaging window, 3 unread messages" at bounding box center [1000, 461] width 23 height 19
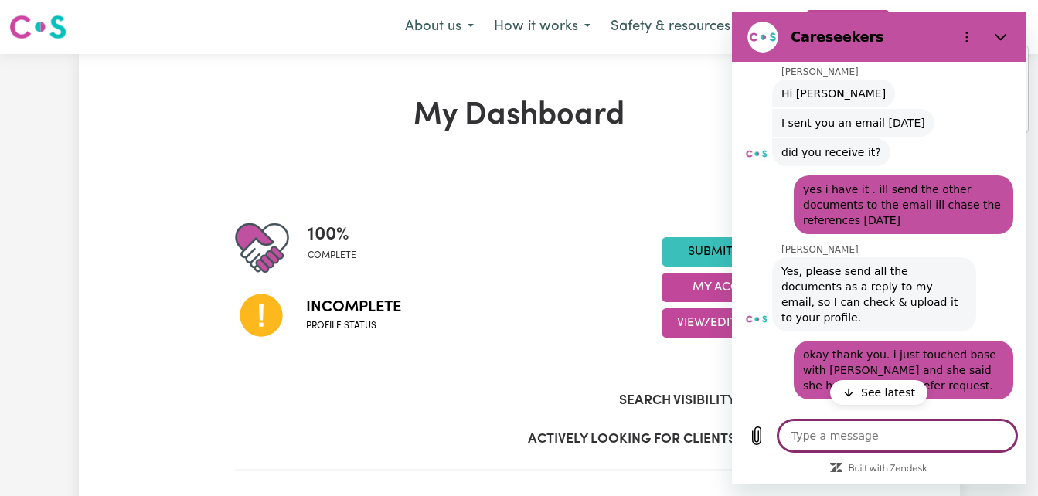
click at [871, 387] on p "See latest" at bounding box center [888, 392] width 54 height 15
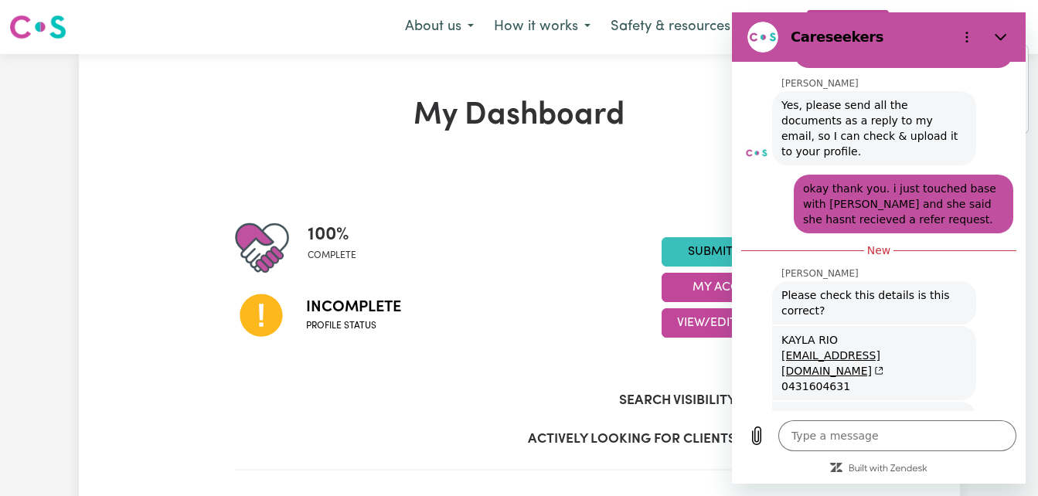
scroll to position [1221, 0]
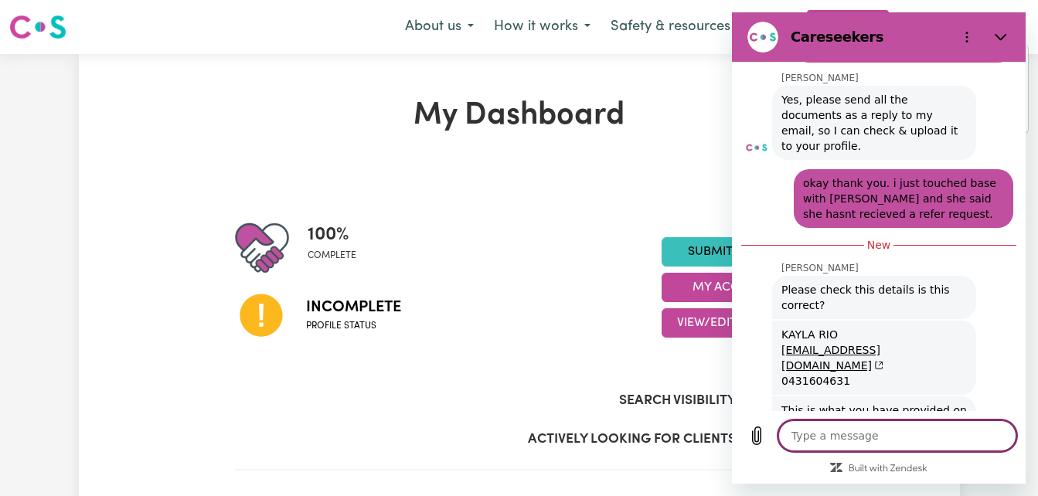
click at [863, 424] on textarea at bounding box center [897, 435] width 238 height 31
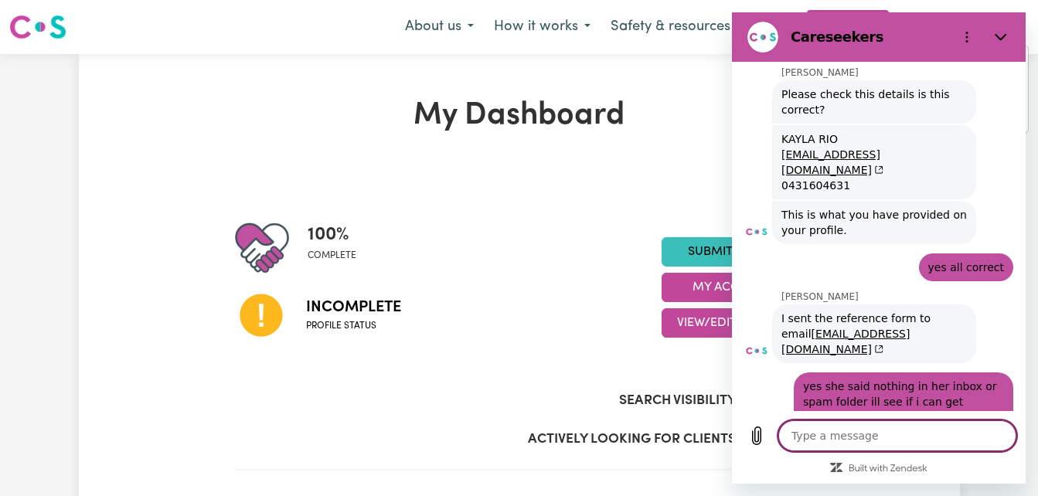
scroll to position [1422, 0]
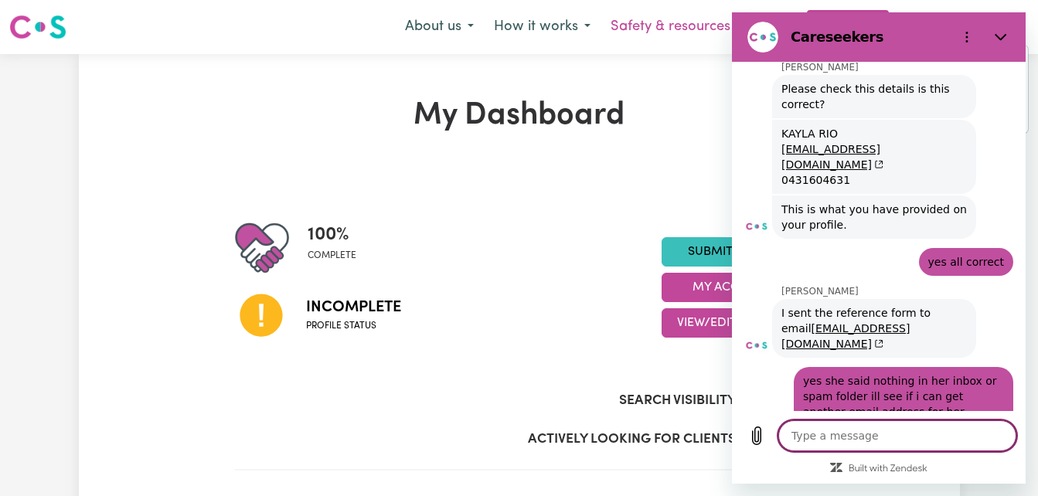
drag, startPoint x: 687, startPoint y: 107, endPoint x: 713, endPoint y: 38, distance: 74.3
click at [687, 107] on h1 "My Dashboard" at bounding box center [519, 115] width 569 height 37
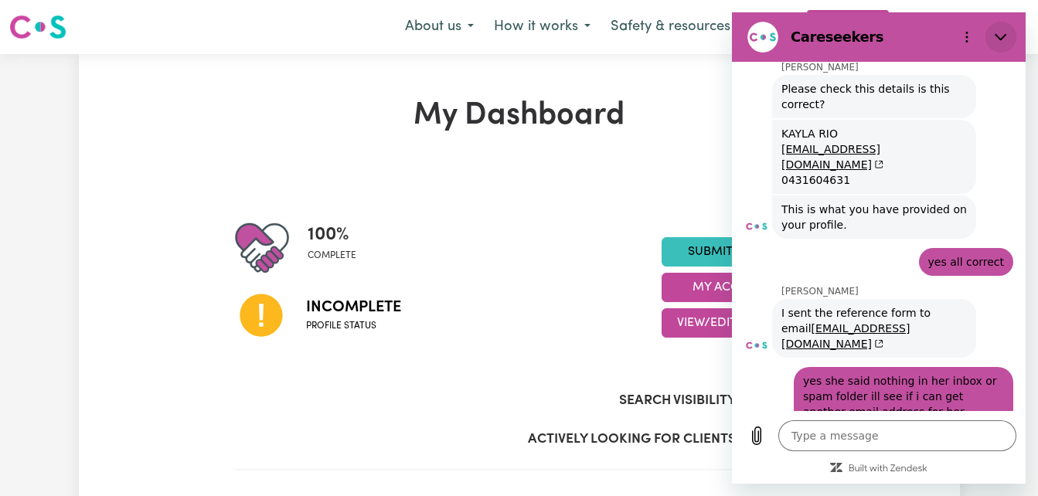
click at [997, 32] on icon "Close" at bounding box center [1000, 37] width 12 height 12
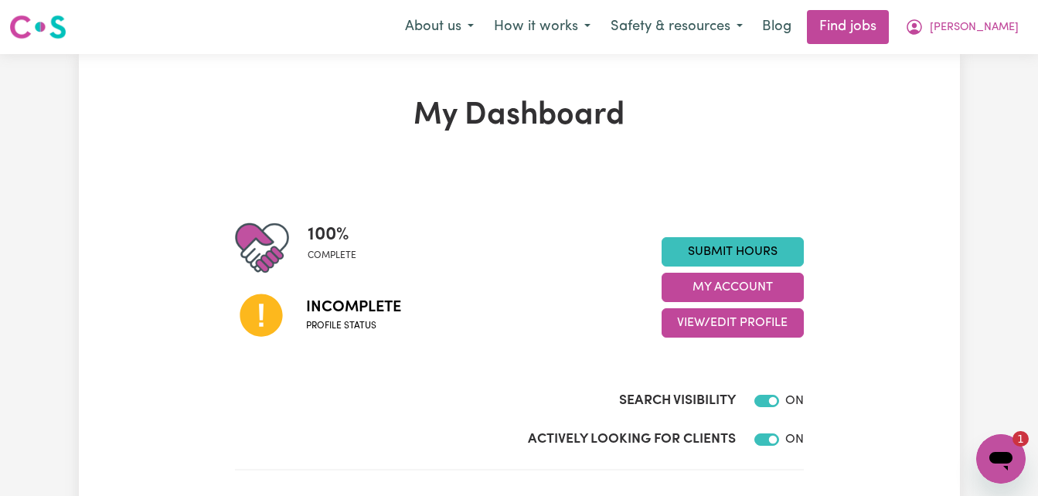
scroll to position [0, 0]
click at [1019, 468] on div "Open messaging window, 1 unread message" at bounding box center [1000, 459] width 46 height 46
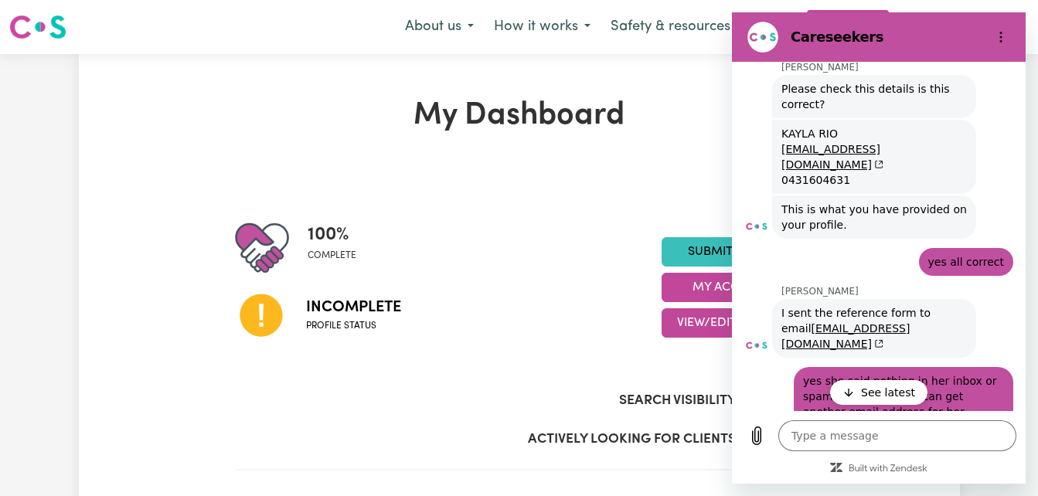
scroll to position [1397, 0]
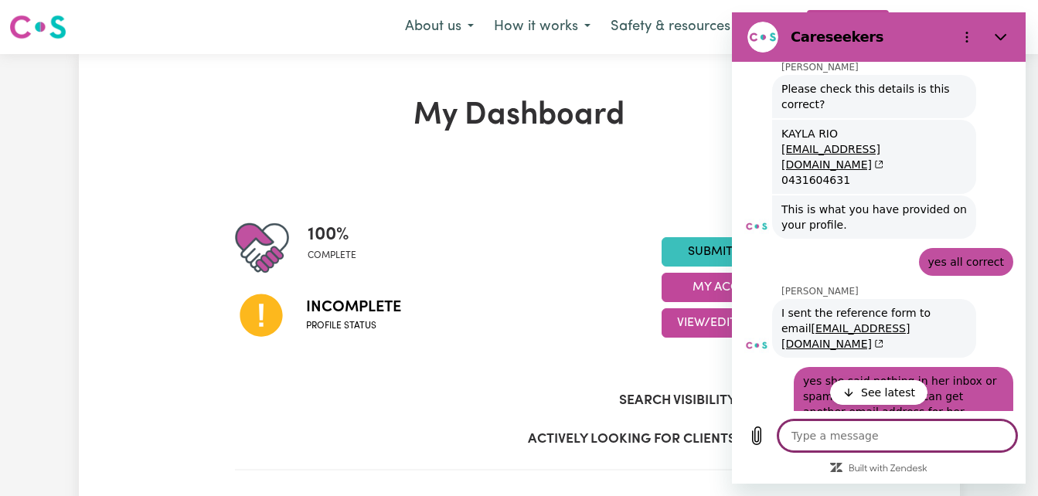
click at [872, 388] on p "See latest" at bounding box center [888, 392] width 54 height 15
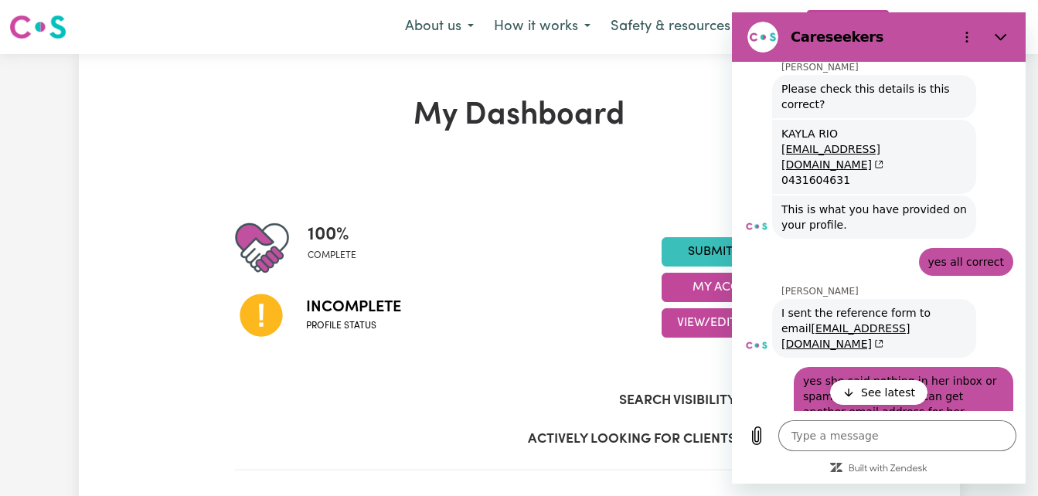
scroll to position [1451, 0]
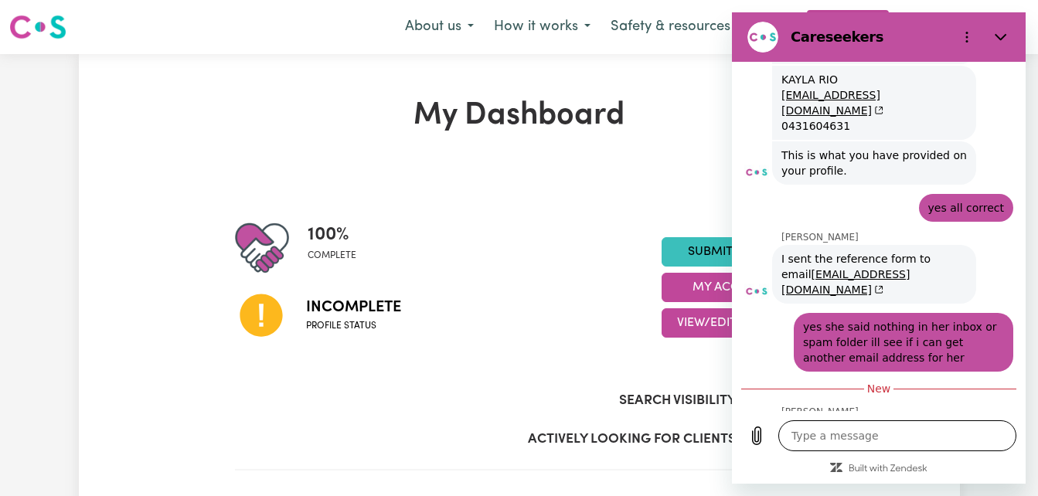
click at [862, 440] on textarea at bounding box center [897, 435] width 238 height 31
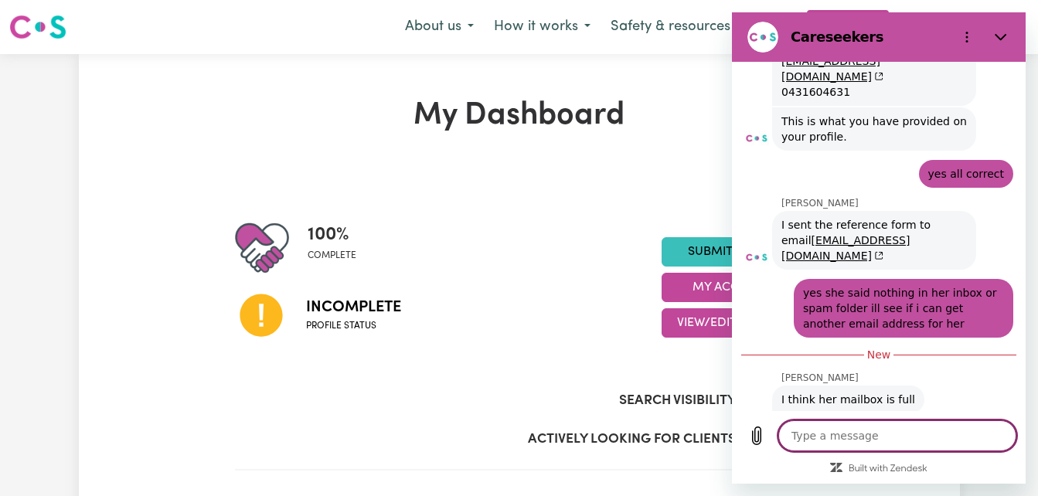
scroll to position [1488, 0]
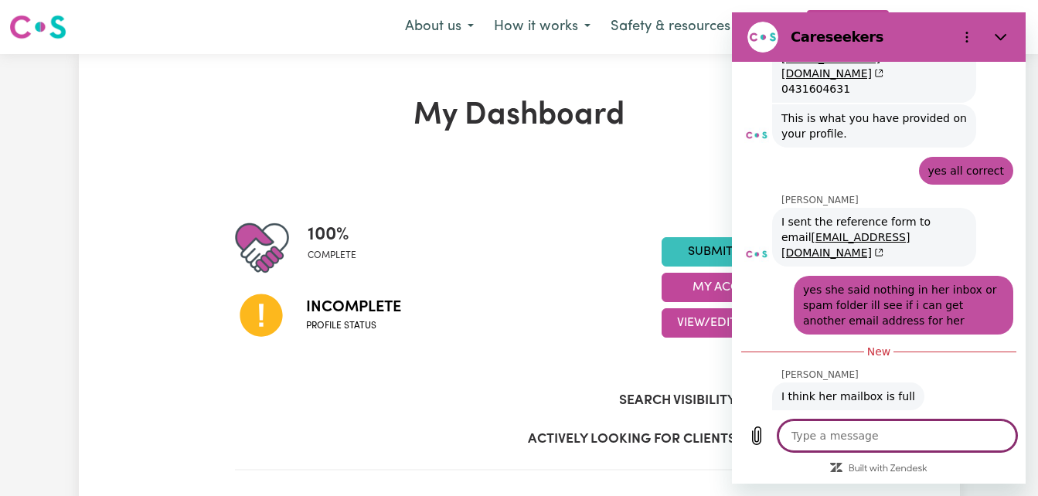
click at [862, 440] on textarea at bounding box center [897, 435] width 238 height 31
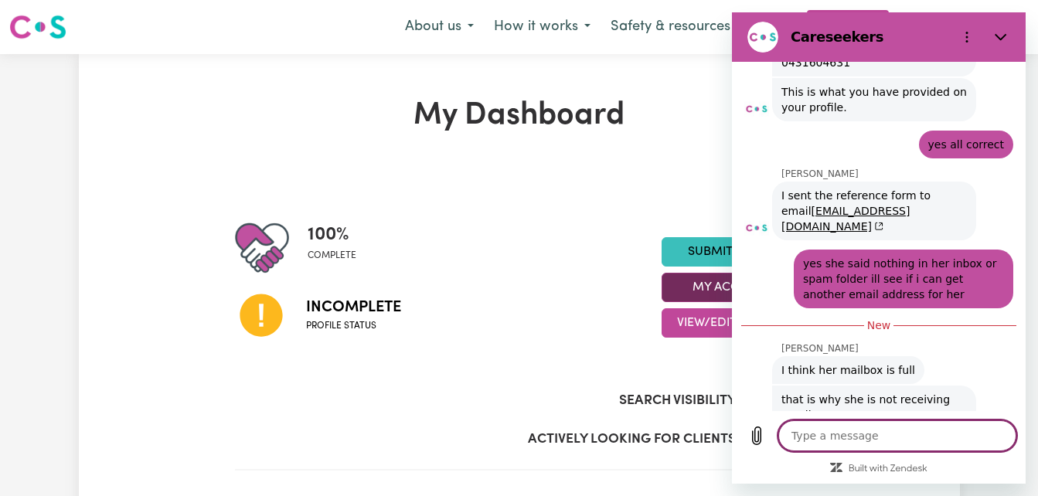
scroll to position [1517, 0]
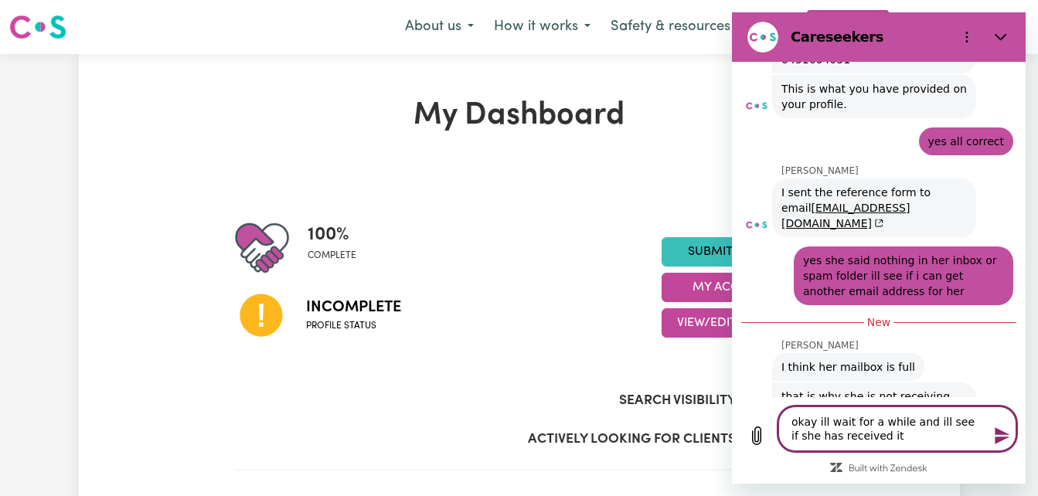
click at [884, 433] on textarea "okay ill wait for a while and ill see if she has received it" at bounding box center [897, 428] width 238 height 45
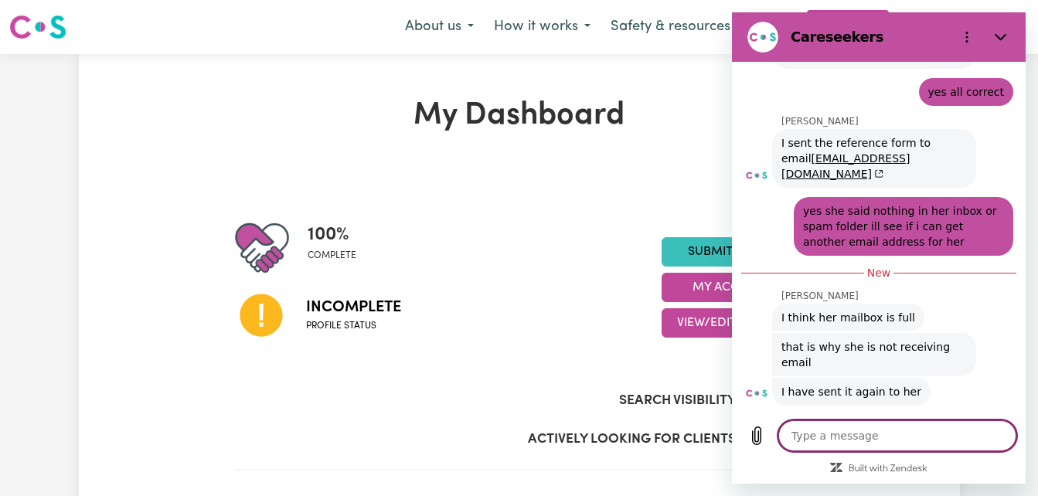
scroll to position [1570, 0]
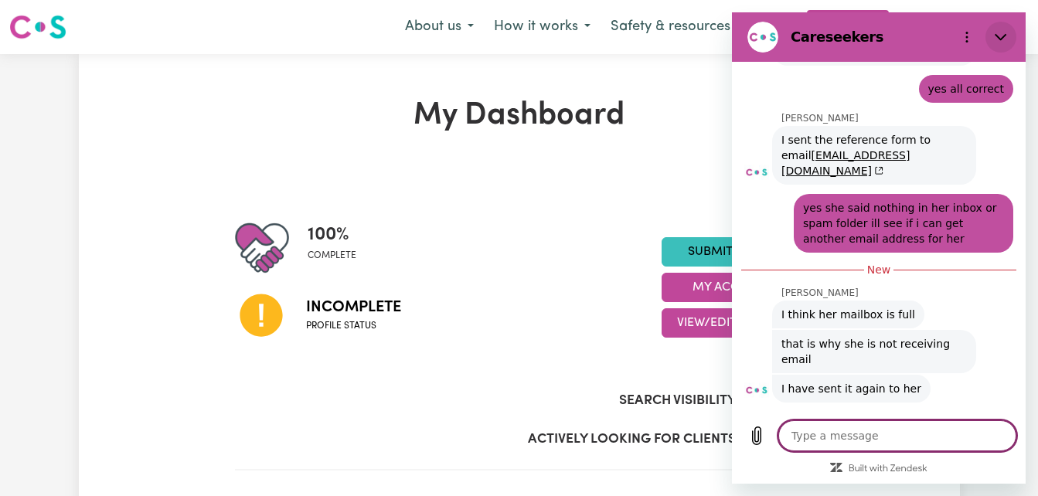
click at [993, 27] on button "Close" at bounding box center [1000, 37] width 31 height 31
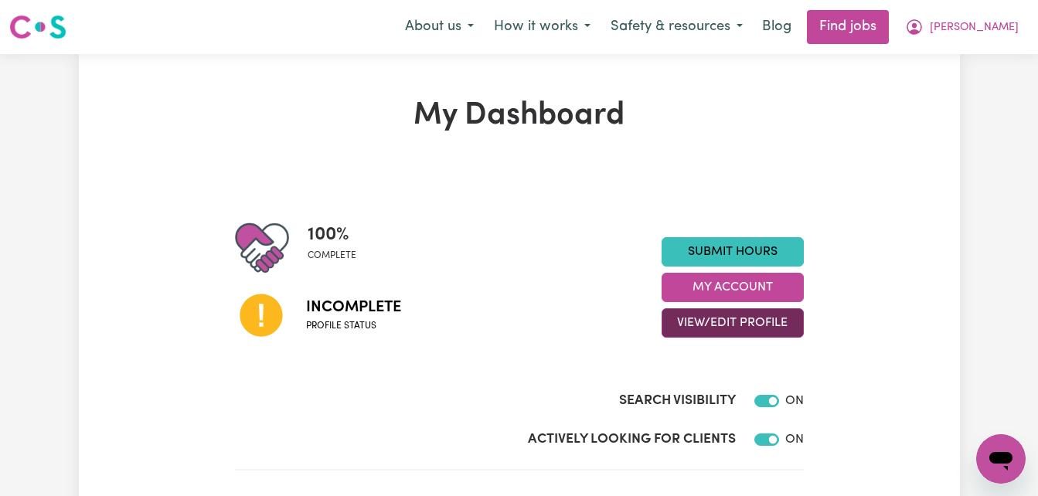
click at [787, 326] on button "View/Edit Profile" at bounding box center [732, 322] width 142 height 29
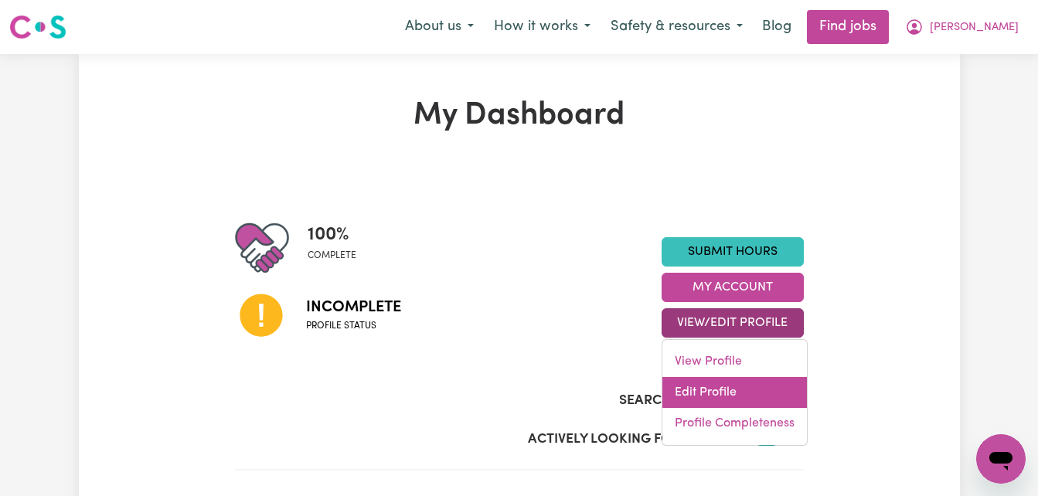
click at [742, 399] on link "Edit Profile" at bounding box center [734, 392] width 144 height 31
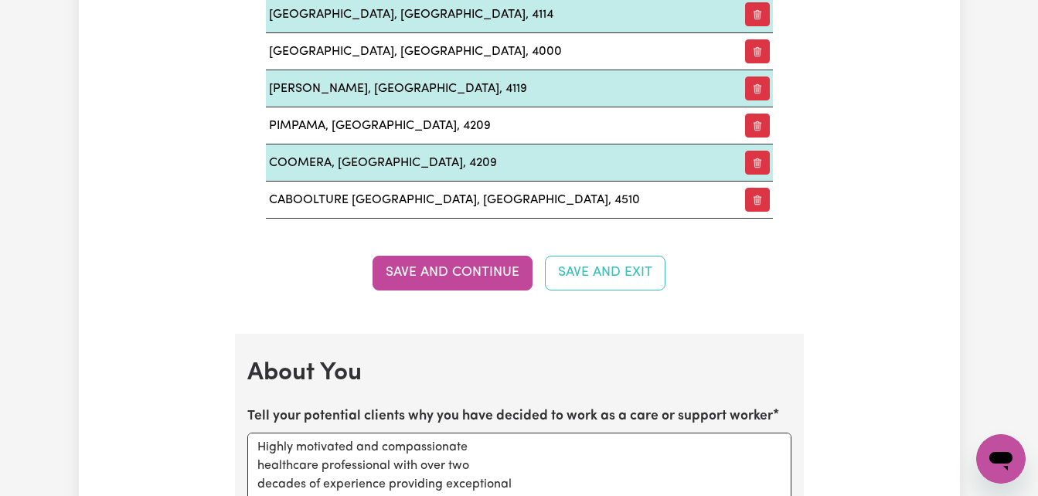
scroll to position [2025, 0]
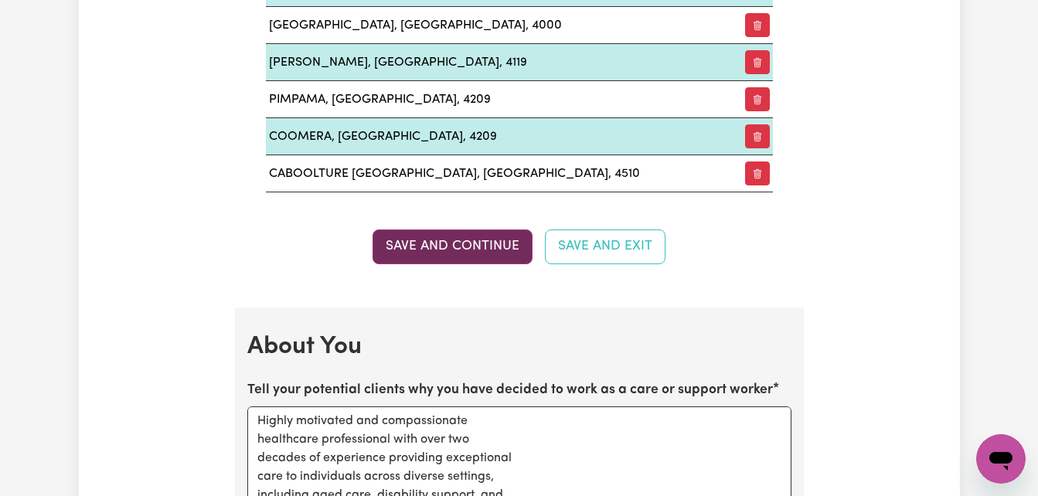
click at [485, 260] on button "Save and Continue" at bounding box center [452, 246] width 160 height 34
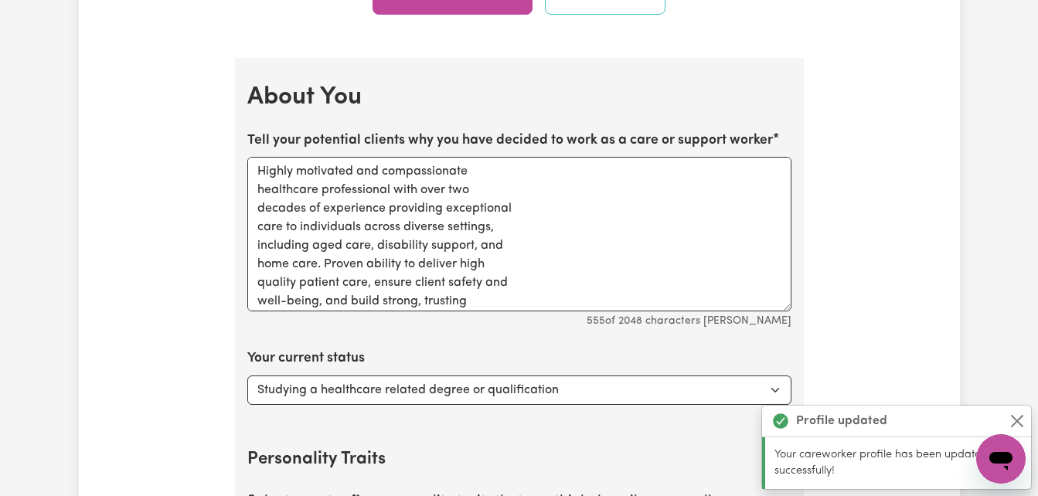
scroll to position [2332, 0]
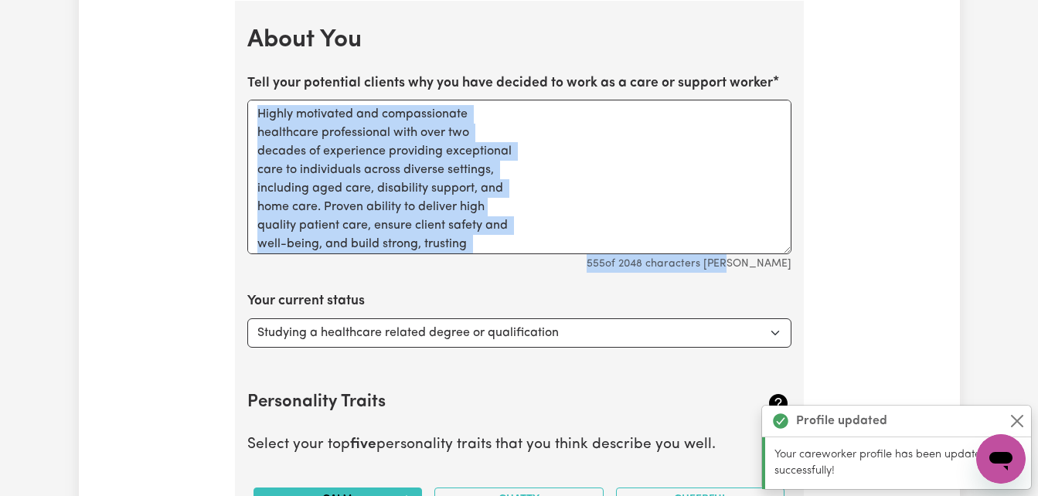
drag, startPoint x: 1036, startPoint y: 242, endPoint x: 1041, endPoint y: 272, distance: 30.5
click at [1037, 272] on html "Menu About us How it works Safety & resources Blog Find jobs [PERSON_NAME] Upda…" at bounding box center [519, 213] width 1038 height 5091
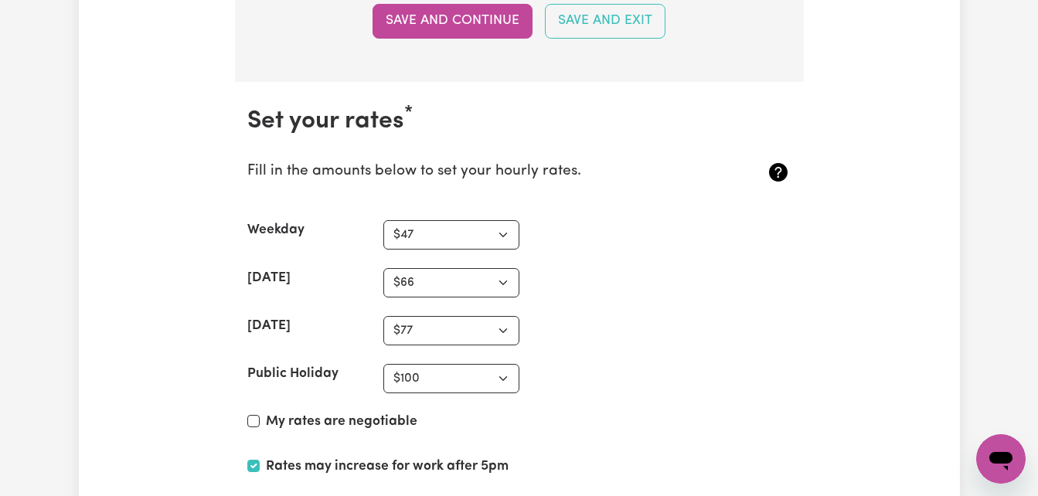
scroll to position [3955, 0]
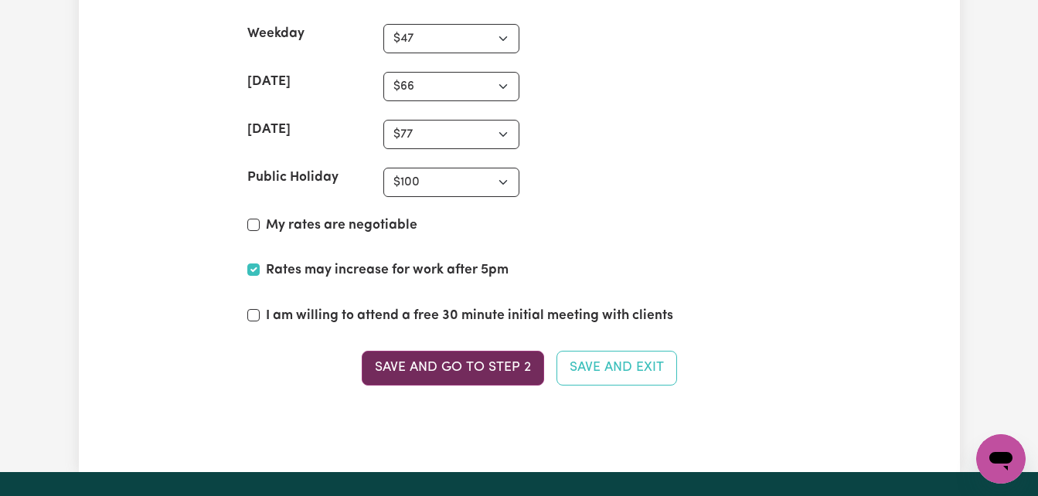
click at [447, 378] on button "Save and go to Step 2" at bounding box center [453, 368] width 182 height 34
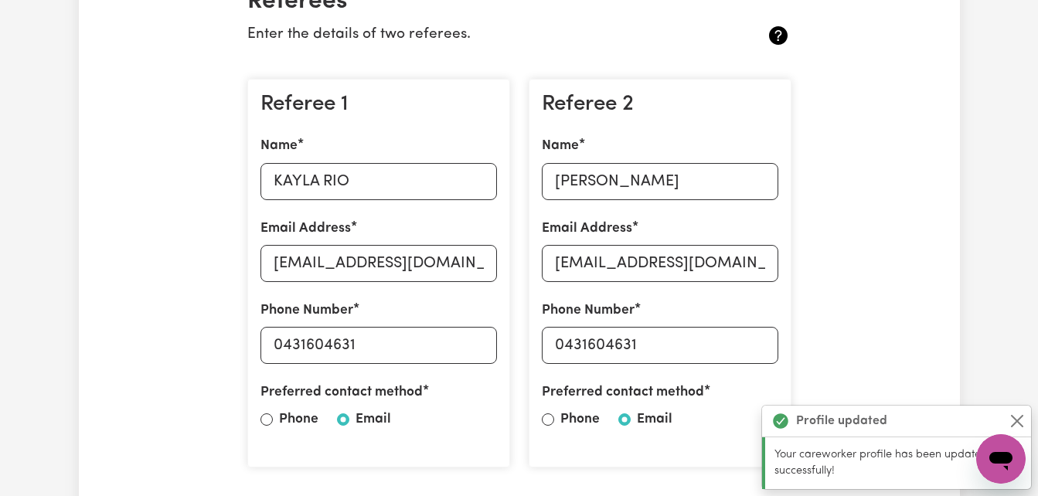
scroll to position [511, 0]
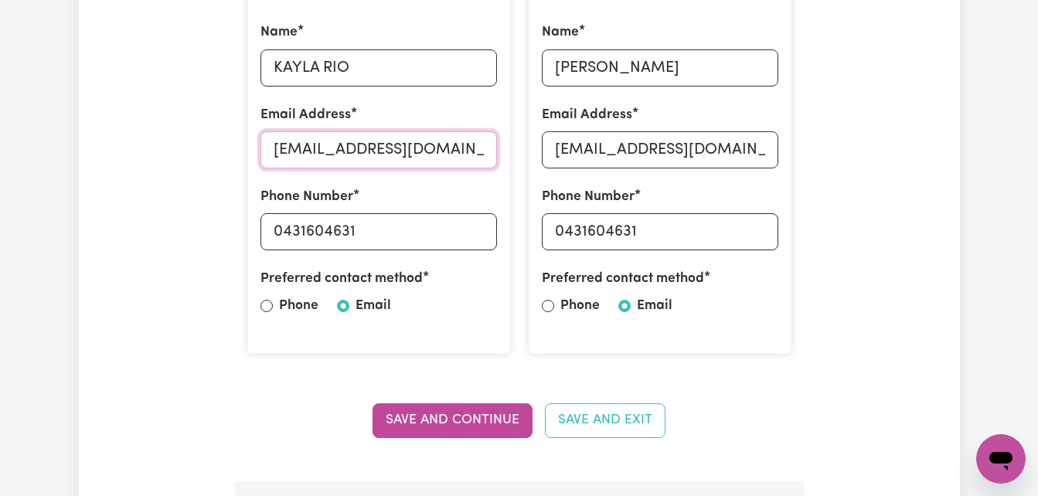
drag, startPoint x: 479, startPoint y: 152, endPoint x: 196, endPoint y: 158, distance: 282.8
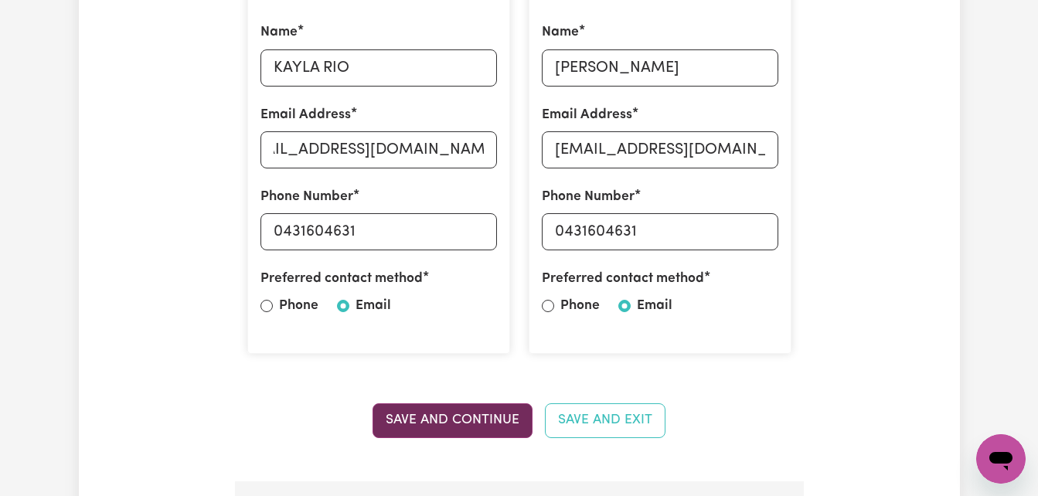
scroll to position [0, 0]
click at [483, 425] on button "Save and Continue" at bounding box center [452, 420] width 160 height 34
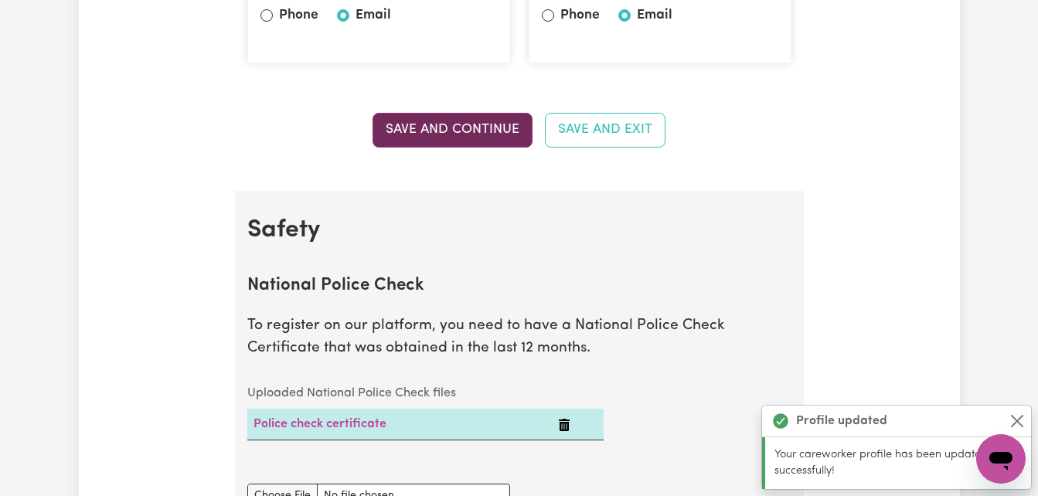
scroll to position [992, 0]
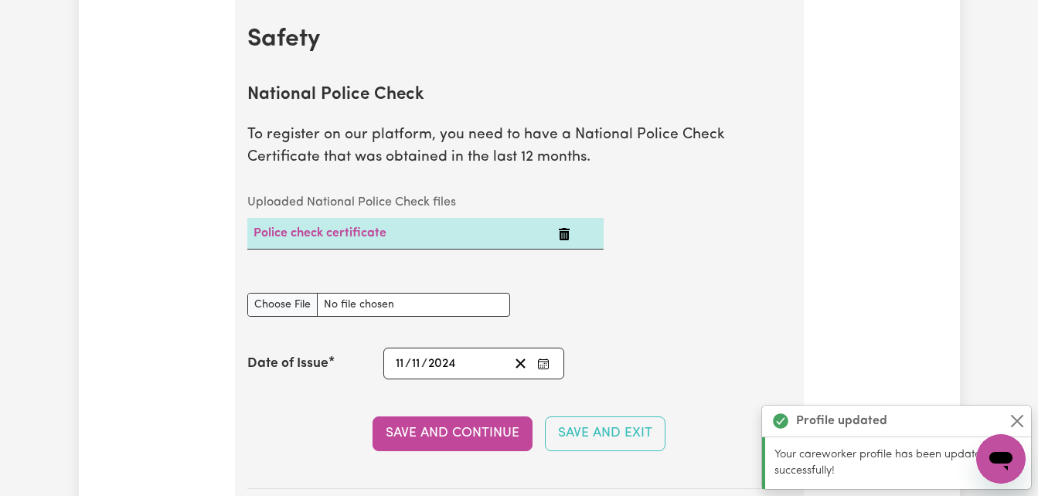
click at [483, 425] on button "Save and Continue" at bounding box center [452, 433] width 160 height 34
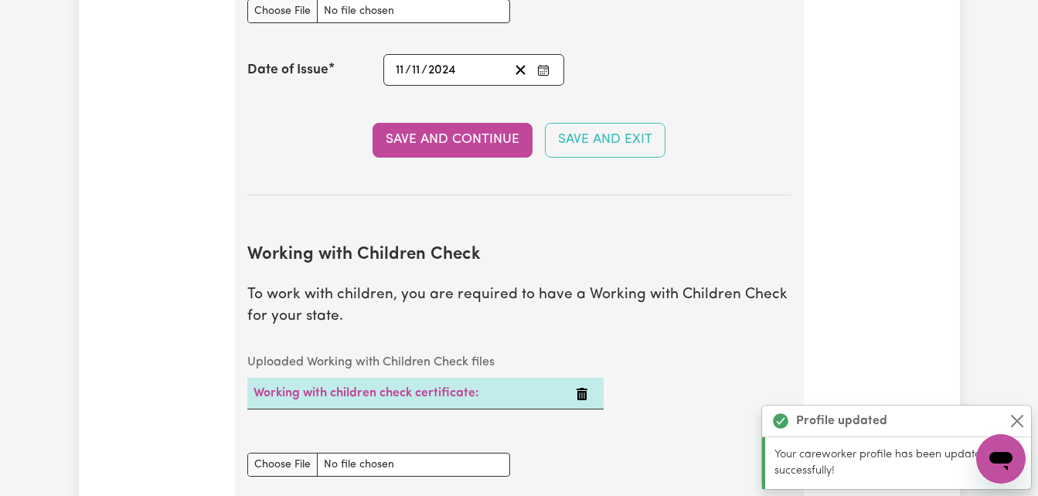
scroll to position [1506, 0]
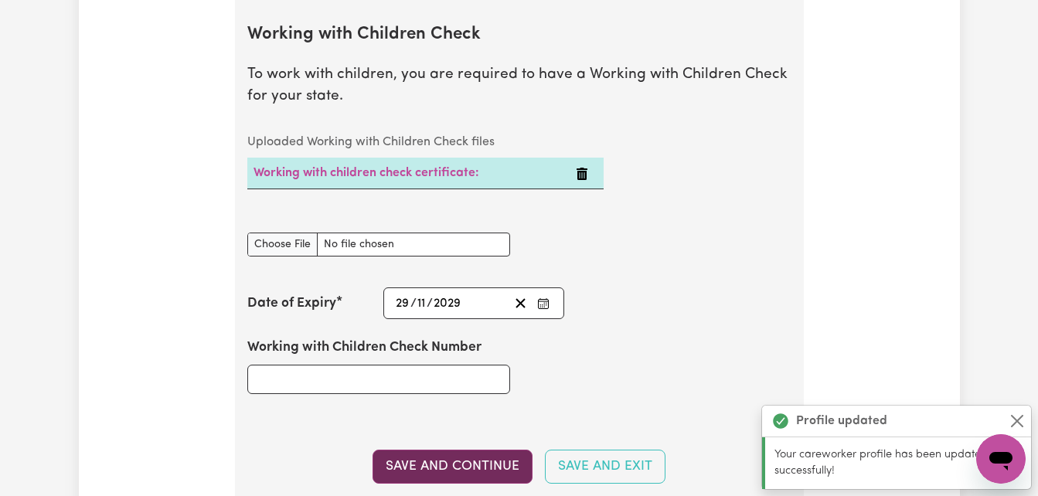
click at [469, 454] on button "Save and Continue" at bounding box center [452, 467] width 160 height 34
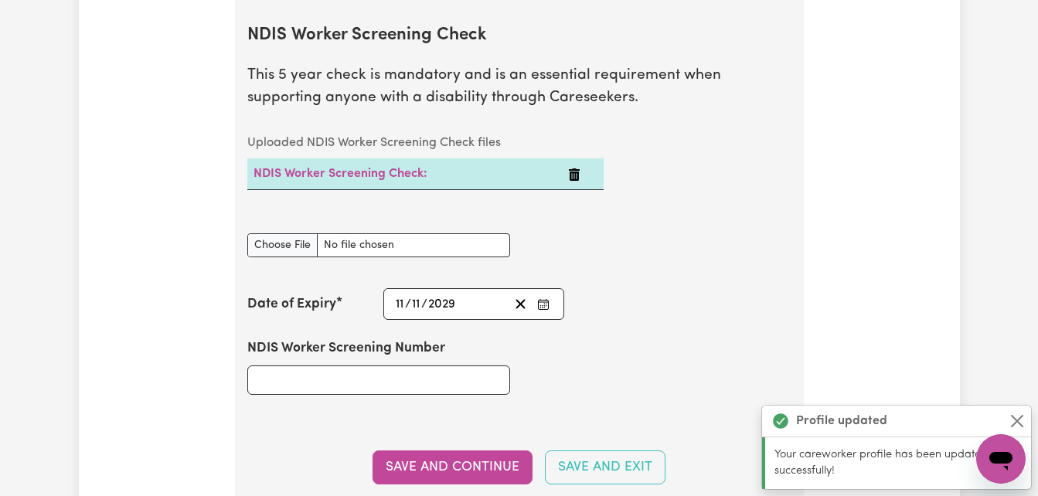
scroll to position [2052, 0]
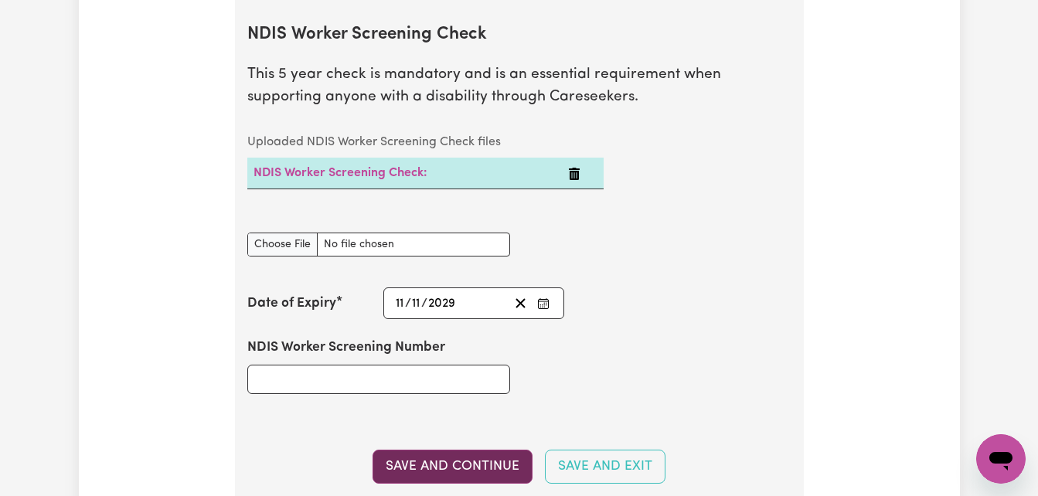
click at [472, 454] on button "Save and Continue" at bounding box center [452, 467] width 160 height 34
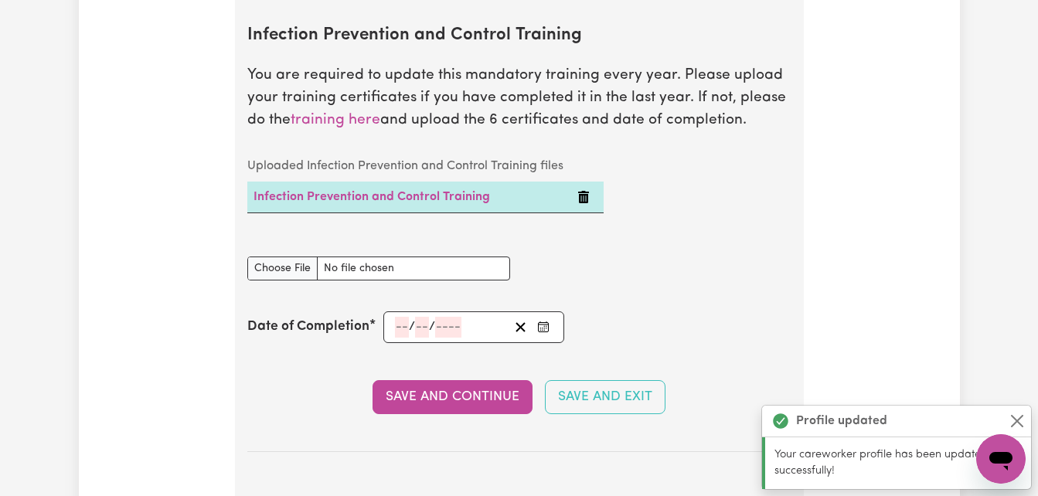
scroll to position [2598, 0]
click at [484, 391] on button "Save and Continue" at bounding box center [452, 396] width 160 height 34
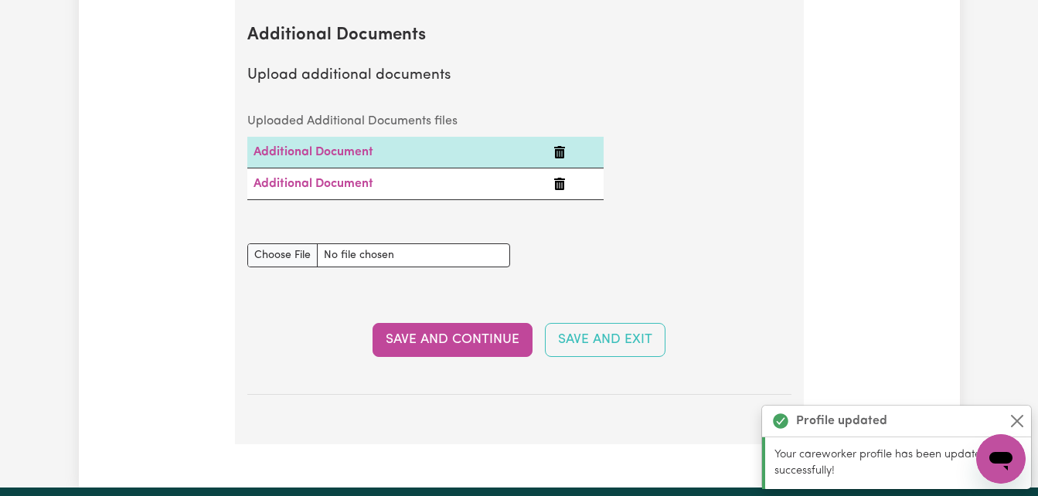
scroll to position [3074, 0]
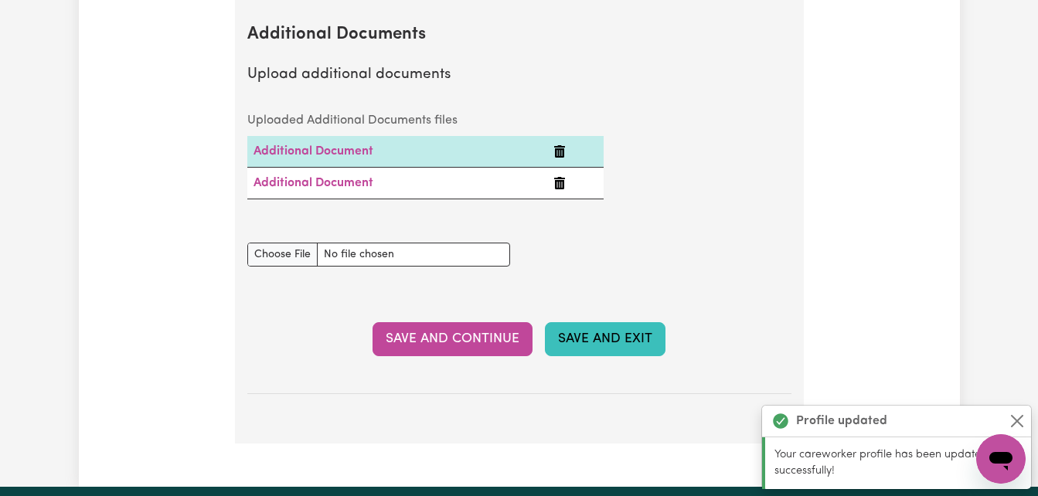
click at [640, 352] on button "Save and Exit" at bounding box center [605, 339] width 121 height 34
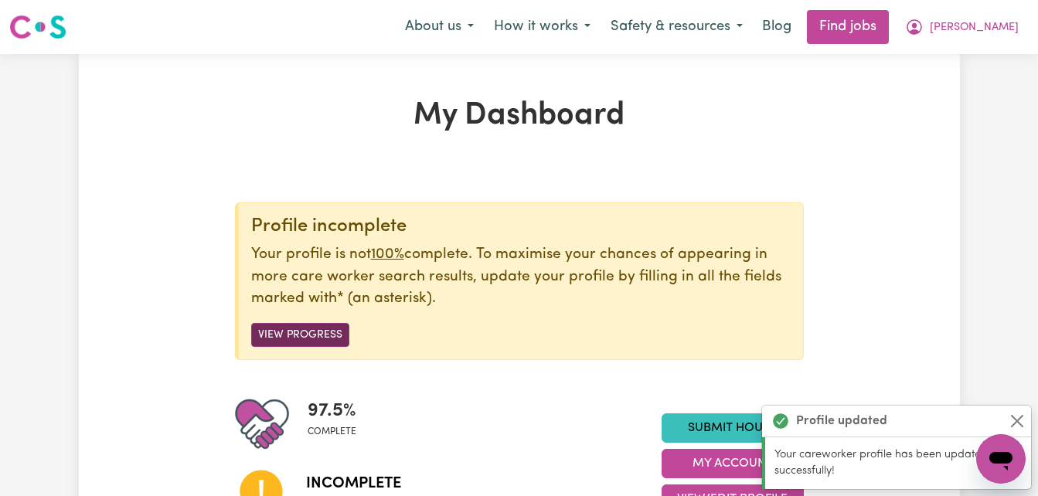
click at [294, 331] on button "View Progress" at bounding box center [300, 335] width 98 height 24
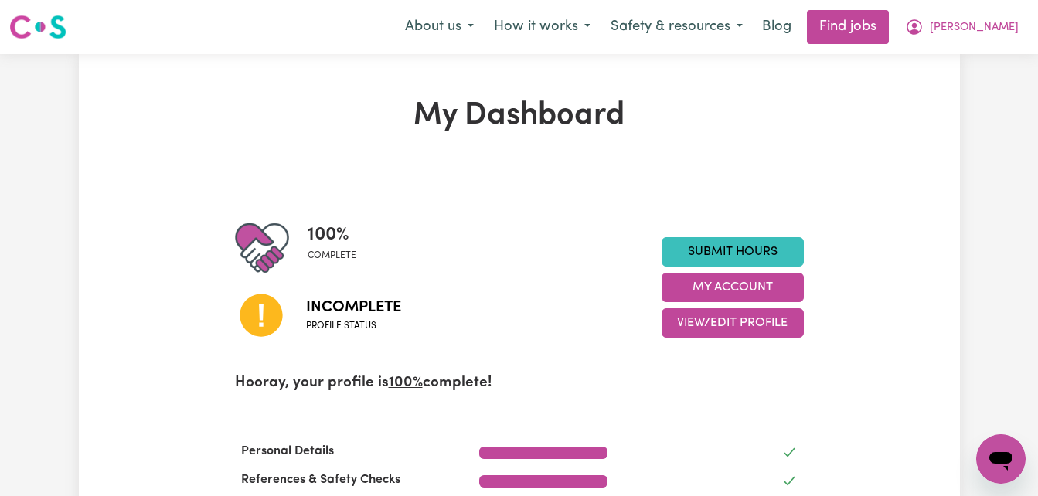
click at [294, 331] on div at bounding box center [270, 314] width 71 height 79
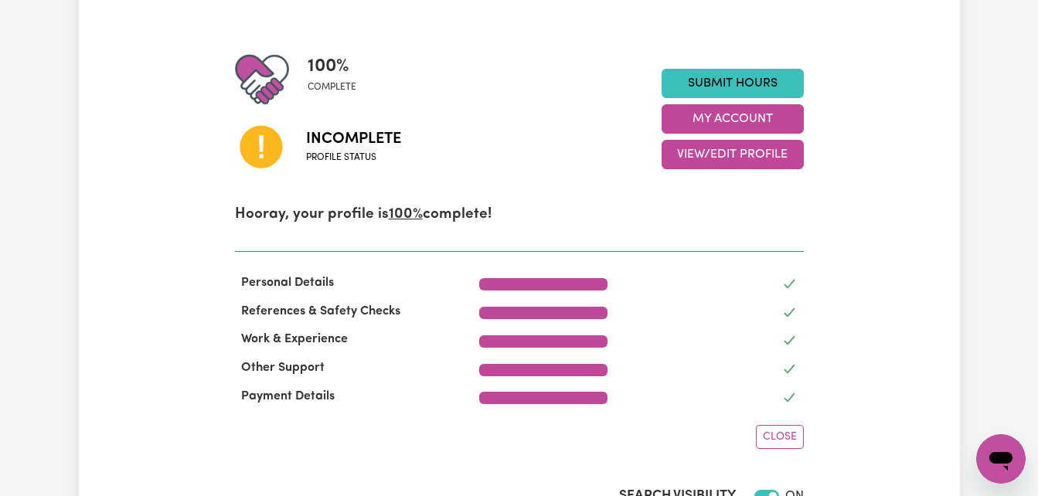
scroll to position [177, 0]
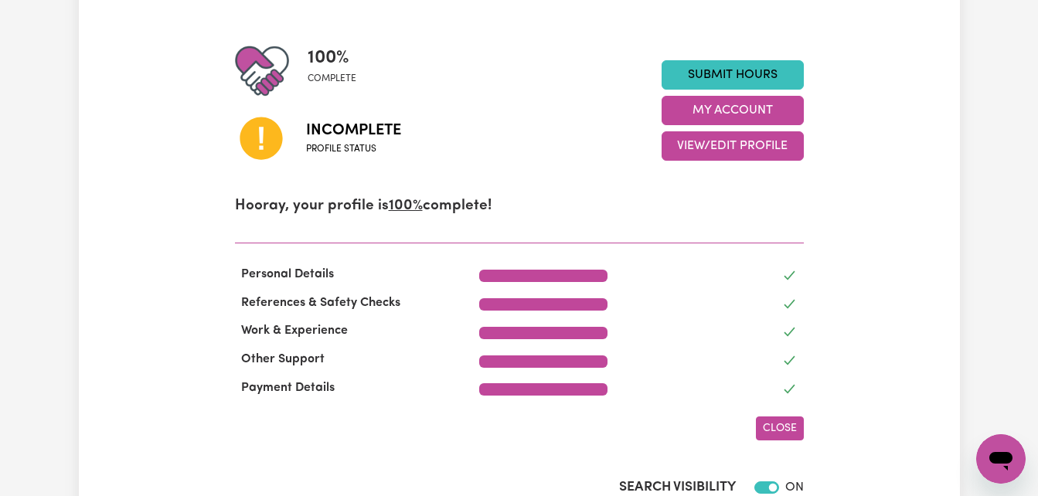
click at [772, 426] on span "Close" at bounding box center [780, 429] width 34 height 12
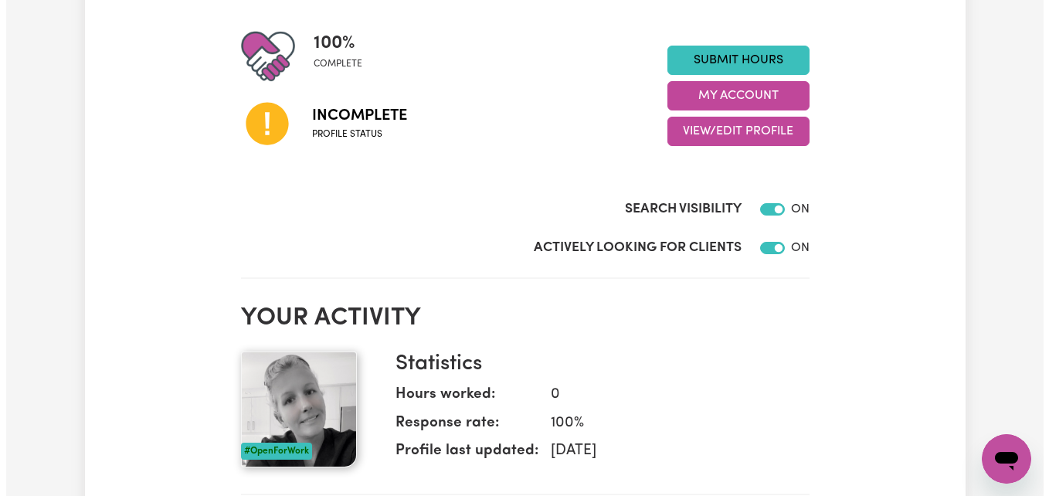
scroll to position [0, 0]
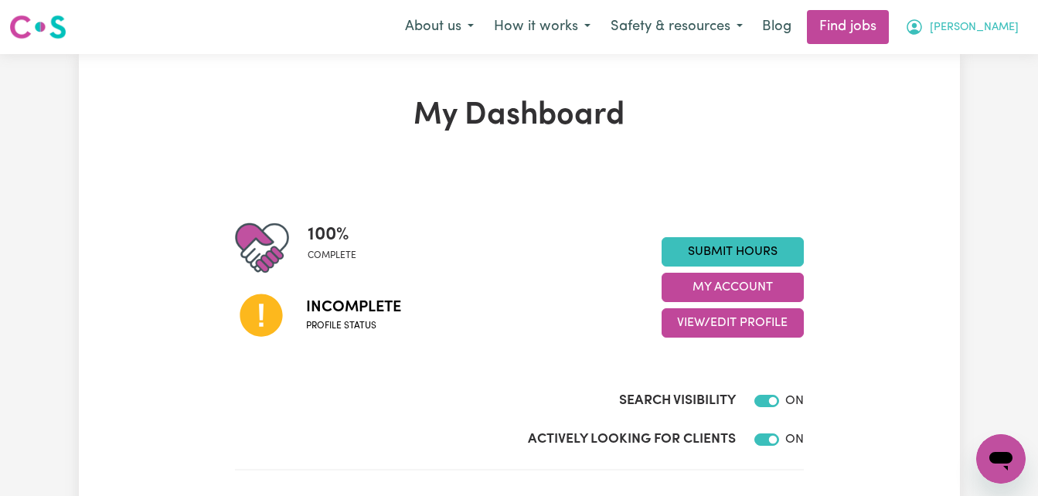
click at [981, 32] on button "[PERSON_NAME]" at bounding box center [962, 27] width 134 height 32
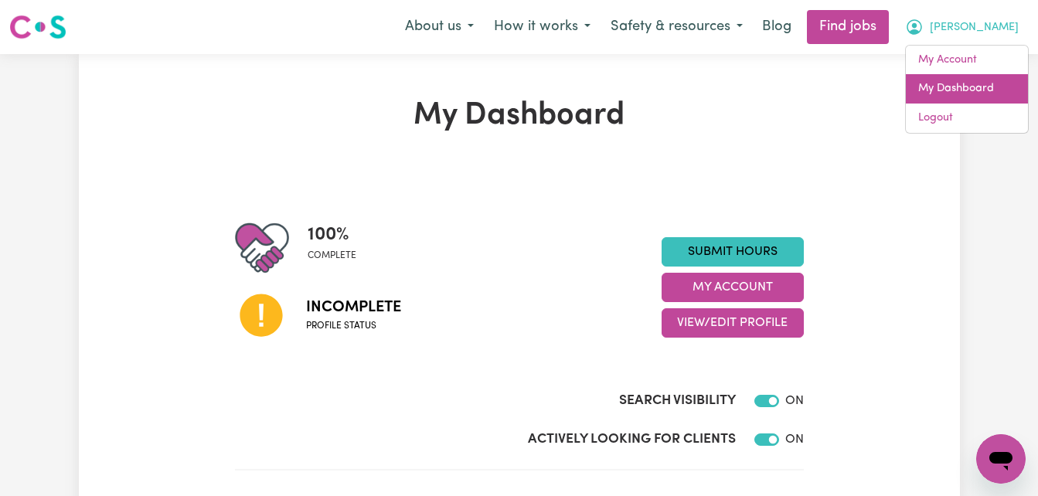
click at [967, 79] on link "My Dashboard" at bounding box center [966, 88] width 122 height 29
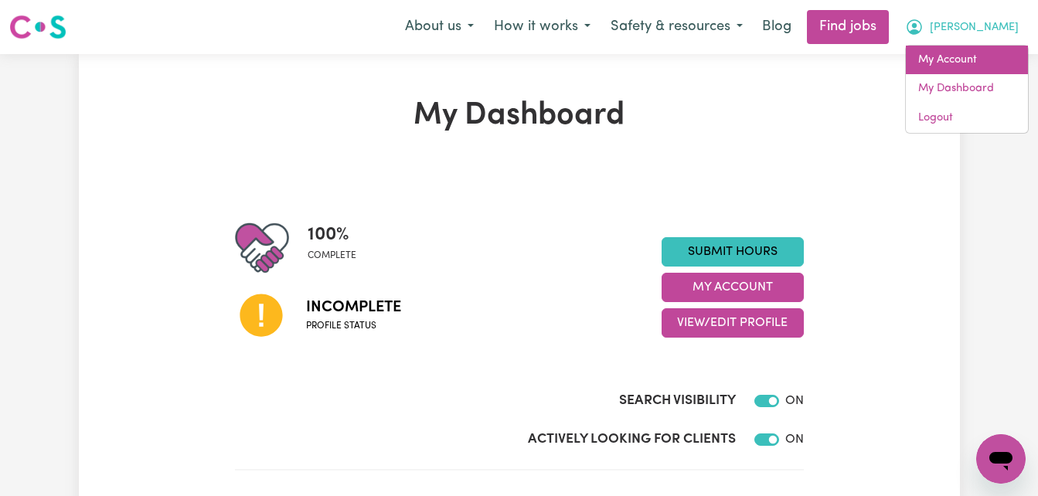
click at [963, 62] on link "My Account" at bounding box center [966, 60] width 122 height 29
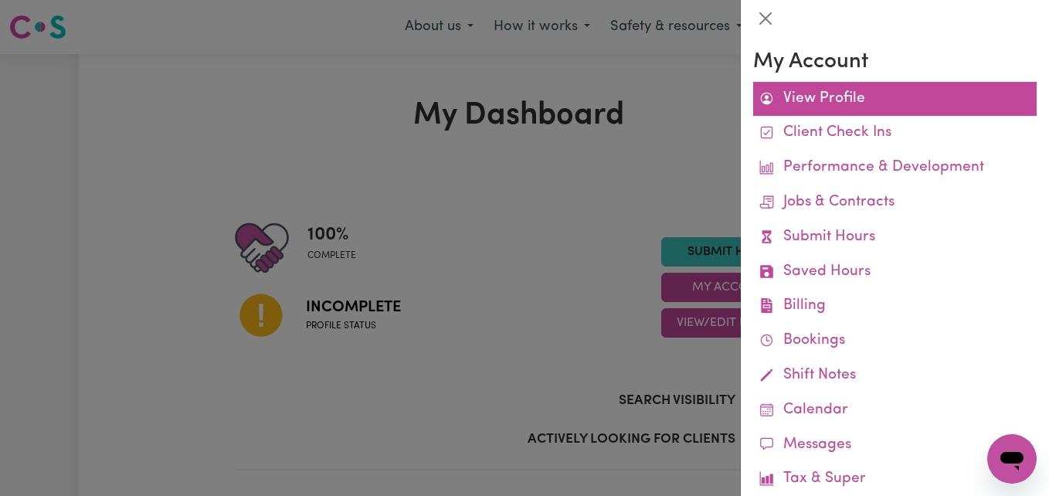
click at [829, 107] on link "View Profile" at bounding box center [895, 99] width 284 height 35
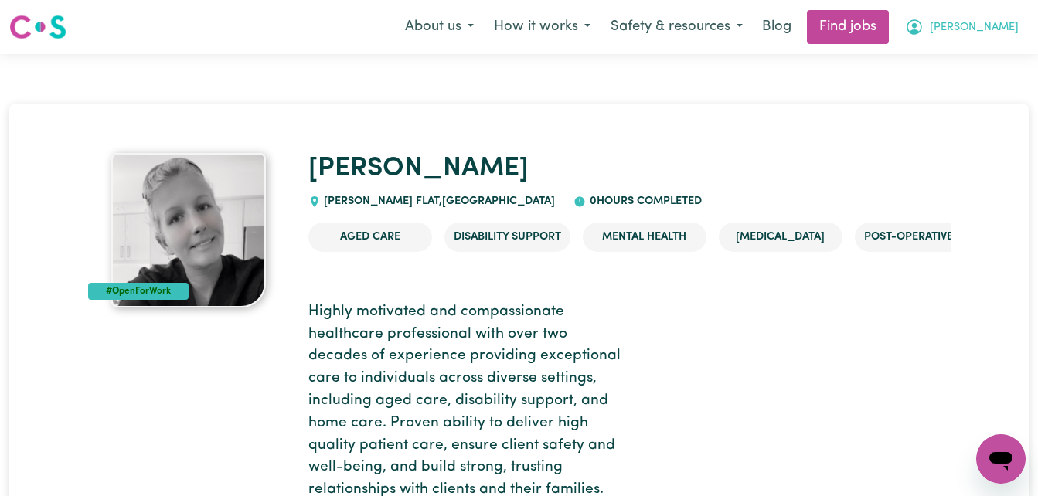
click at [984, 27] on button "[PERSON_NAME]" at bounding box center [962, 27] width 134 height 32
click at [969, 84] on link "My Dashboard" at bounding box center [966, 88] width 122 height 29
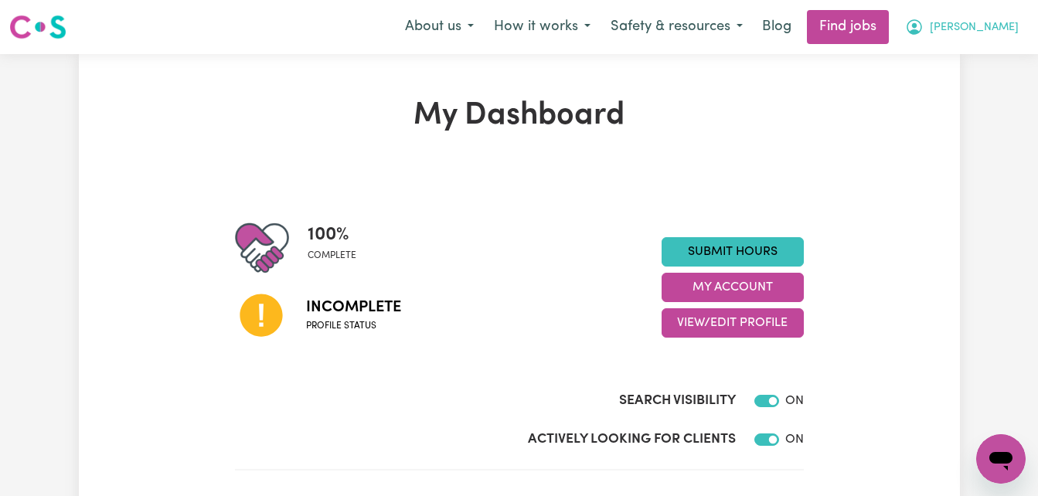
click at [994, 30] on span "[PERSON_NAME]" at bounding box center [973, 27] width 89 height 17
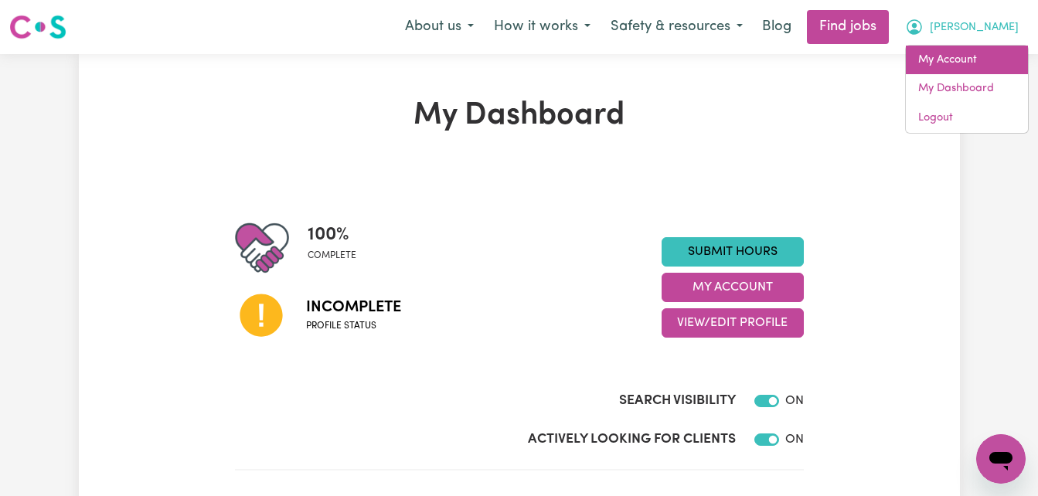
click at [981, 54] on link "My Account" at bounding box center [966, 60] width 122 height 29
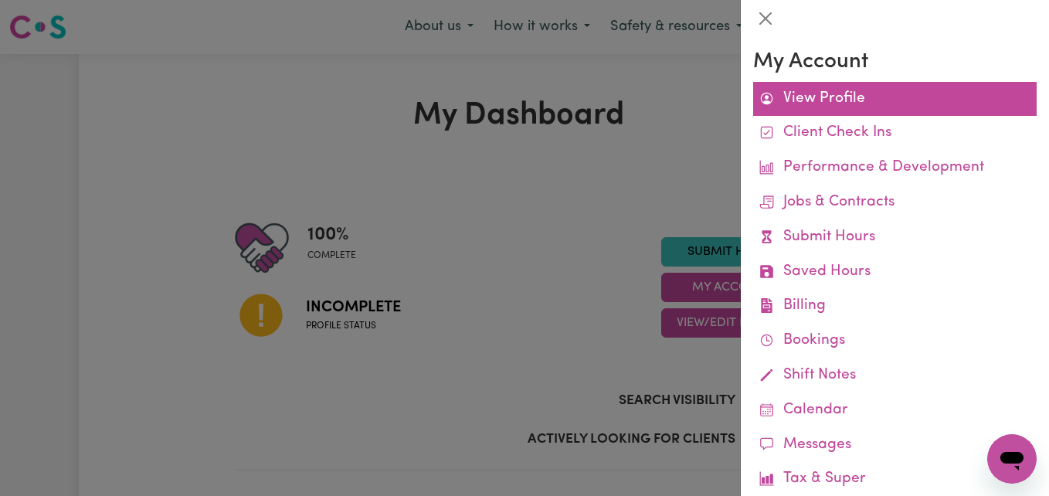
click at [881, 87] on link "View Profile" at bounding box center [895, 99] width 284 height 35
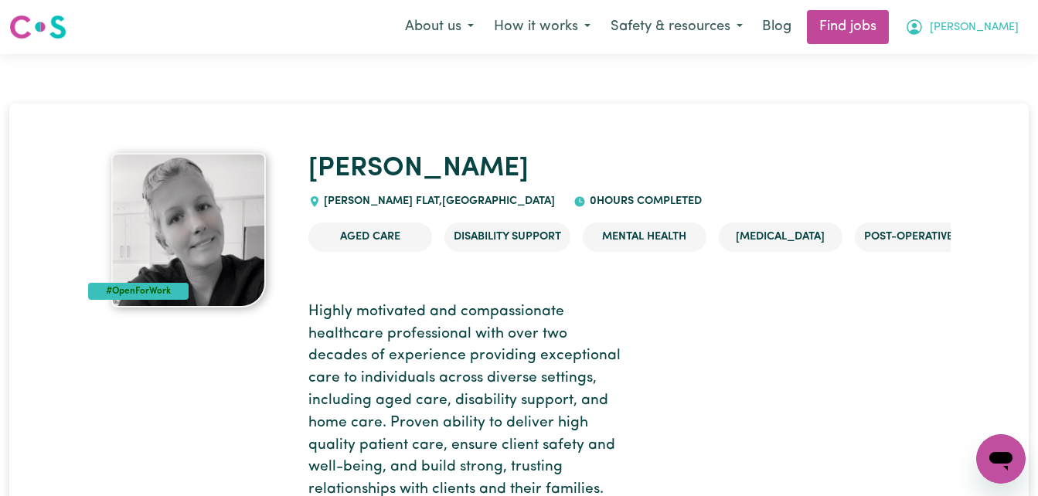
click at [980, 20] on button "[PERSON_NAME]" at bounding box center [962, 27] width 134 height 32
click at [972, 66] on link "My Account" at bounding box center [966, 60] width 122 height 29
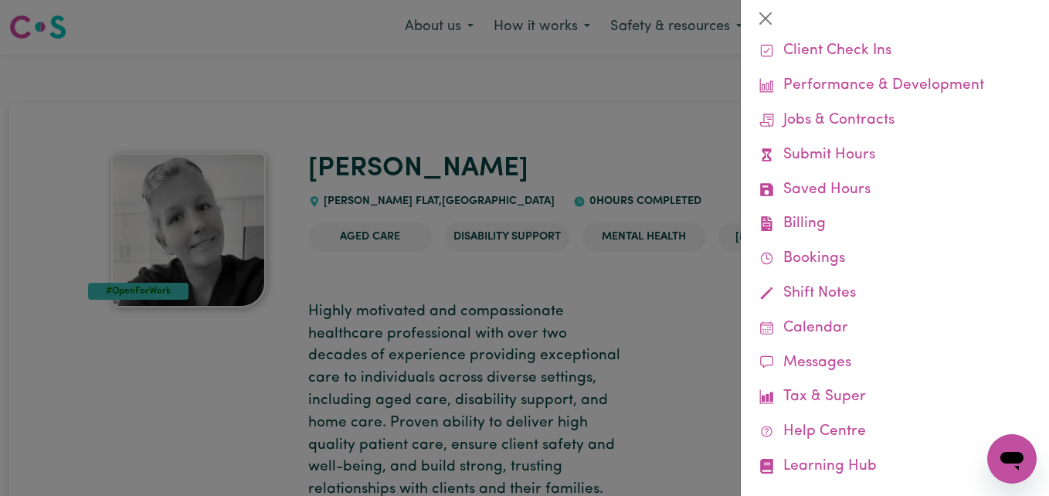
scroll to position [107, 0]
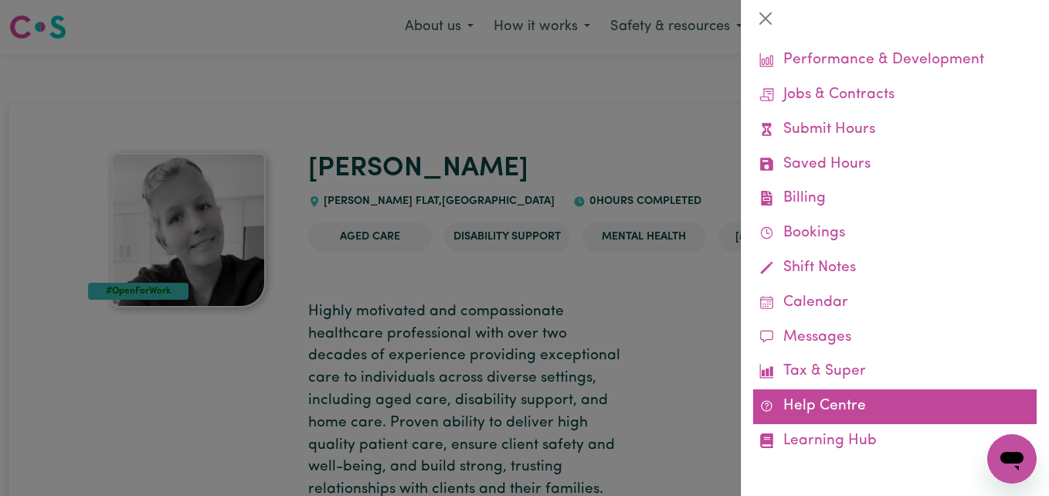
click at [886, 396] on link "Help Centre" at bounding box center [895, 406] width 284 height 35
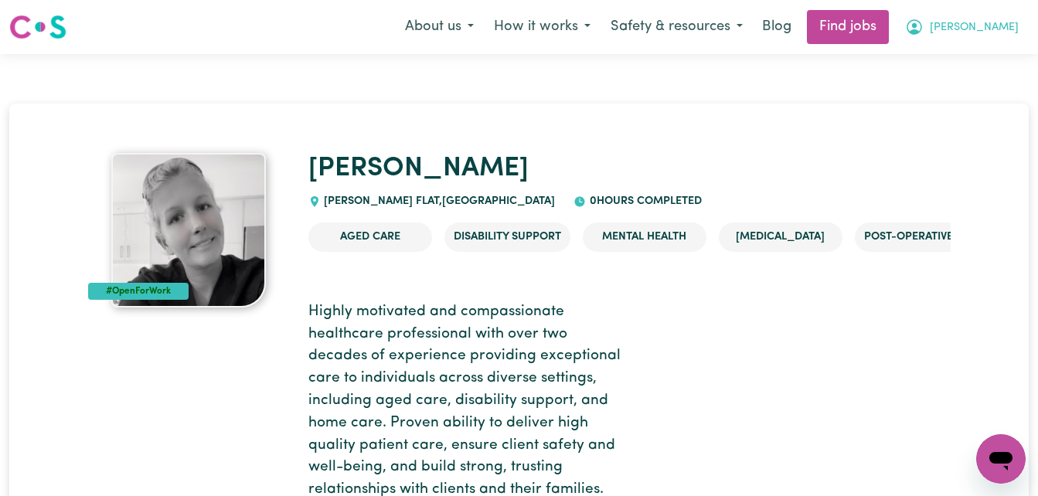
click at [986, 30] on span "[PERSON_NAME]" at bounding box center [973, 27] width 89 height 17
click at [989, 97] on link "My Dashboard" at bounding box center [966, 88] width 122 height 29
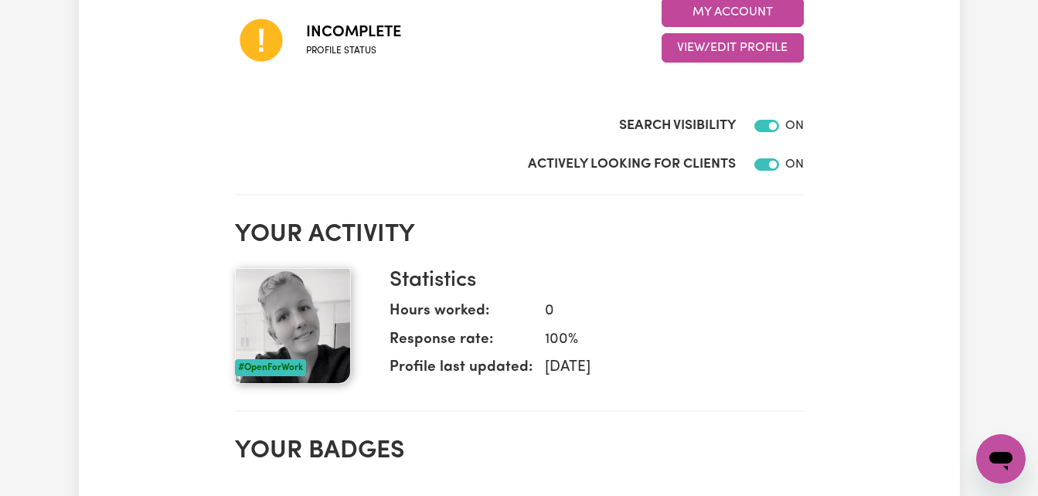
scroll to position [263, 0]
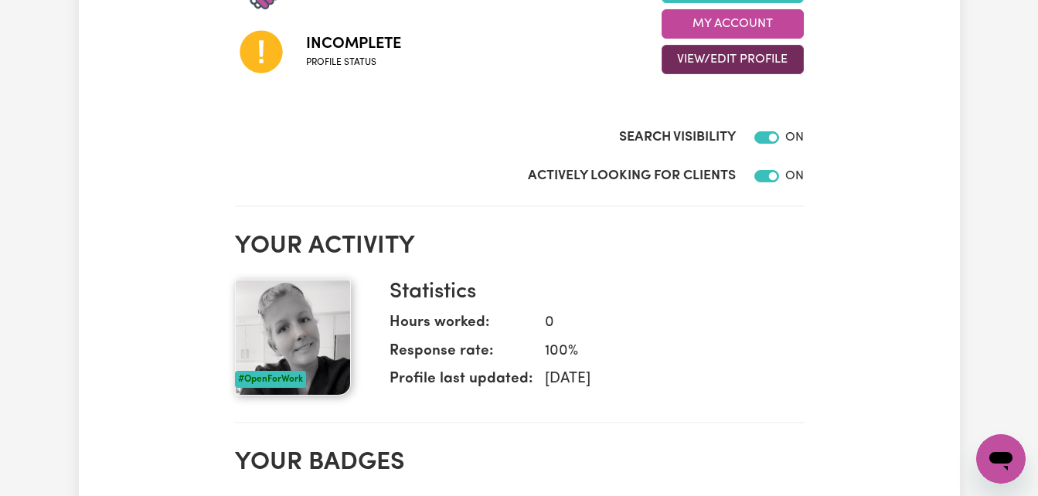
click at [790, 70] on button "View/Edit Profile" at bounding box center [732, 59] width 142 height 29
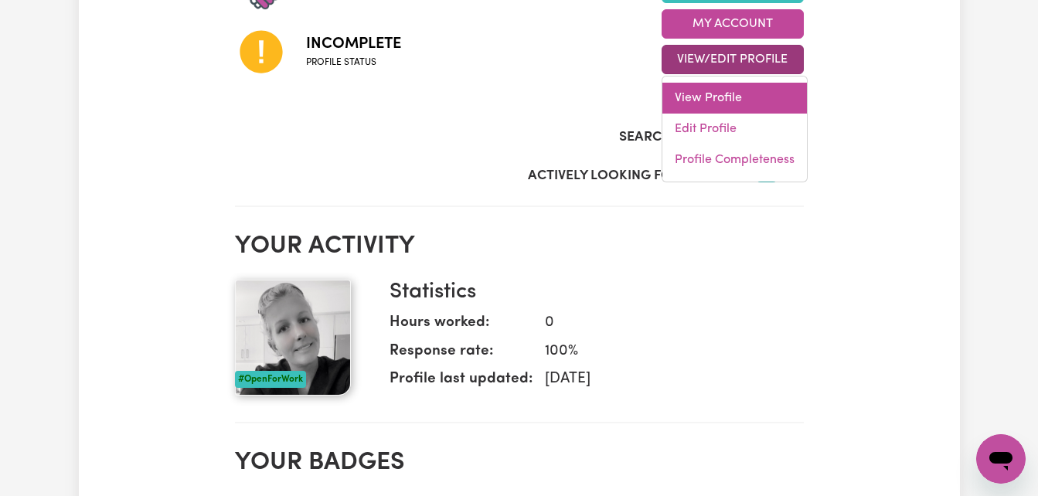
click at [756, 109] on link "View Profile" at bounding box center [734, 98] width 144 height 31
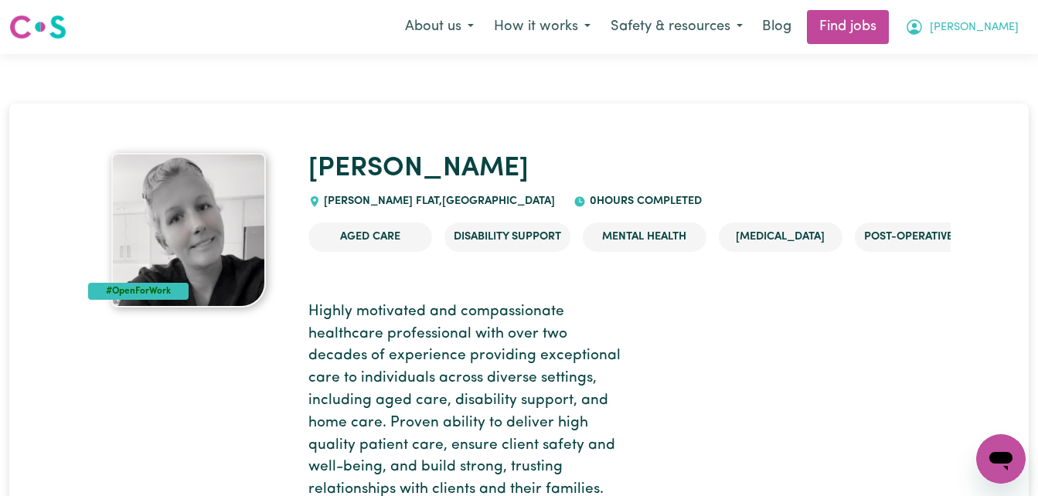
click at [923, 26] on icon "My Account" at bounding box center [914, 27] width 19 height 19
click at [990, 35] on span "[PERSON_NAME]" at bounding box center [973, 27] width 89 height 17
click at [1001, 83] on link "My Dashboard" at bounding box center [966, 88] width 122 height 29
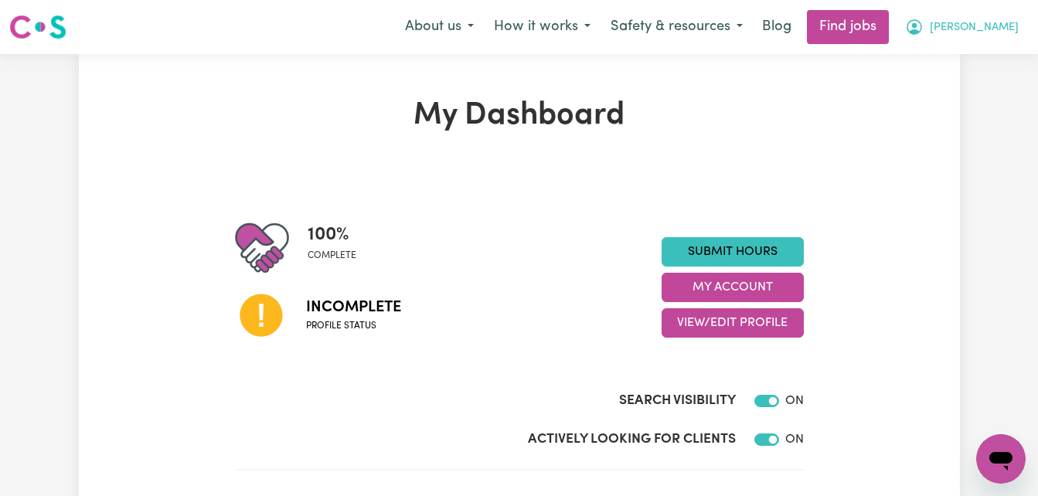
click at [1004, 25] on span "[PERSON_NAME]" at bounding box center [973, 27] width 89 height 17
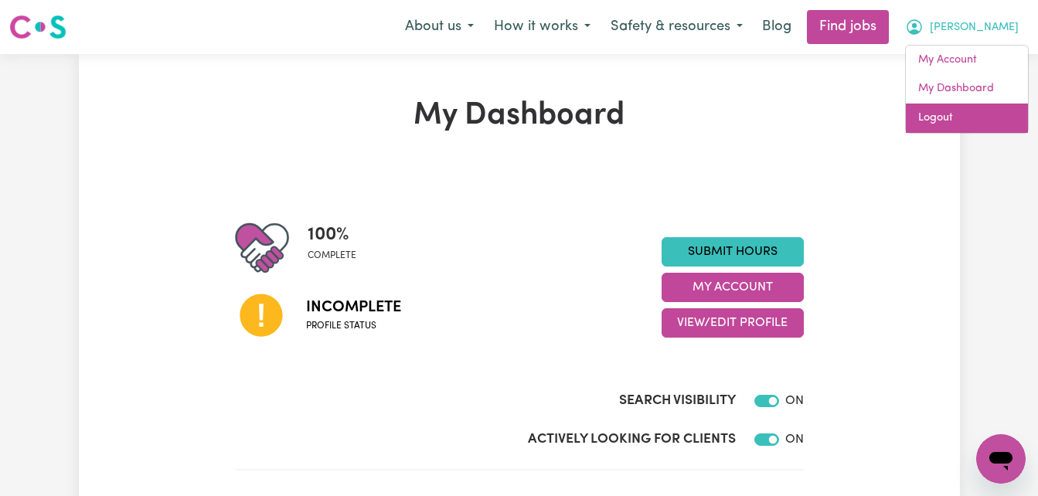
click at [962, 121] on link "Logout" at bounding box center [966, 118] width 122 height 29
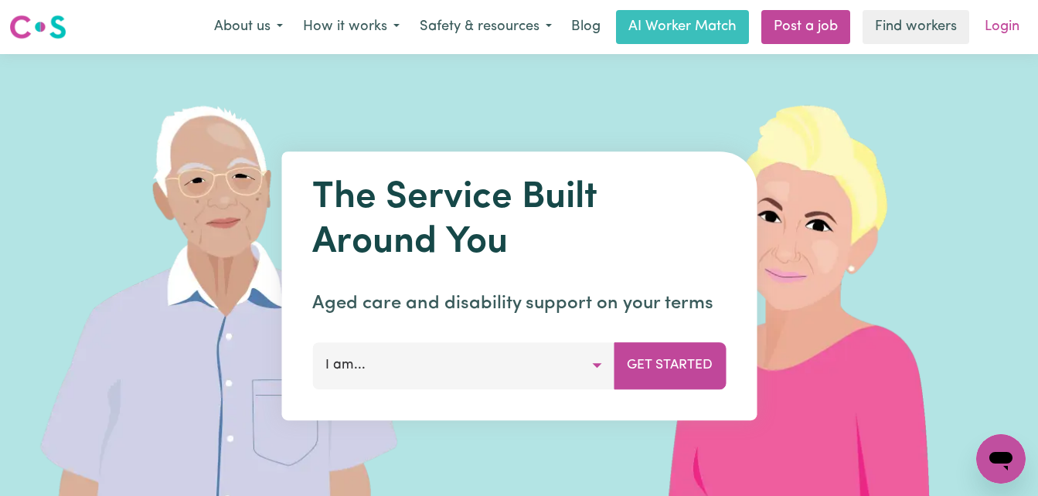
click at [1011, 15] on link "Login" at bounding box center [1001, 27] width 53 height 34
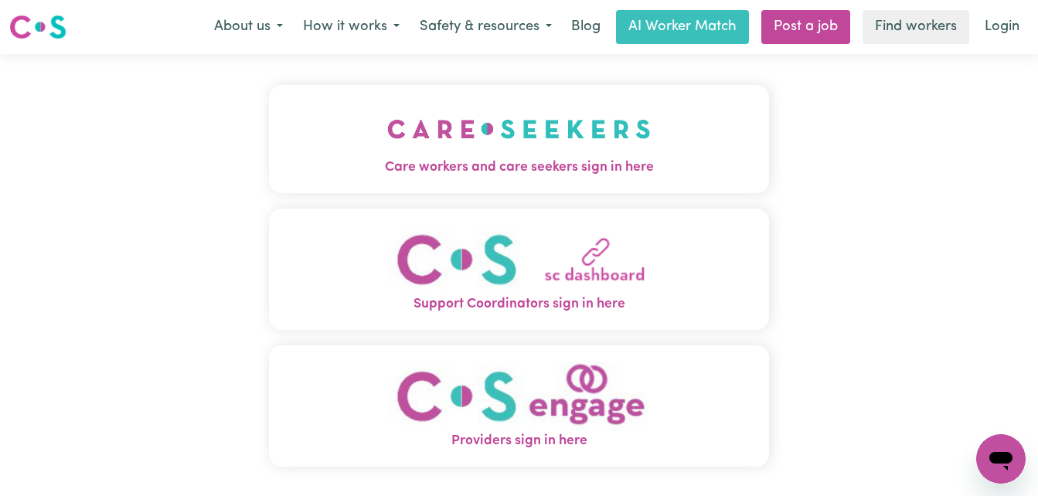
click at [638, 124] on img "Care workers and care seekers sign in here" at bounding box center [518, 128] width 263 height 57
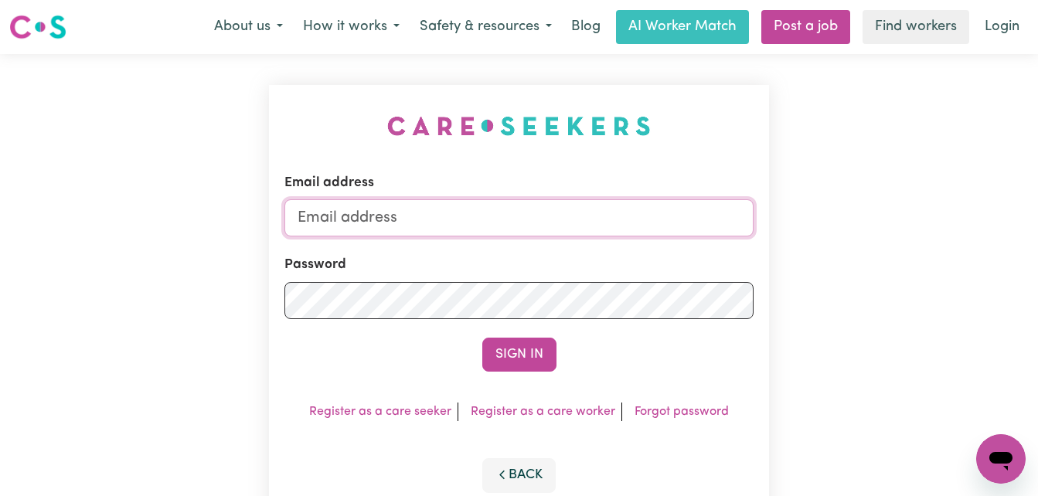
type input "[PERSON_NAME][EMAIL_ADDRESS][PERSON_NAME][DOMAIN_NAME]"
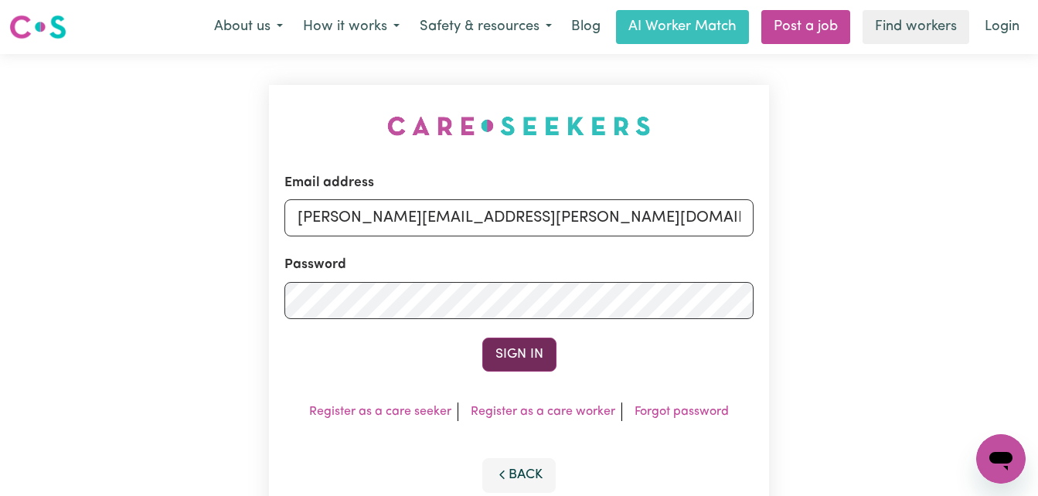
click at [525, 358] on button "Sign In" at bounding box center [519, 355] width 74 height 34
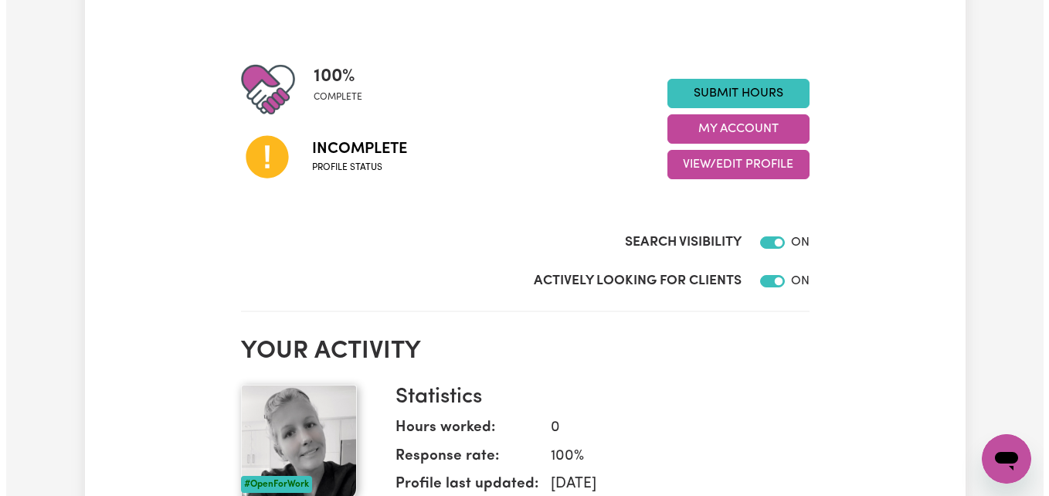
scroll to position [226, 0]
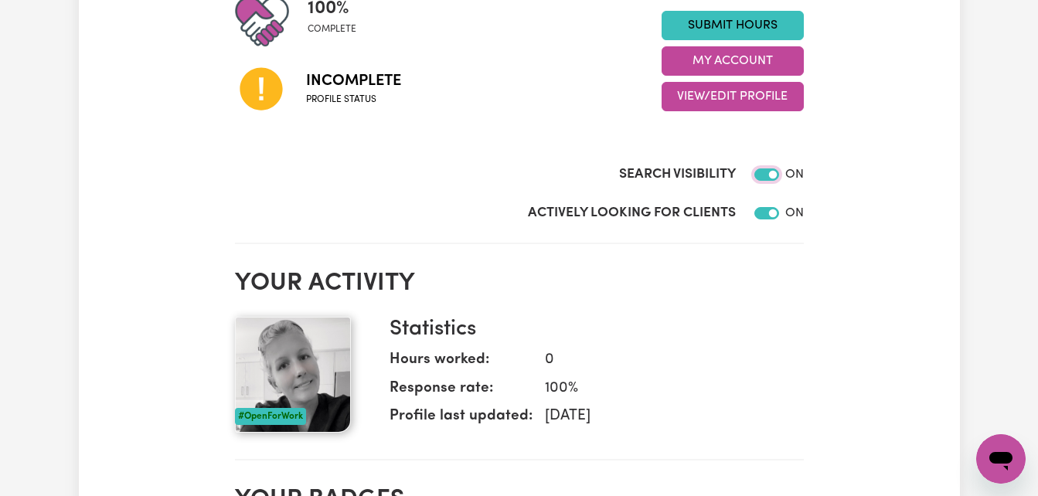
click at [767, 170] on input "Search Visibility" at bounding box center [766, 174] width 25 height 12
checkbox input "false"
click at [768, 215] on input "Actively Looking for Clients" at bounding box center [766, 213] width 25 height 12
checkbox input "false"
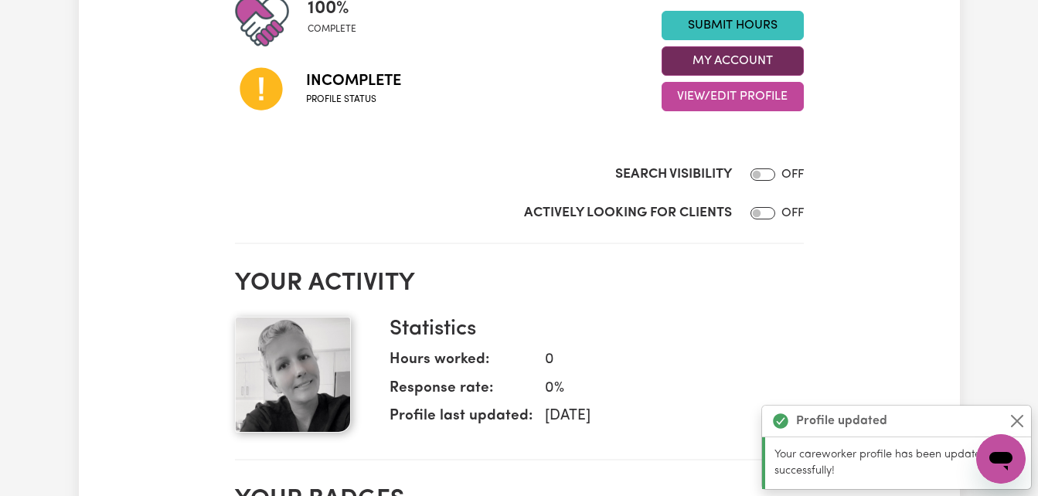
click at [757, 55] on button "My Account" at bounding box center [732, 60] width 142 height 29
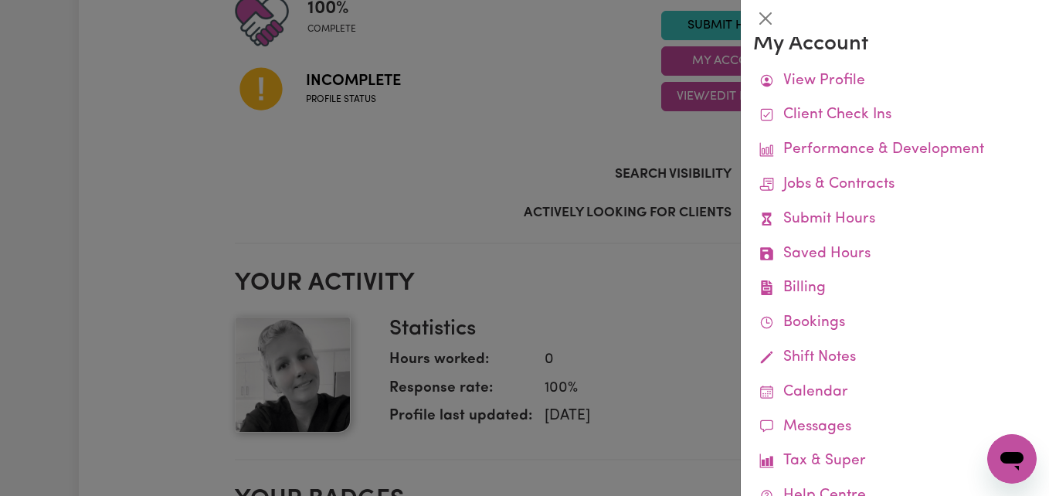
scroll to position [0, 0]
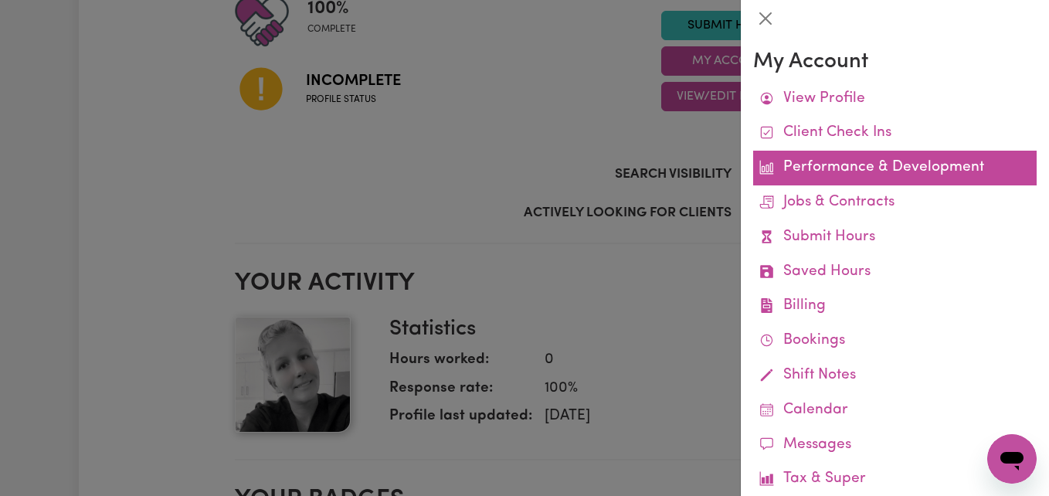
click at [896, 168] on link "Performance & Development" at bounding box center [895, 168] width 284 height 35
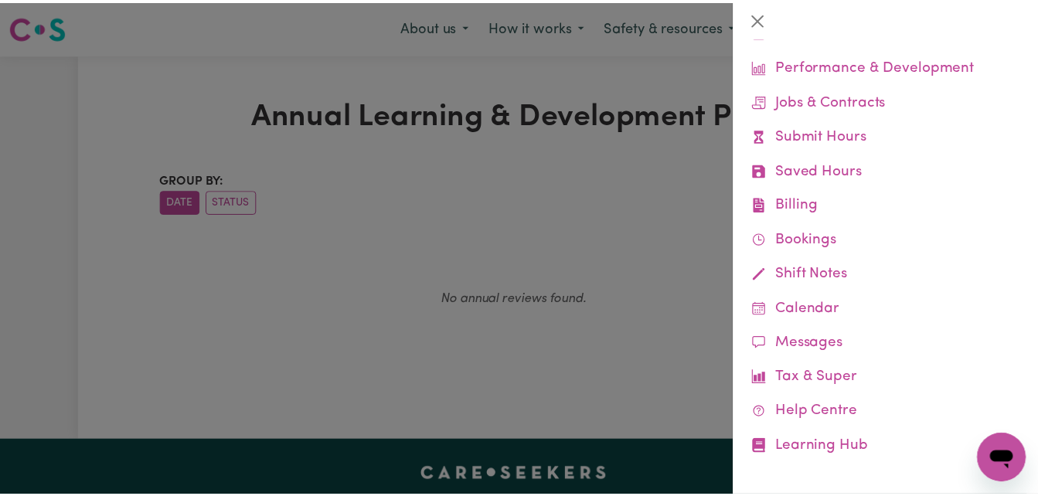
scroll to position [107, 0]
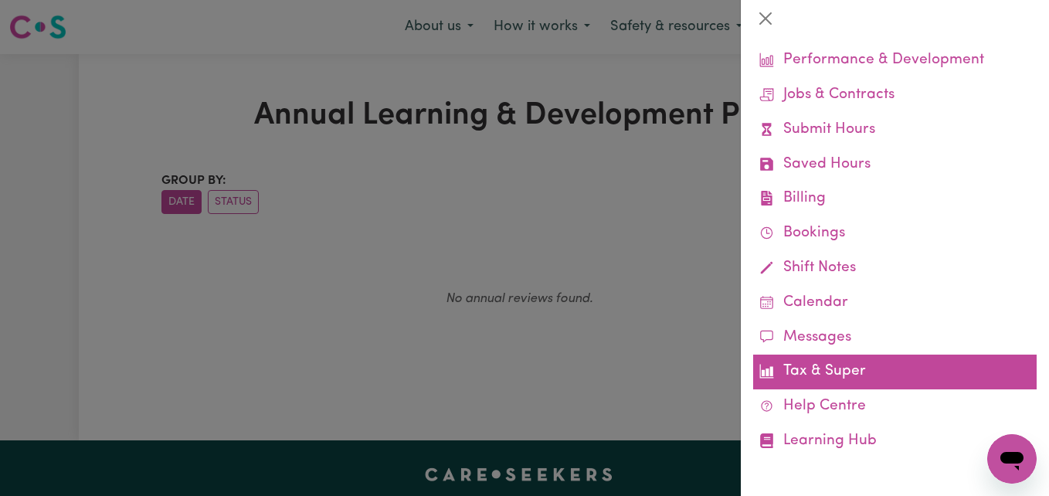
click at [841, 382] on link "Tax & Super" at bounding box center [895, 372] width 284 height 35
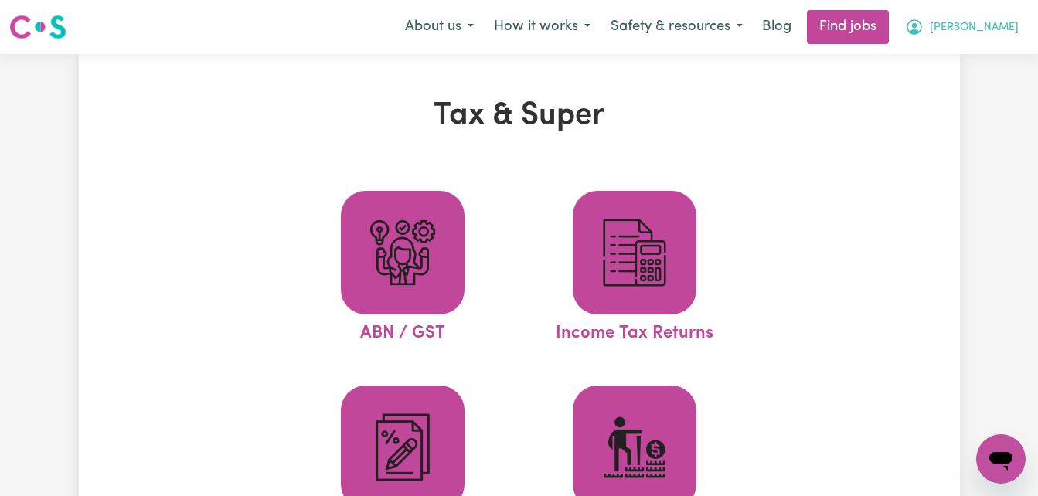
click at [923, 19] on icon "My Account" at bounding box center [914, 27] width 19 height 19
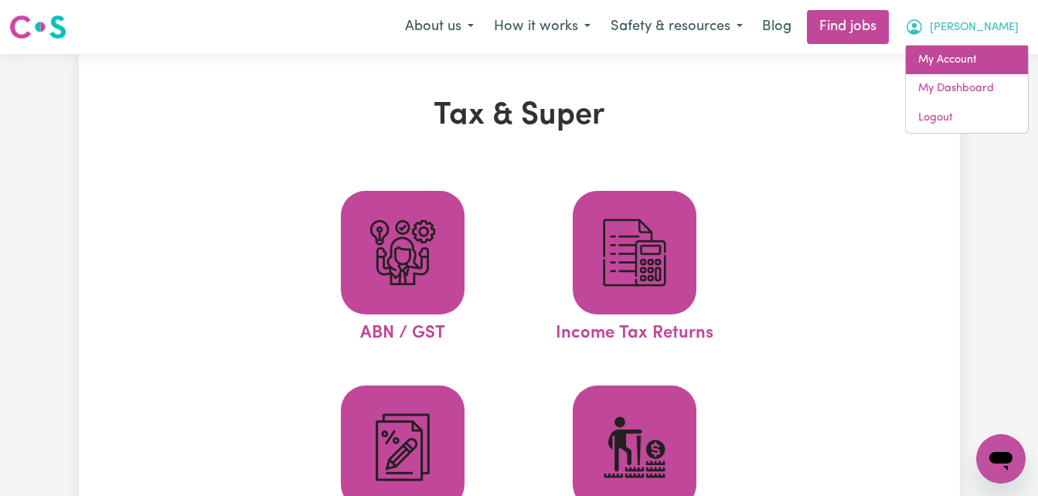
click at [987, 53] on link "My Account" at bounding box center [966, 60] width 122 height 29
